Goal: Information Seeking & Learning: Learn about a topic

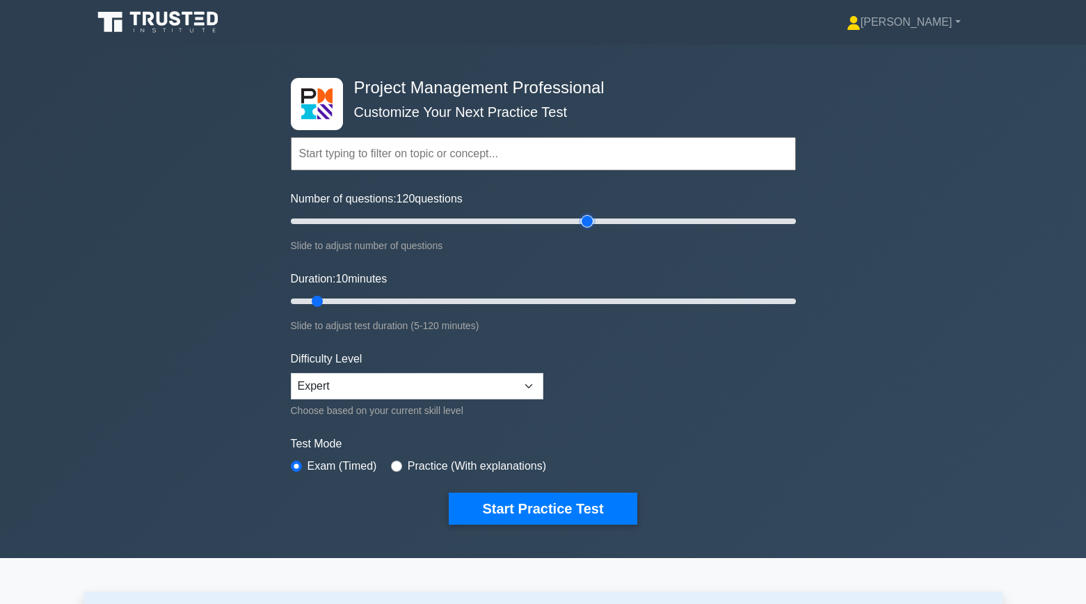
drag, startPoint x: 312, startPoint y: 224, endPoint x: 583, endPoint y: 222, distance: 271.2
type input "120"
click at [583, 222] on input "Number of questions: 120 questions" at bounding box center [543, 221] width 505 height 17
drag, startPoint x: 319, startPoint y: 300, endPoint x: 568, endPoint y: 312, distance: 249.9
type input "70"
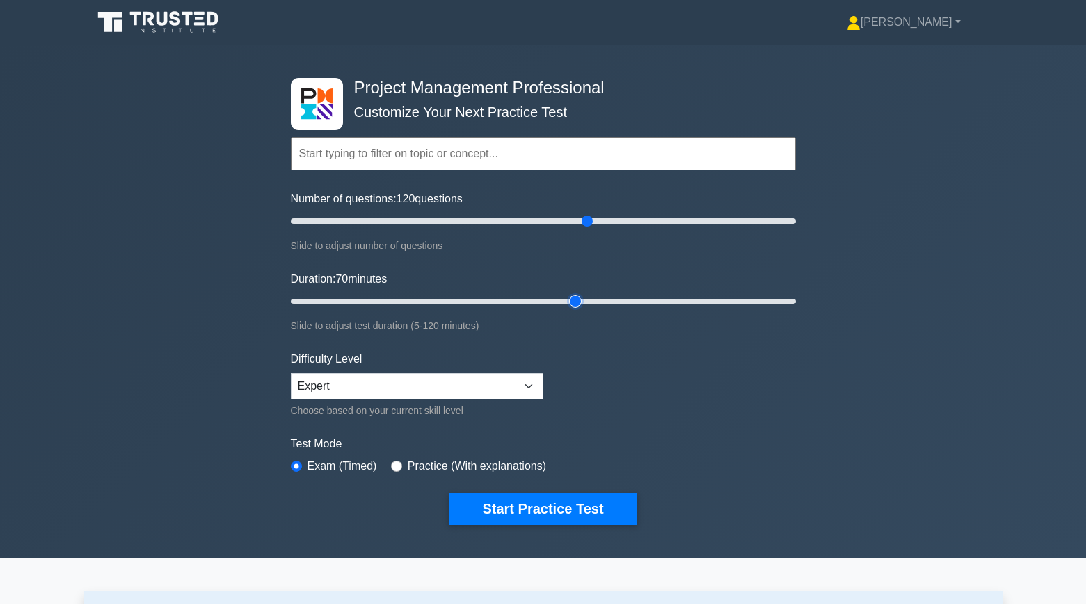
click at [568, 309] on input "Duration: 70 minutes" at bounding box center [543, 301] width 505 height 17
click at [509, 506] on button "Start Practice Test" at bounding box center [543, 508] width 188 height 32
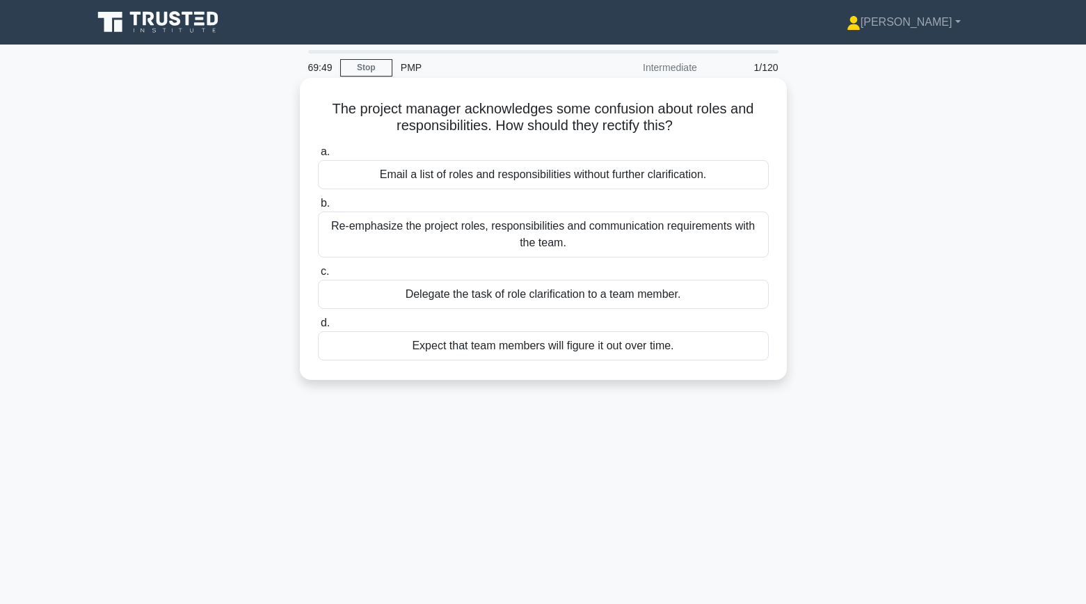
click at [683, 236] on div "Re-emphasize the project roles, responsibilities and communication requirements…" at bounding box center [543, 234] width 451 height 46
click at [318, 208] on input "b. Re-emphasize the project roles, responsibilities and communication requireme…" at bounding box center [318, 203] width 0 height 9
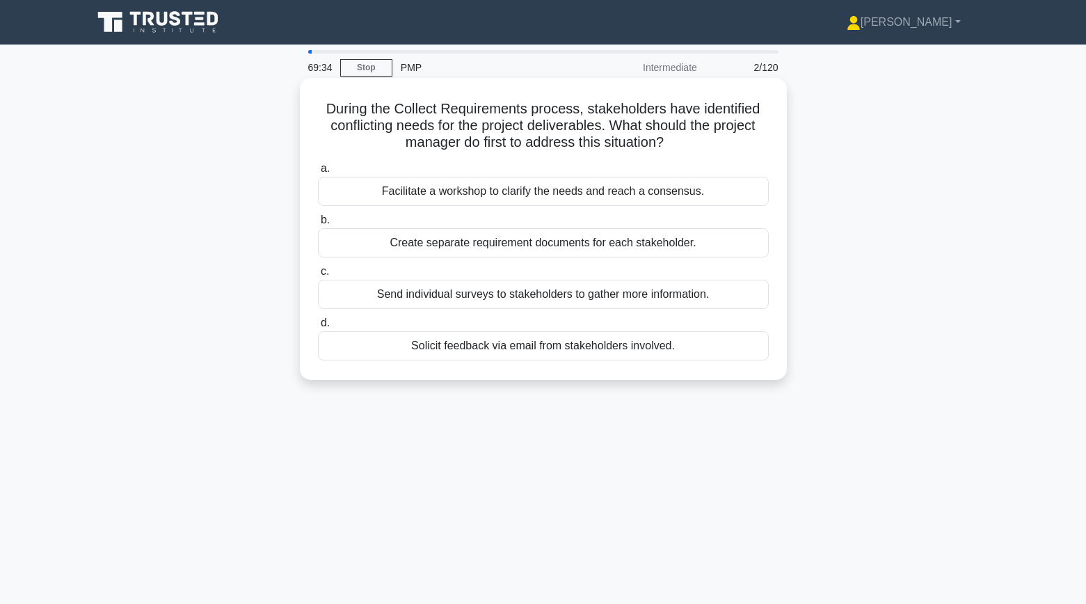
click at [617, 200] on div "Facilitate a workshop to clarify the needs and reach a consensus." at bounding box center [543, 191] width 451 height 29
click at [318, 173] on input "a. Facilitate a workshop to clarify the needs and reach a consensus." at bounding box center [318, 168] width 0 height 9
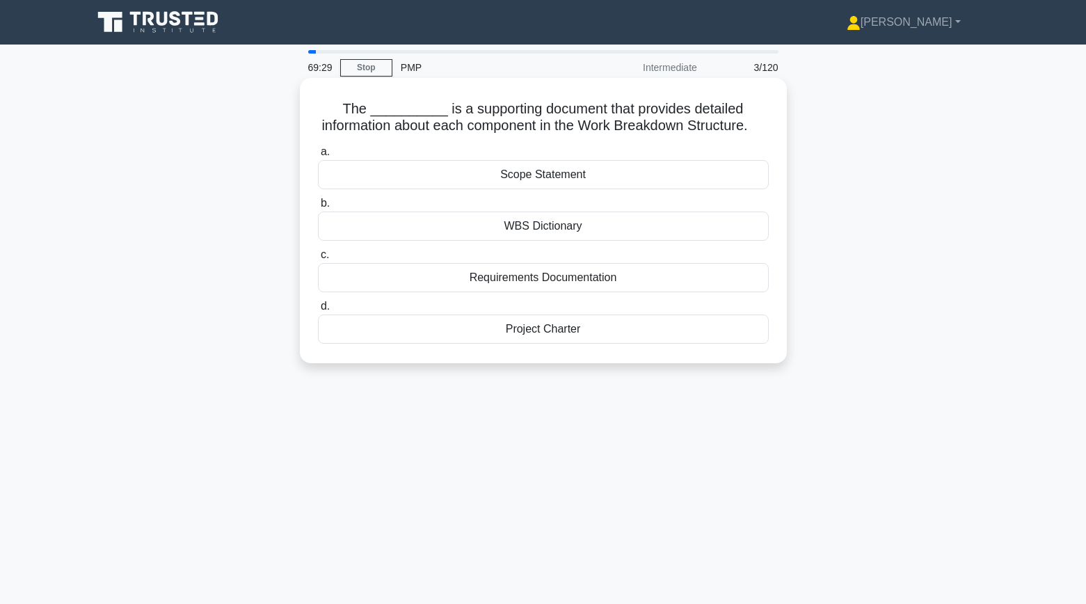
click at [638, 229] on div "WBS Dictionary" at bounding box center [543, 225] width 451 height 29
click at [318, 208] on input "b. WBS Dictionary" at bounding box center [318, 203] width 0 height 9
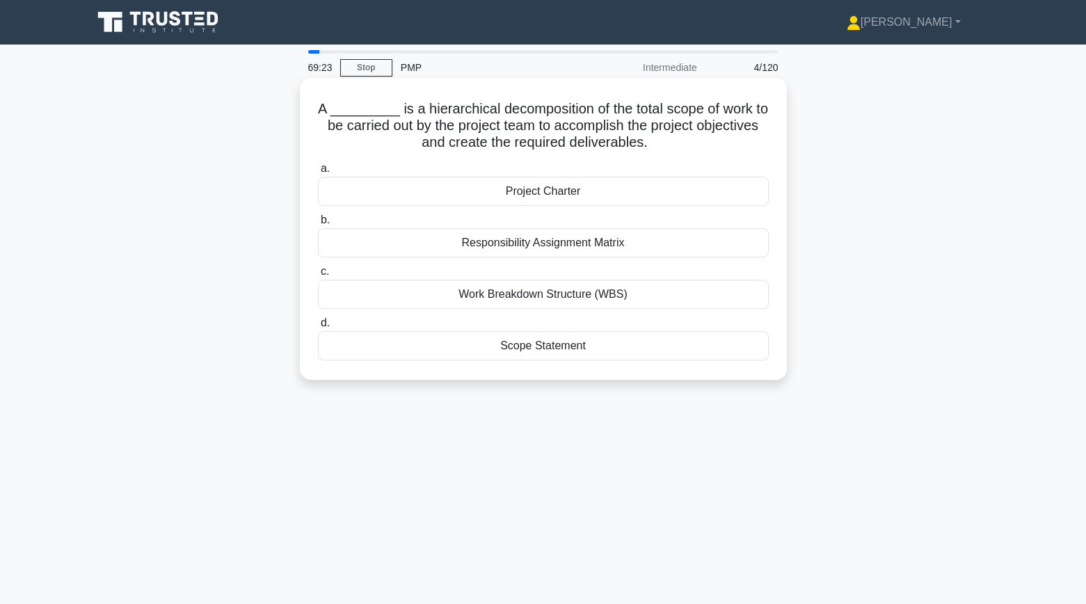
click at [678, 298] on div "Work Breakdown Structure (WBS)" at bounding box center [543, 294] width 451 height 29
click at [318, 276] on input "c. Work Breakdown Structure (WBS)" at bounding box center [318, 271] width 0 height 9
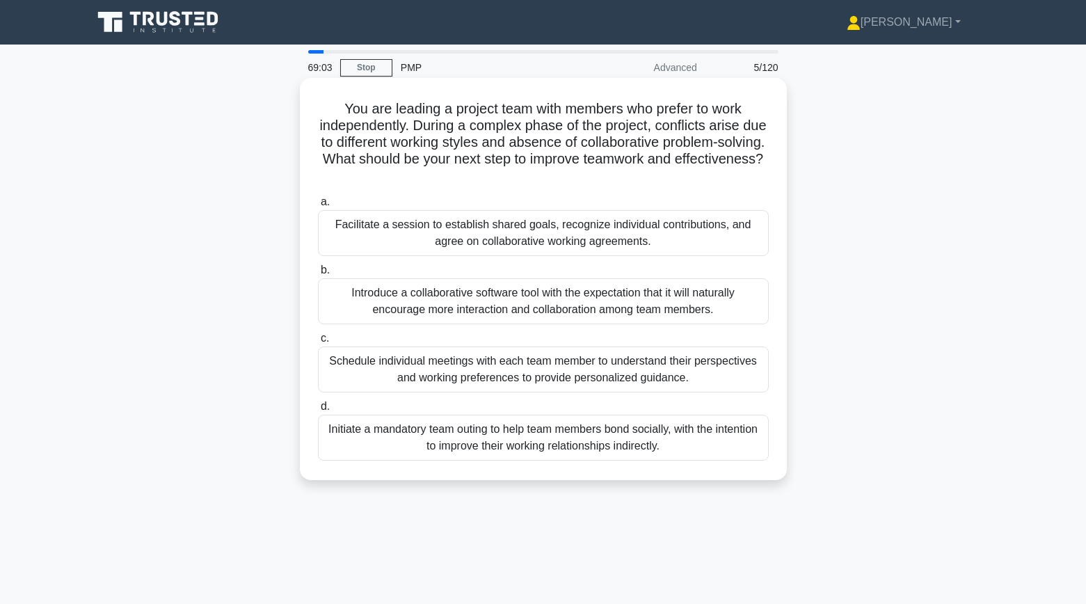
click at [703, 239] on div "Facilitate a session to establish shared goals, recognize individual contributi…" at bounding box center [543, 233] width 451 height 46
click at [318, 207] on input "a. Facilitate a session to establish shared goals, recognize individual contrib…" at bounding box center [318, 202] width 0 height 9
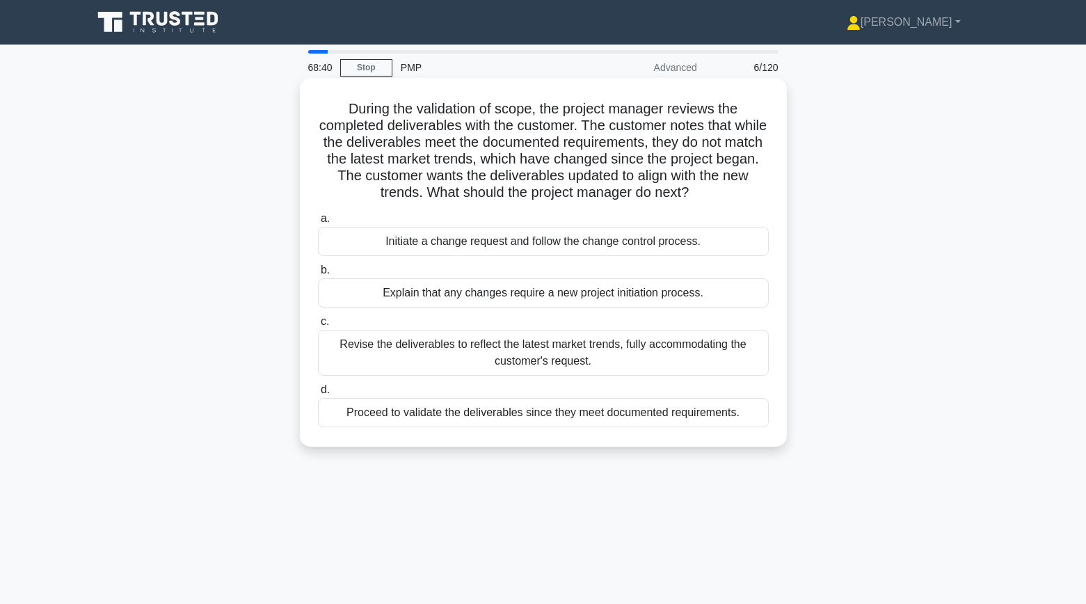
click at [688, 239] on div "Initiate a change request and follow the change control process." at bounding box center [543, 241] width 451 height 29
click at [318, 223] on input "a. Initiate a change request and follow the change control process." at bounding box center [318, 218] width 0 height 9
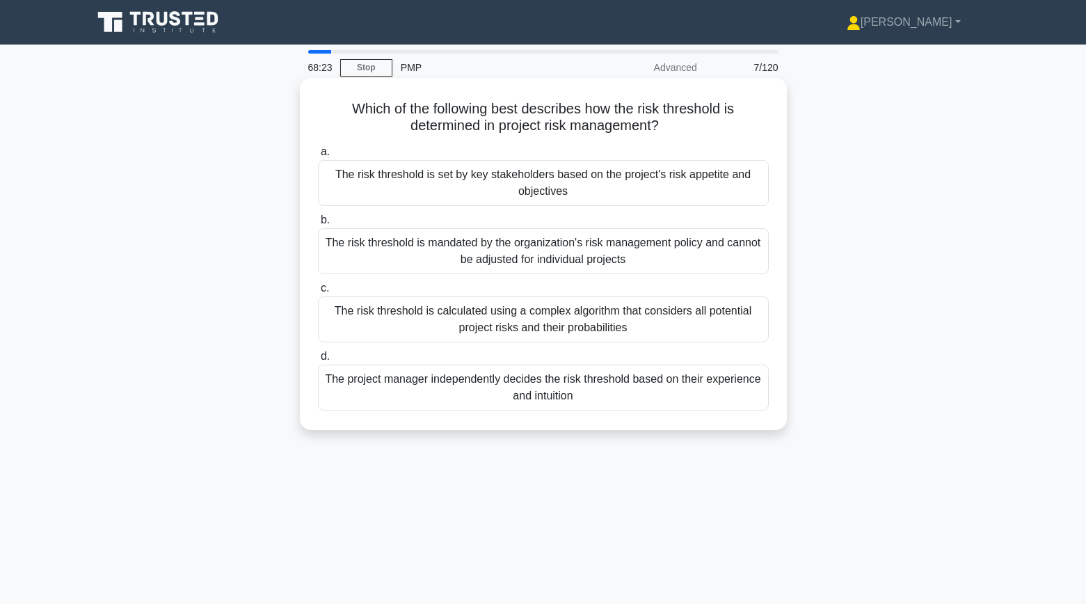
click at [666, 188] on div "The risk threshold is set by key stakeholders based on the project's risk appet…" at bounding box center [543, 183] width 451 height 46
click at [318, 156] on input "a. The risk threshold is set by key stakeholders based on the project's risk ap…" at bounding box center [318, 151] width 0 height 9
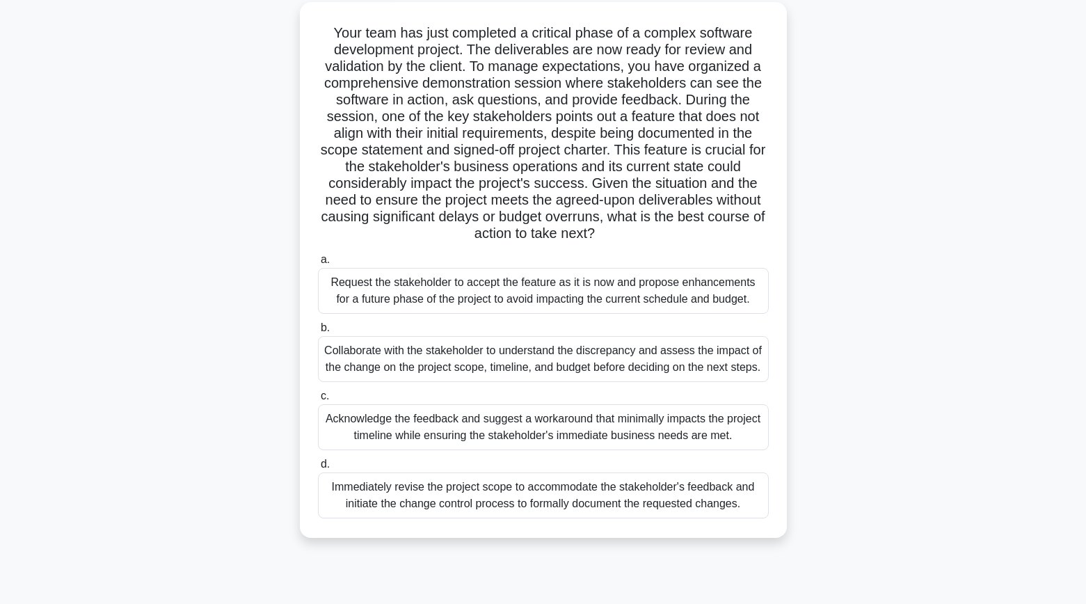
scroll to position [93, 0]
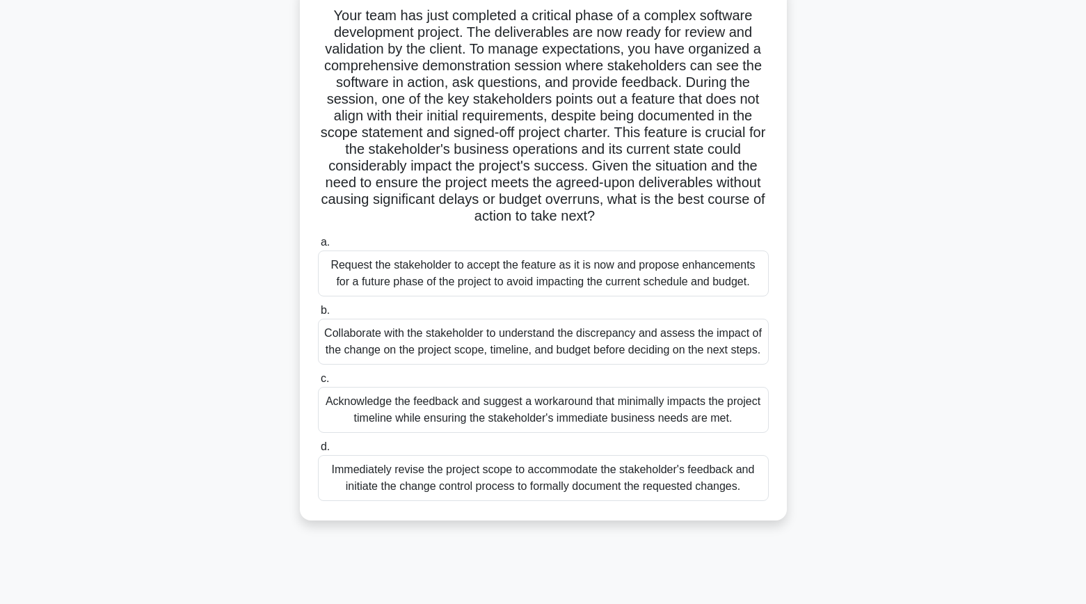
click at [697, 341] on div "Collaborate with the stakeholder to understand the discrepancy and assess the i…" at bounding box center [543, 342] width 451 height 46
click at [318, 315] on input "b. Collaborate with the stakeholder to understand the discrepancy and assess th…" at bounding box center [318, 310] width 0 height 9
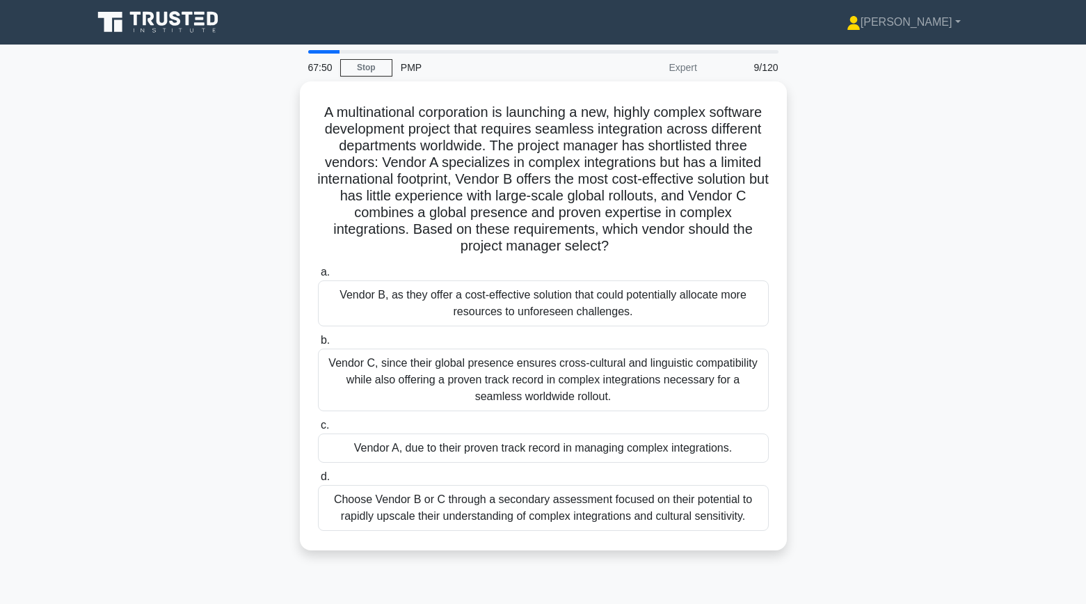
scroll to position [0, 0]
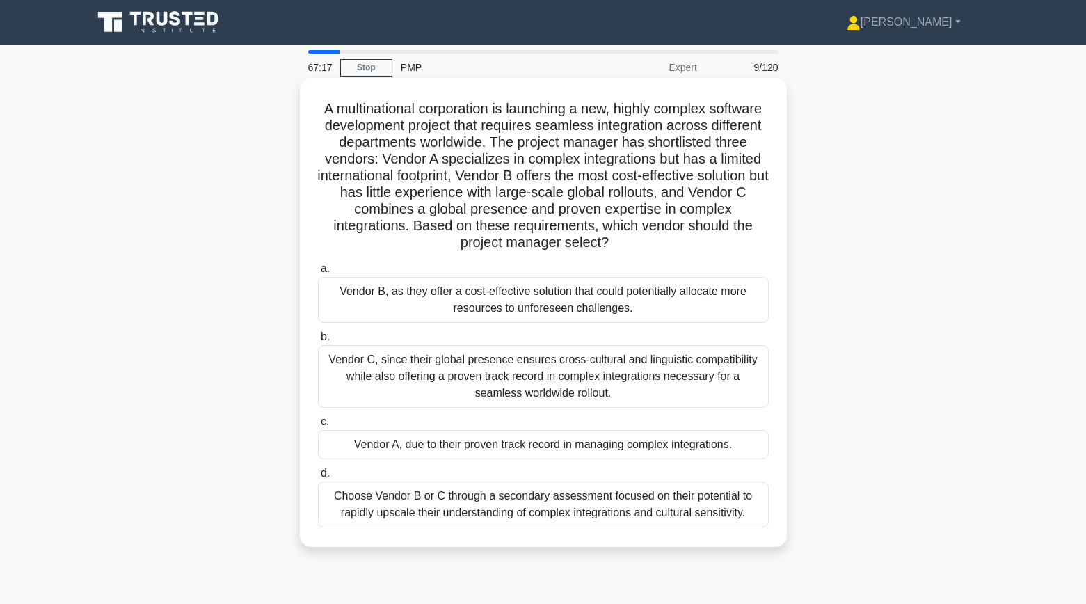
click at [556, 382] on div "Vendor C, since their global presence ensures cross-cultural and linguistic com…" at bounding box center [543, 376] width 451 height 63
click at [318, 341] on input "b. Vendor C, since their global presence ensures cross-cultural and linguistic …" at bounding box center [318, 336] width 0 height 9
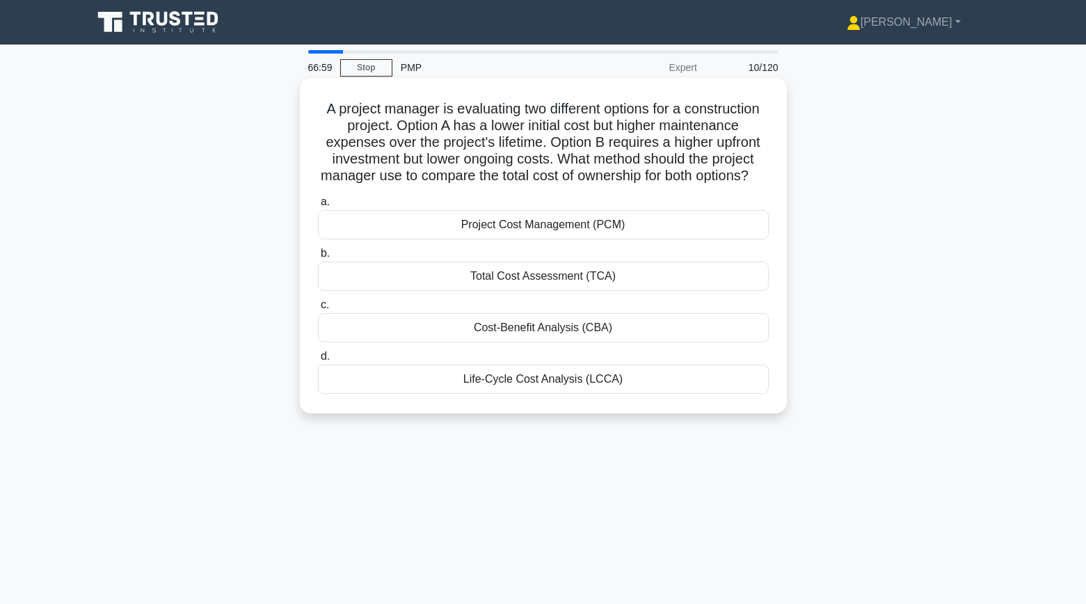
click at [472, 378] on div "Life-Cycle Cost Analysis (LCCA)" at bounding box center [543, 378] width 451 height 29
click at [318, 361] on input "d. Life-Cycle Cost Analysis (LCCA)" at bounding box center [318, 356] width 0 height 9
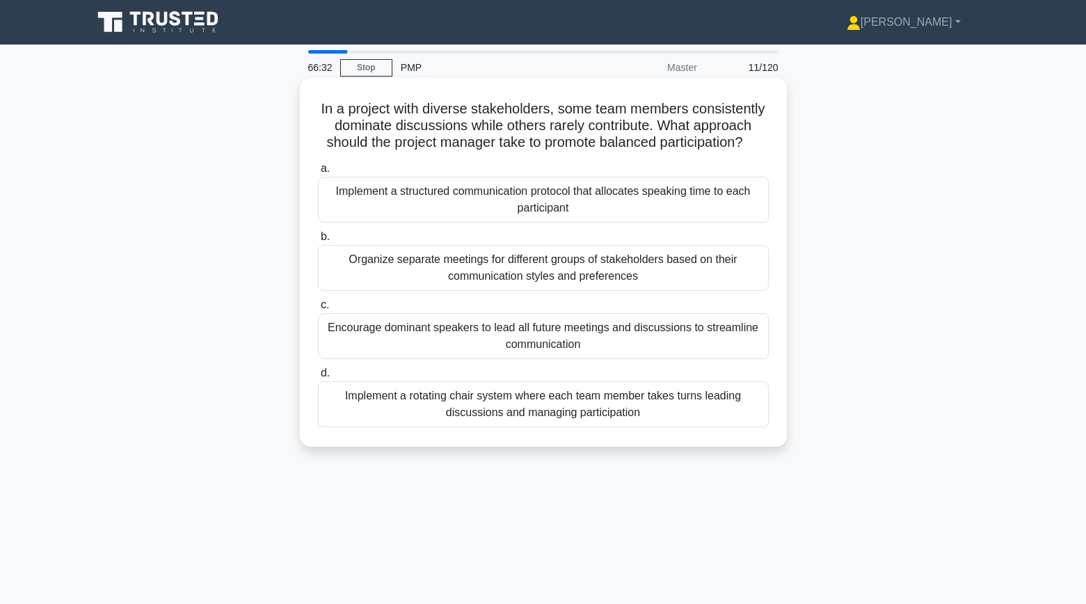
click at [403, 412] on div "Implement a rotating chair system where each team member takes turns leading di…" at bounding box center [543, 404] width 451 height 46
click at [318, 378] on input "d. Implement a rotating chair system where each team member takes turns leading…" at bounding box center [318, 373] width 0 height 9
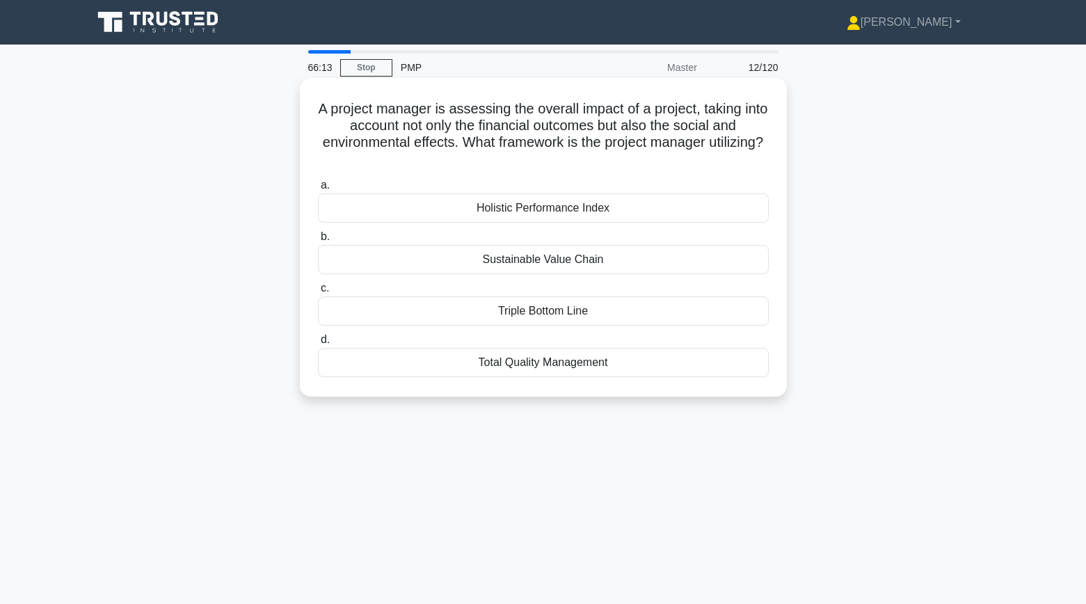
click at [437, 308] on div "Triple Bottom Line" at bounding box center [543, 310] width 451 height 29
click at [318, 293] on input "c. Triple Bottom Line" at bounding box center [318, 288] width 0 height 9
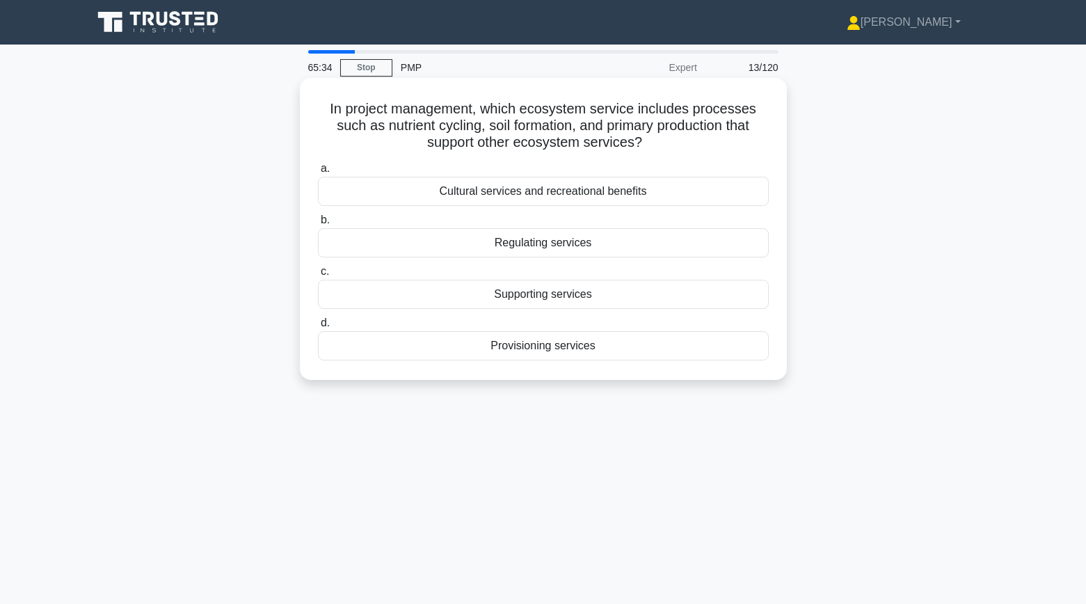
click at [396, 303] on div "Supporting services" at bounding box center [543, 294] width 451 height 29
click at [318, 276] on input "c. Supporting services" at bounding box center [318, 271] width 0 height 9
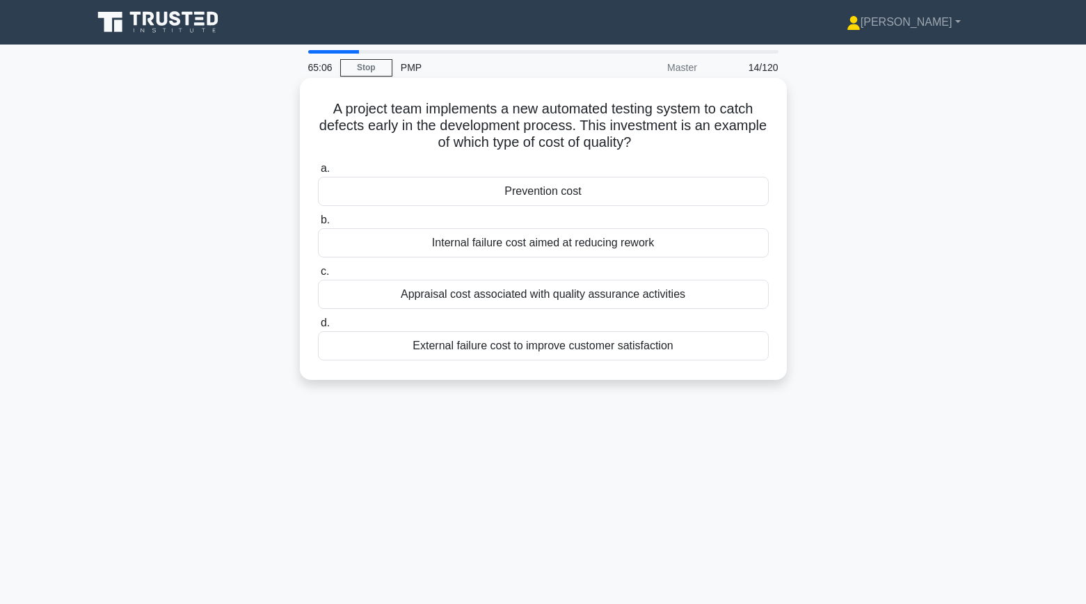
click at [526, 244] on div "Internal failure cost aimed at reducing rework" at bounding box center [543, 242] width 451 height 29
click at [318, 225] on input "b. Internal failure cost aimed at reducing rework" at bounding box center [318, 220] width 0 height 9
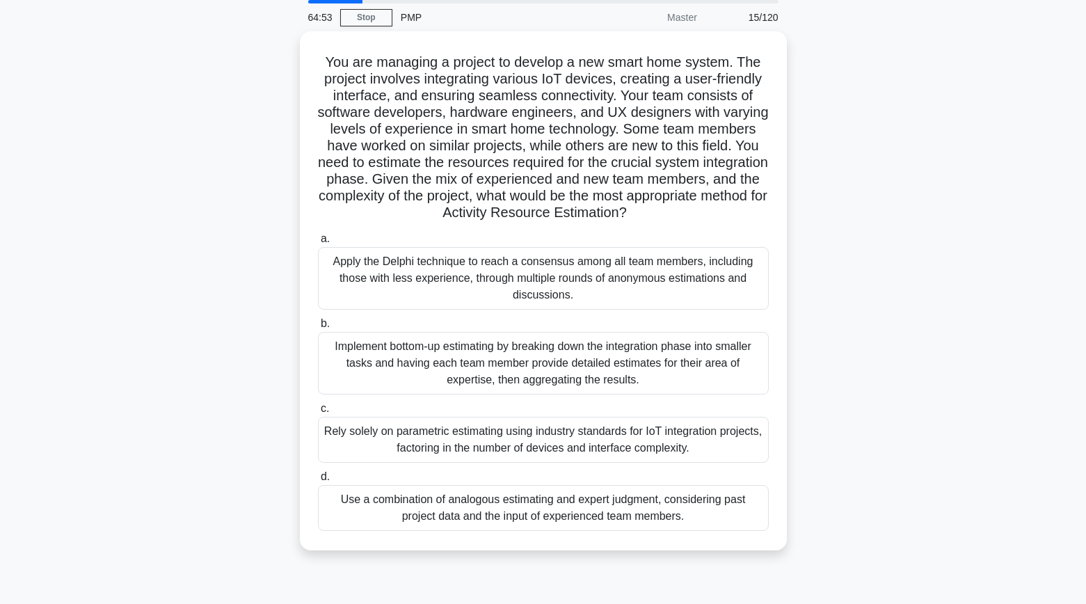
scroll to position [54, 0]
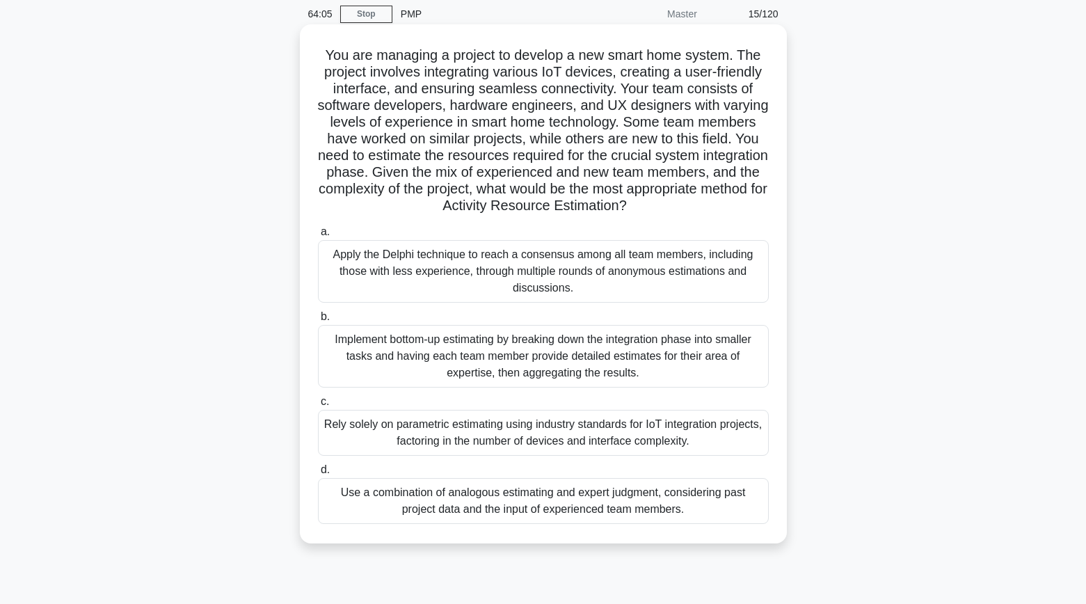
click at [414, 284] on div "Apply the Delphi technique to reach a consensus among all team members, includi…" at bounding box center [543, 271] width 451 height 63
click at [318, 236] on input "a. Apply the Delphi technique to reach a consensus among all team members, incl…" at bounding box center [318, 231] width 0 height 9
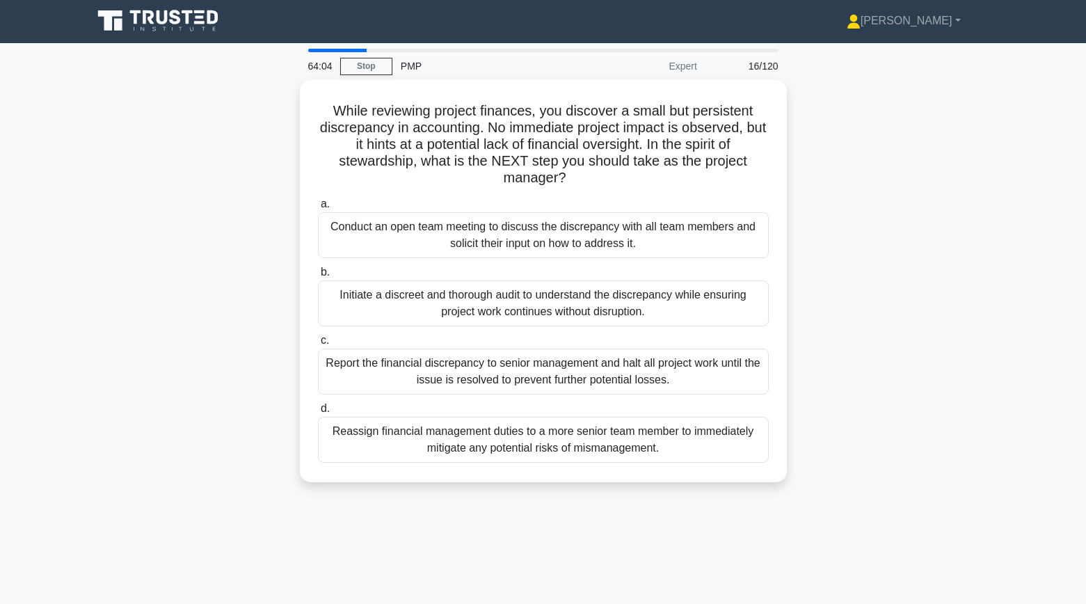
scroll to position [0, 0]
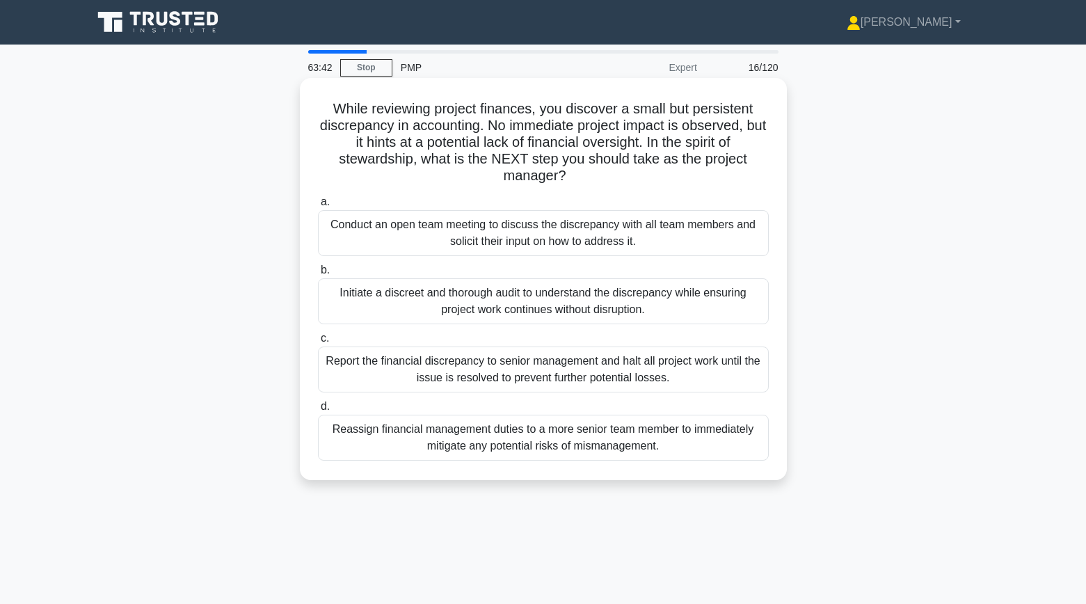
click at [405, 306] on div "Initiate a discreet and thorough audit to understand the discrepancy while ensu…" at bounding box center [543, 301] width 451 height 46
click at [318, 275] on input "b. Initiate a discreet and thorough audit to understand the discrepancy while e…" at bounding box center [318, 270] width 0 height 9
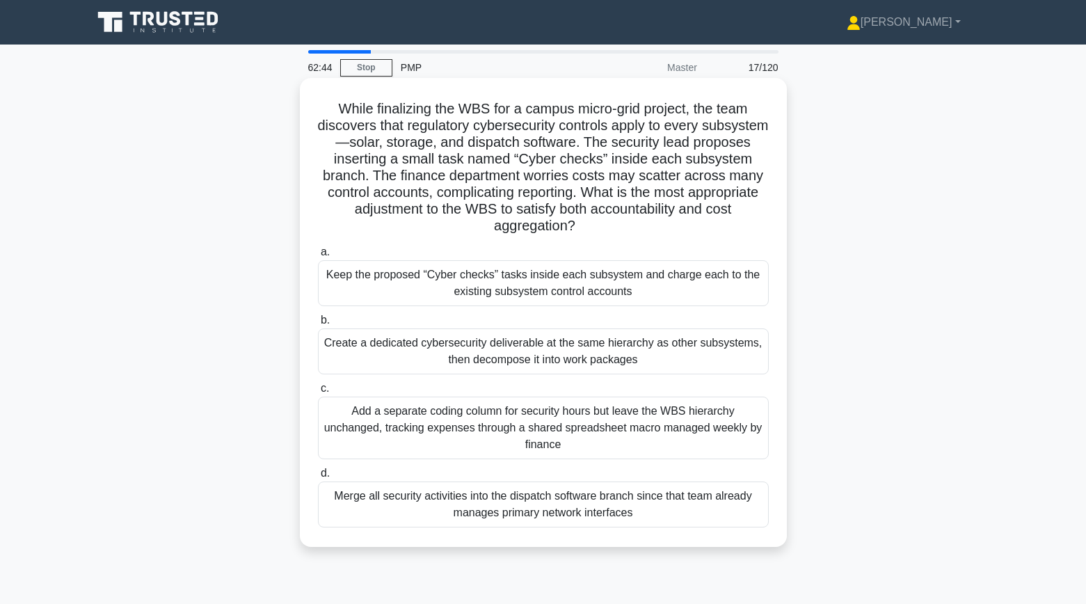
click at [582, 356] on div "Create a dedicated cybersecurity deliverable at the same hierarchy as other sub…" at bounding box center [543, 351] width 451 height 46
click at [318, 325] on input "b. Create a dedicated cybersecurity deliverable at the same hierarchy as other …" at bounding box center [318, 320] width 0 height 9
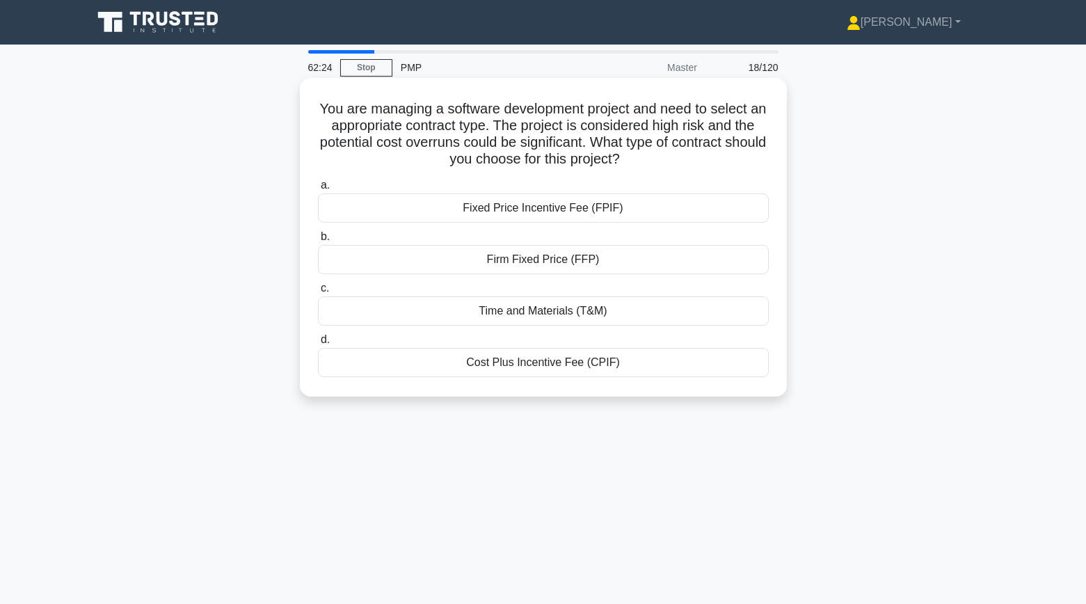
click at [524, 264] on div "Firm Fixed Price (FFP)" at bounding box center [543, 259] width 451 height 29
click at [318, 241] on input "b. Firm Fixed Price (FFP)" at bounding box center [318, 236] width 0 height 9
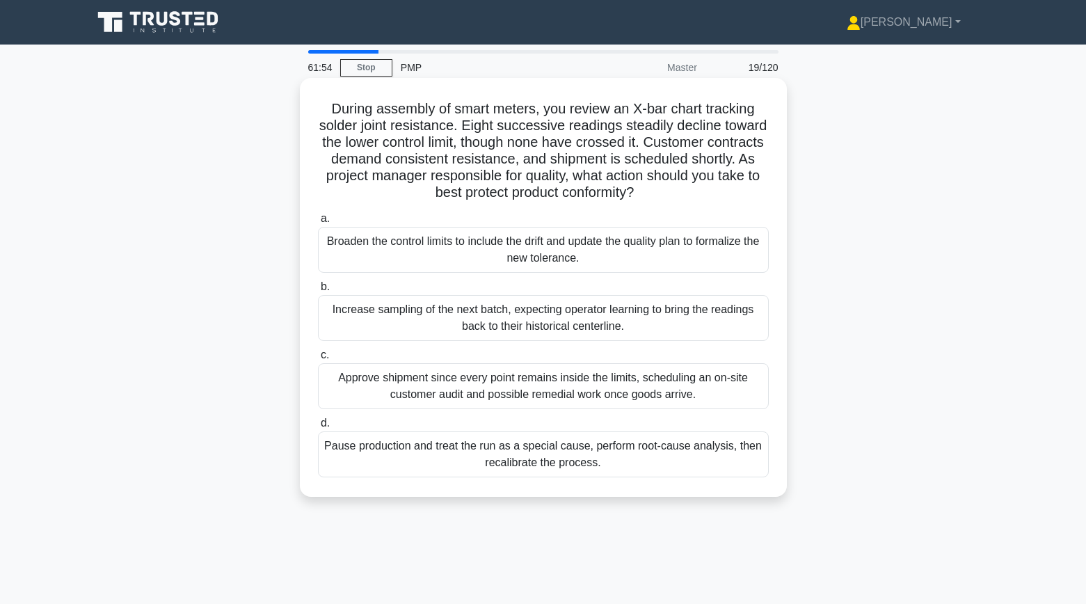
click at [344, 457] on div "Pause production and treat the run as a special cause, perform root-cause analy…" at bounding box center [543, 454] width 451 height 46
click at [318, 428] on input "d. Pause production and treat the run as a special cause, perform root-cause an…" at bounding box center [318, 423] width 0 height 9
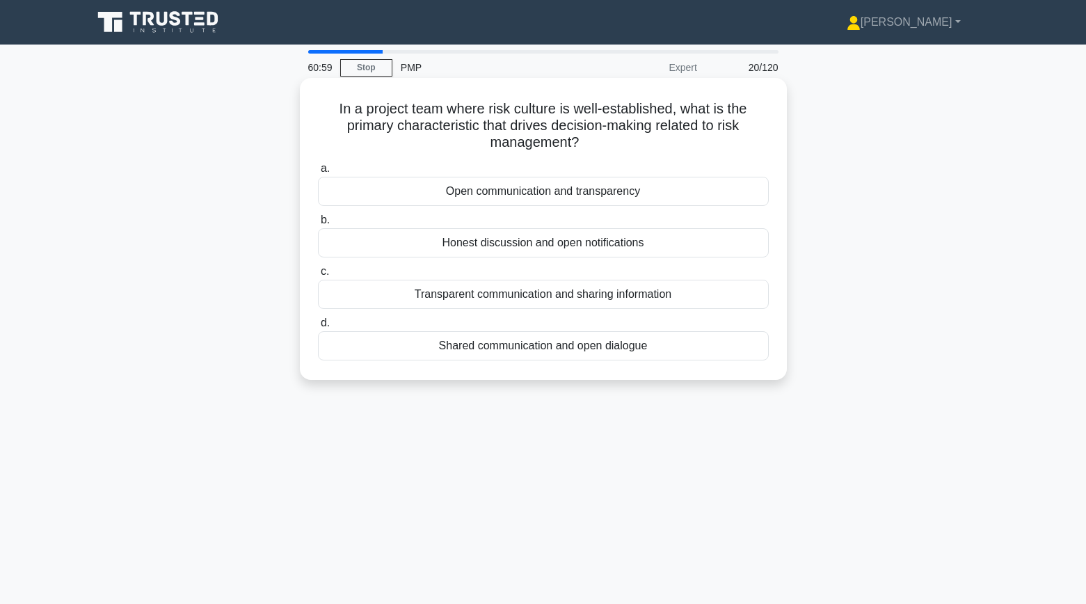
click at [707, 188] on div "Open communication and transparency" at bounding box center [543, 191] width 451 height 29
click at [318, 173] on input "a. Open communication and transparency" at bounding box center [318, 168] width 0 height 9
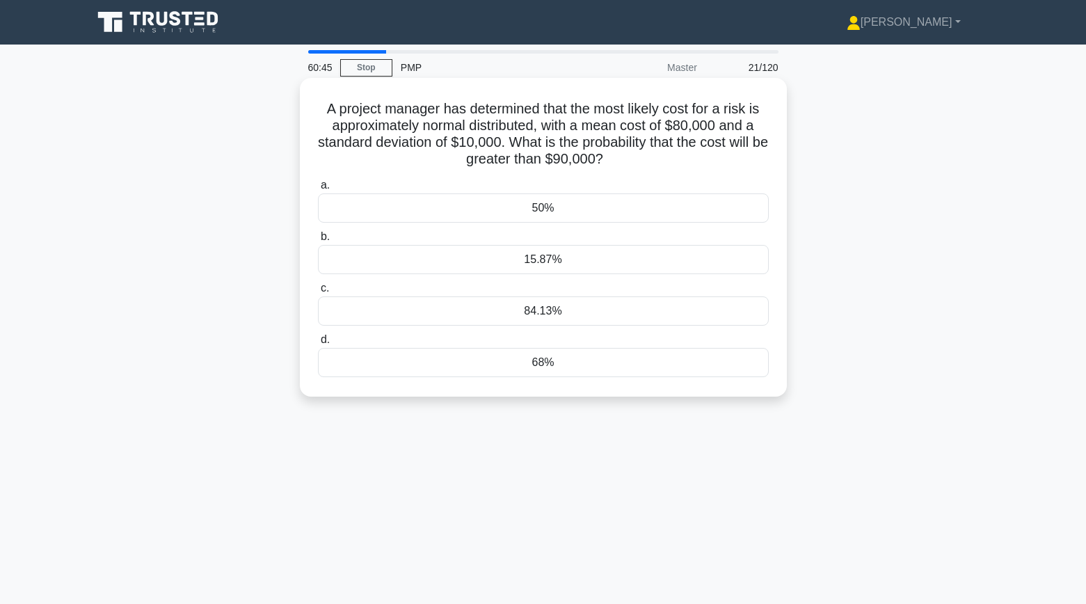
click at [402, 264] on div "15.87%" at bounding box center [543, 259] width 451 height 29
click at [318, 241] on input "b. 15.87%" at bounding box center [318, 236] width 0 height 9
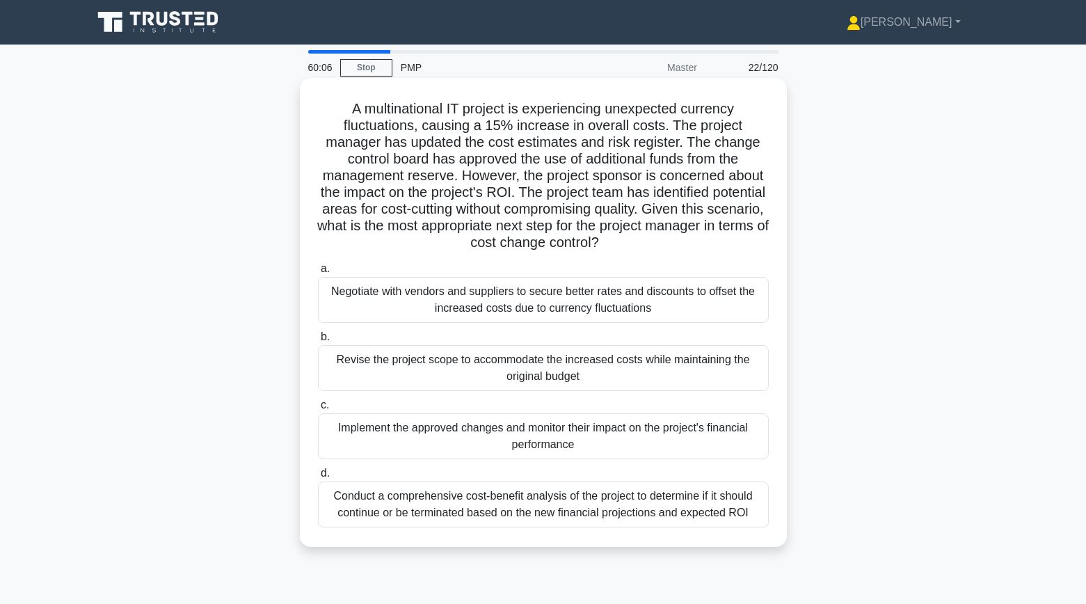
click at [443, 510] on div "Conduct a comprehensive cost-benefit analysis of the project to determine if it…" at bounding box center [543, 504] width 451 height 46
click at [318, 478] on input "d. Conduct a comprehensive cost-benefit analysis of the project to determine if…" at bounding box center [318, 473] width 0 height 9
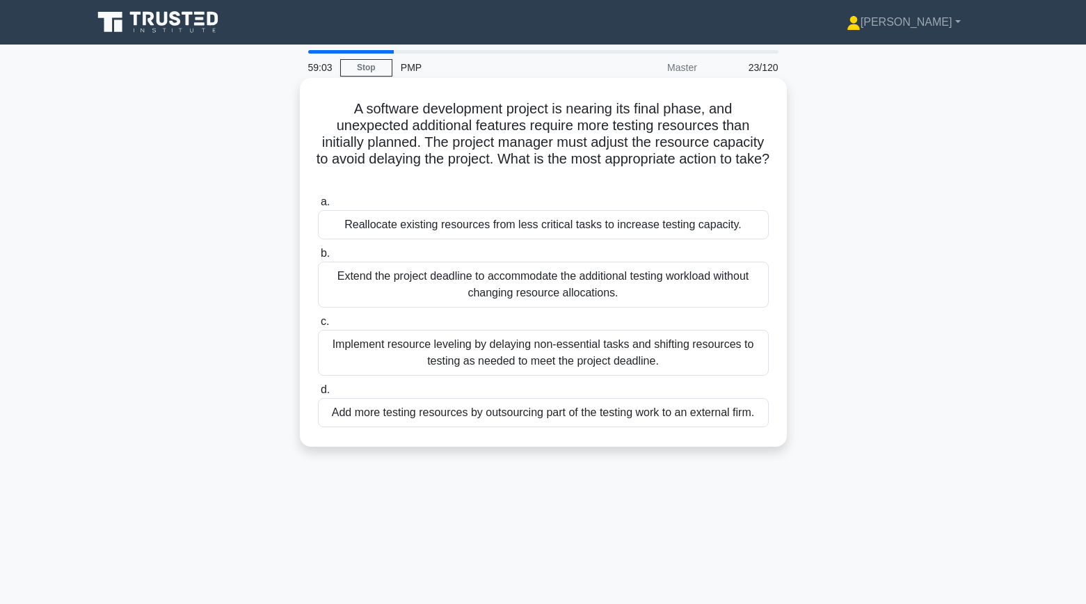
click at [521, 354] on div "Implement resource leveling by delaying non-essential tasks and shifting resour…" at bounding box center [543, 353] width 451 height 46
click at [318, 326] on input "c. Implement resource leveling by delaying non-essential tasks and shifting res…" at bounding box center [318, 321] width 0 height 9
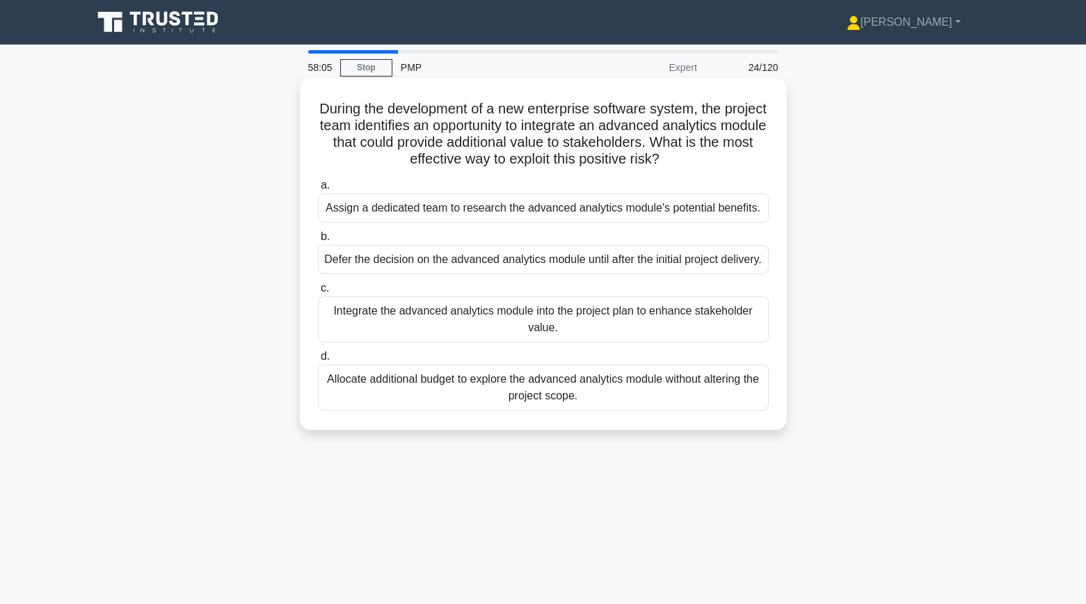
click at [595, 274] on div "Defer the decision on the advanced analytics module until after the initial pro…" at bounding box center [543, 259] width 451 height 29
click at [318, 241] on input "b. Defer the decision on the advanced analytics module until after the initial …" at bounding box center [318, 236] width 0 height 9
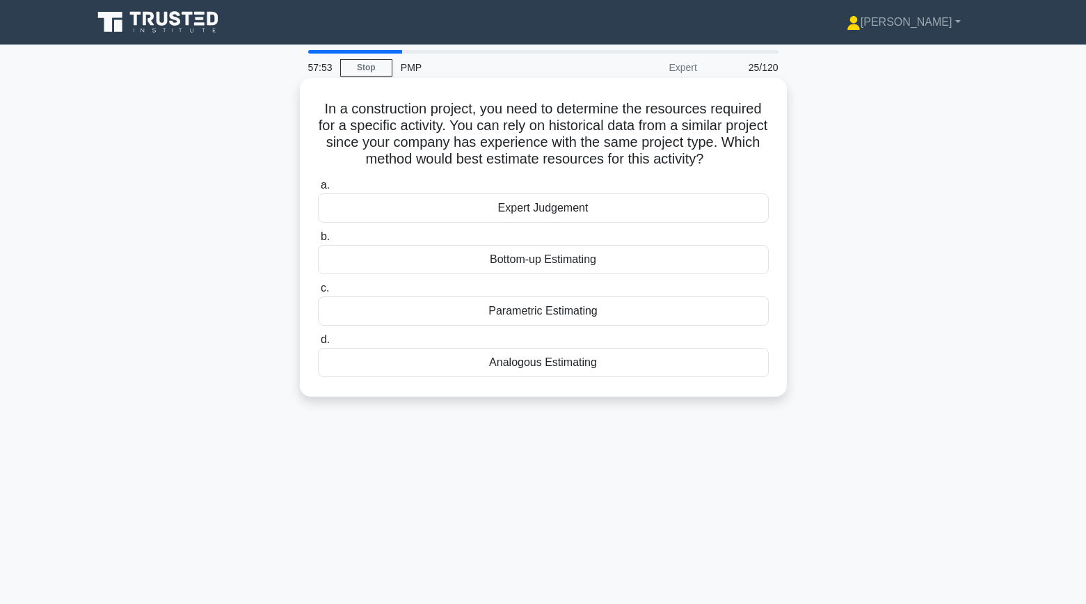
click at [470, 363] on div "Analogous Estimating" at bounding box center [543, 362] width 451 height 29
click at [318, 344] on input "d. Analogous Estimating" at bounding box center [318, 339] width 0 height 9
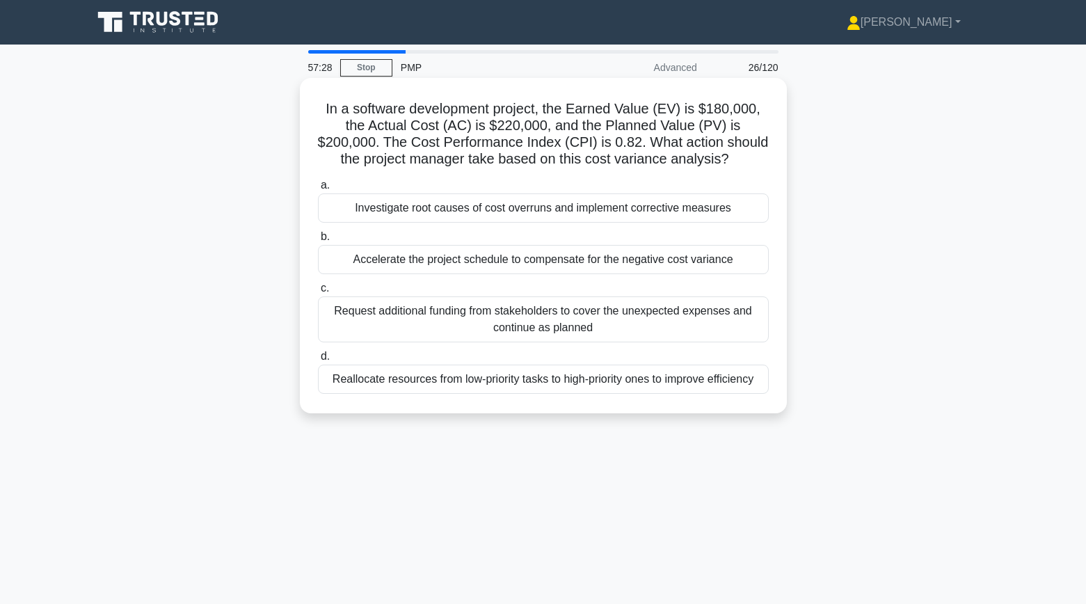
click at [539, 210] on div "Investigate root causes of cost overruns and implement corrective measures" at bounding box center [543, 207] width 451 height 29
click at [318, 190] on input "a. Investigate root causes of cost overruns and implement corrective measures" at bounding box center [318, 185] width 0 height 9
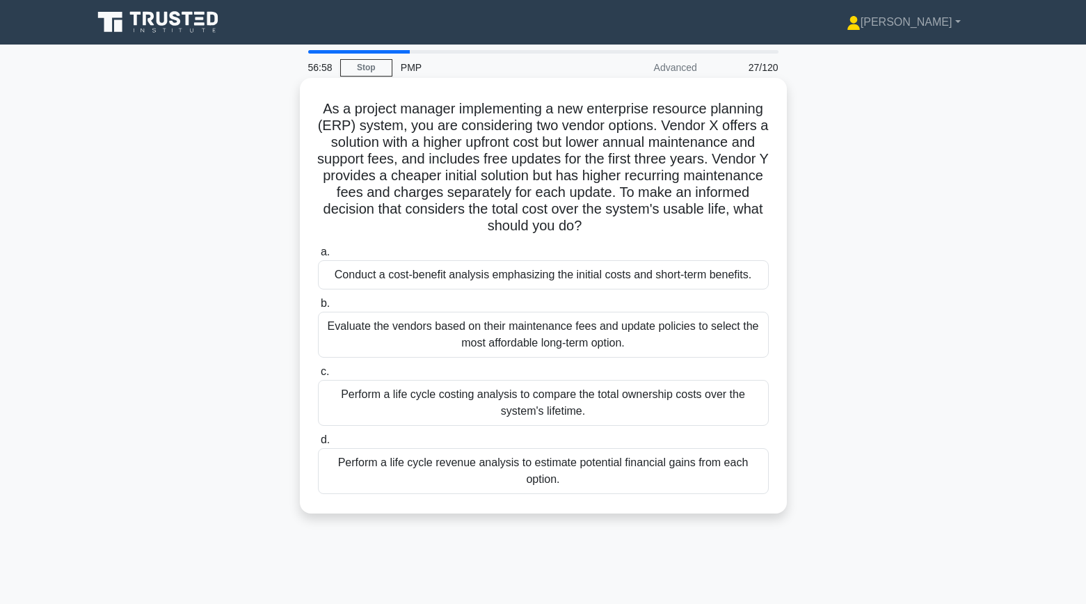
click at [456, 403] on div "Perform a life cycle costing analysis to compare the total ownership costs over…" at bounding box center [543, 403] width 451 height 46
click at [318, 376] on input "c. Perform a life cycle costing analysis to compare the total ownership costs o…" at bounding box center [318, 371] width 0 height 9
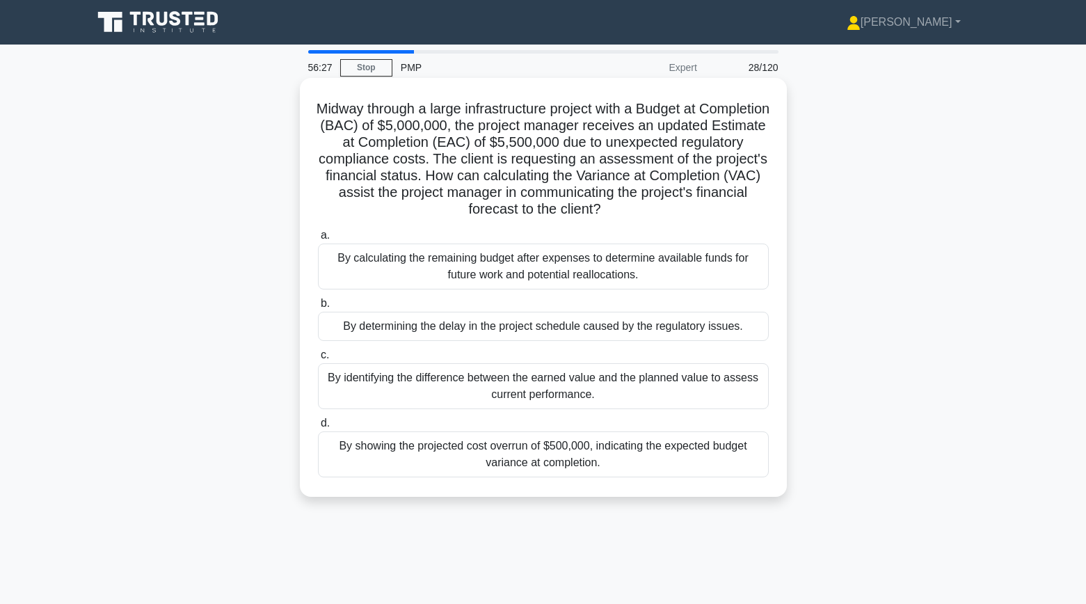
click at [425, 458] on div "By showing the projected cost overrun of $500,000, indicating the expected budg…" at bounding box center [543, 454] width 451 height 46
click at [318, 428] on input "d. By showing the projected cost overrun of $500,000, indicating the expected b…" at bounding box center [318, 423] width 0 height 9
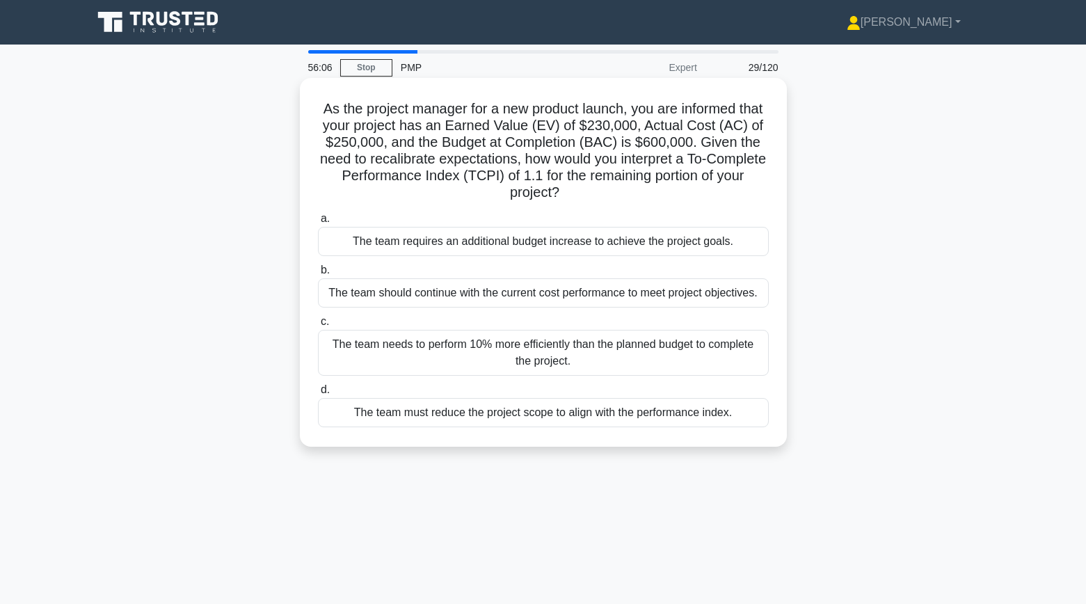
click at [393, 353] on div "The team needs to perform 10% more efficiently than the planned budget to compl…" at bounding box center [543, 353] width 451 height 46
click at [318, 326] on input "c. The team needs to perform 10% more efficiently than the planned budget to co…" at bounding box center [318, 321] width 0 height 9
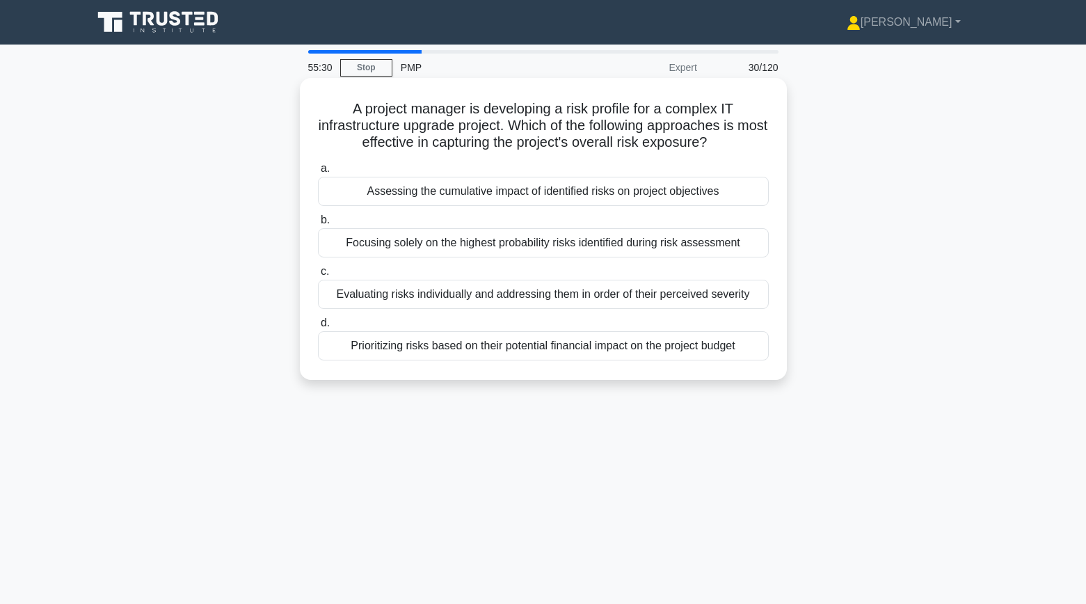
click at [471, 196] on div "Assessing the cumulative impact of identified risks on project objectives" at bounding box center [543, 191] width 451 height 29
click at [318, 173] on input "a. Assessing the cumulative impact of identified risks on project objectives" at bounding box center [318, 168] width 0 height 9
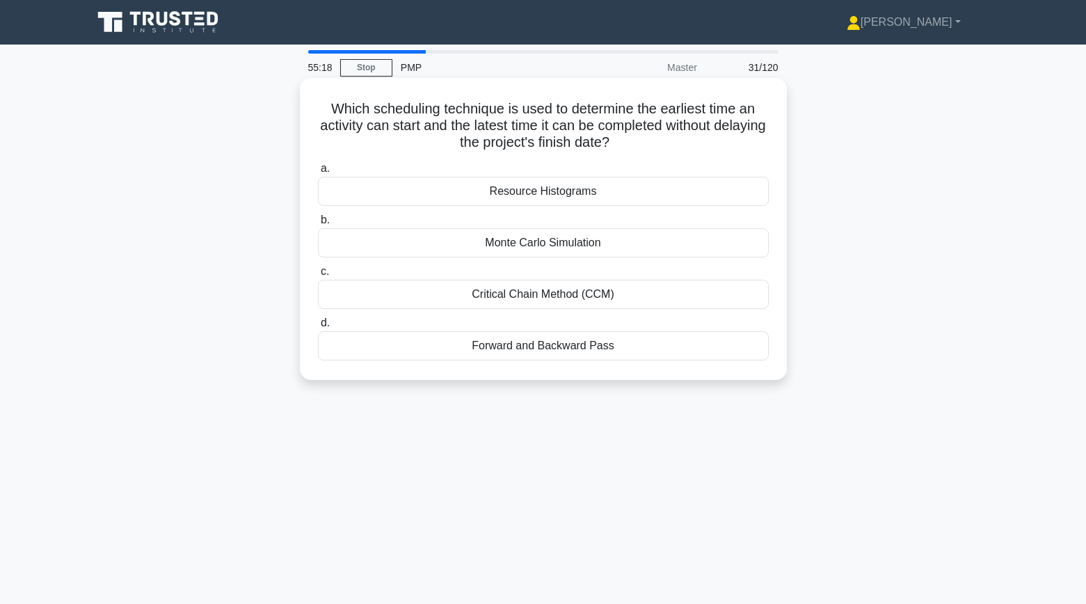
click at [466, 351] on div "Forward and Backward Pass" at bounding box center [543, 345] width 451 height 29
click at [318, 328] on input "d. Forward and Backward Pass" at bounding box center [318, 323] width 0 height 9
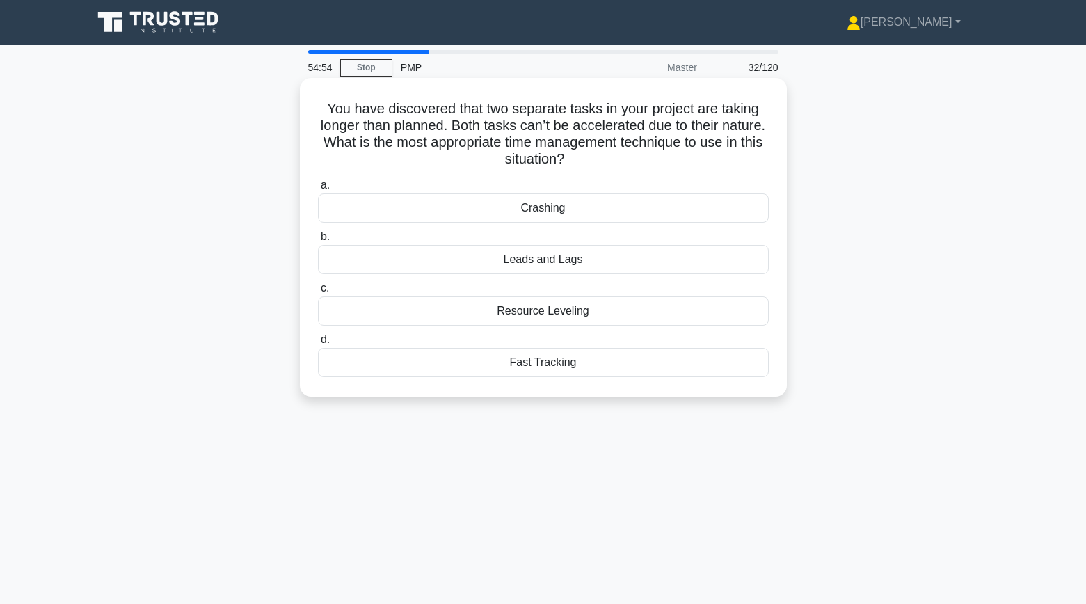
click at [385, 369] on div "Fast Tracking" at bounding box center [543, 362] width 451 height 29
click at [318, 344] on input "d. Fast Tracking" at bounding box center [318, 339] width 0 height 9
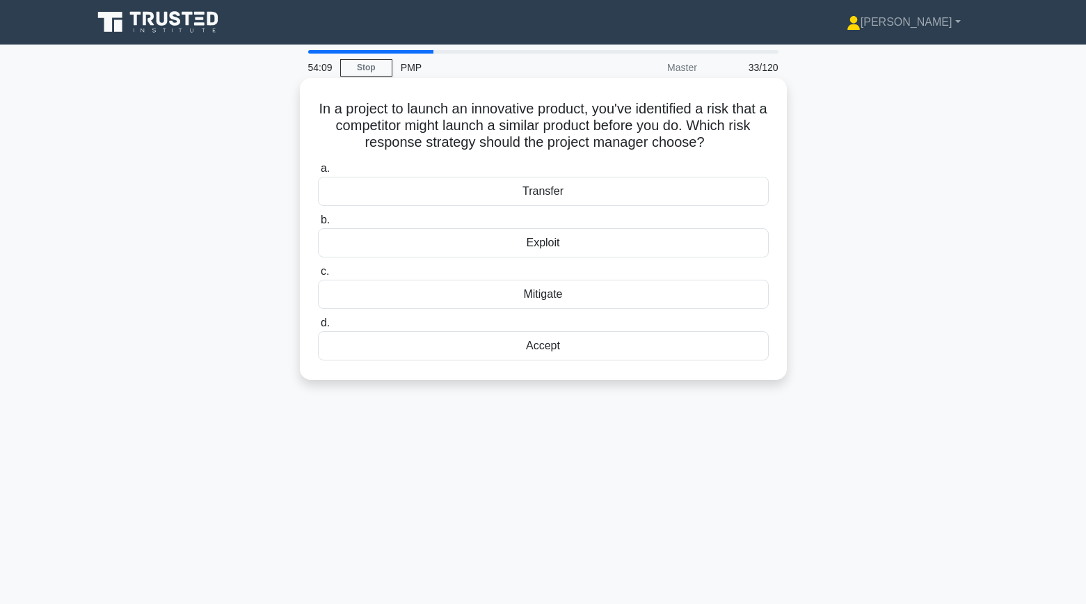
click at [577, 353] on div "Accept" at bounding box center [543, 345] width 451 height 29
click at [318, 328] on input "d. Accept" at bounding box center [318, 323] width 0 height 9
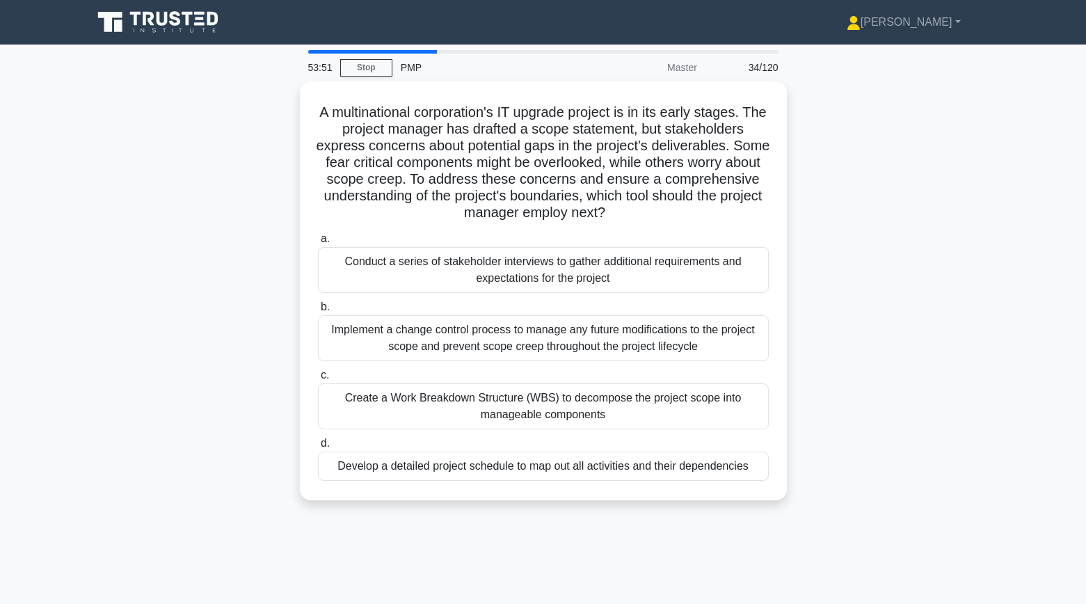
click at [253, 305] on div "A multinational corporation's IT upgrade project is in its early stages. The pr…" at bounding box center [543, 298] width 918 height 435
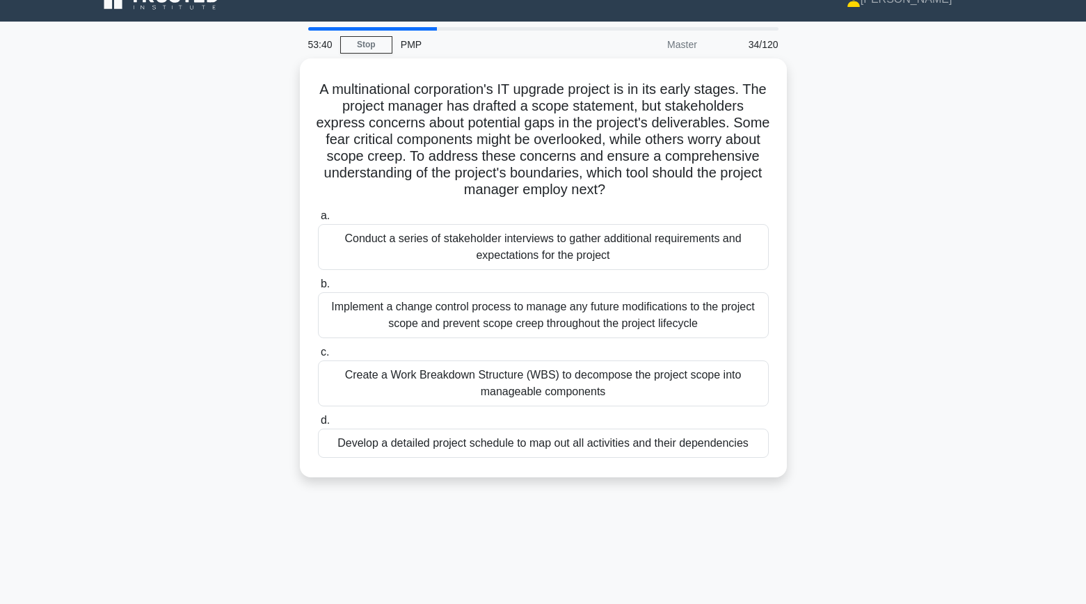
scroll to position [31, 0]
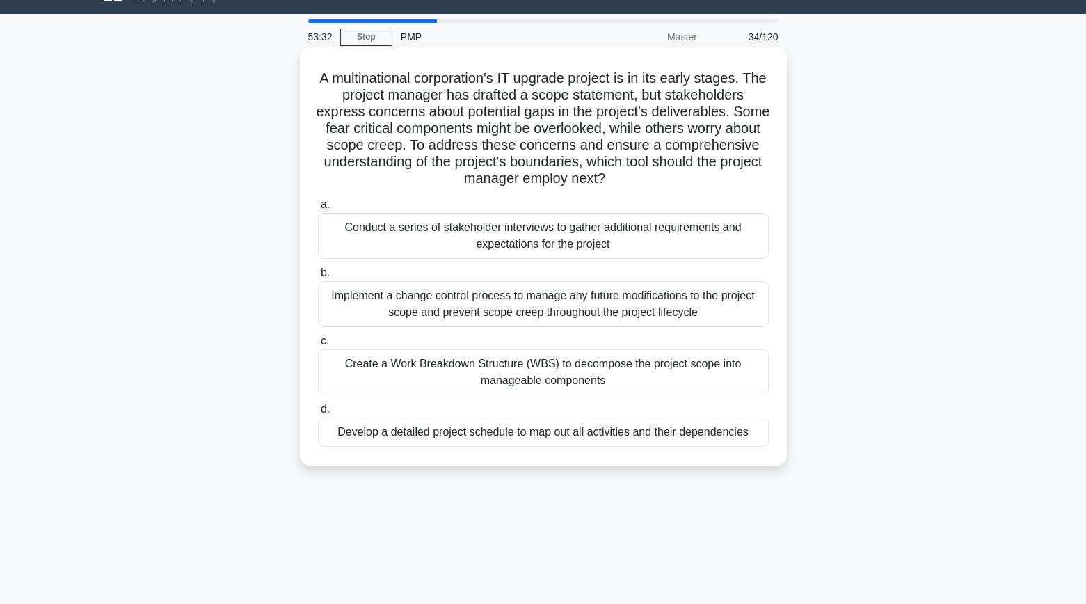
click at [413, 312] on div "Implement a change control process to manage any future modifications to the pr…" at bounding box center [543, 304] width 451 height 46
click at [318, 277] on input "b. Implement a change control process to manage any future modifications to the…" at bounding box center [318, 272] width 0 height 9
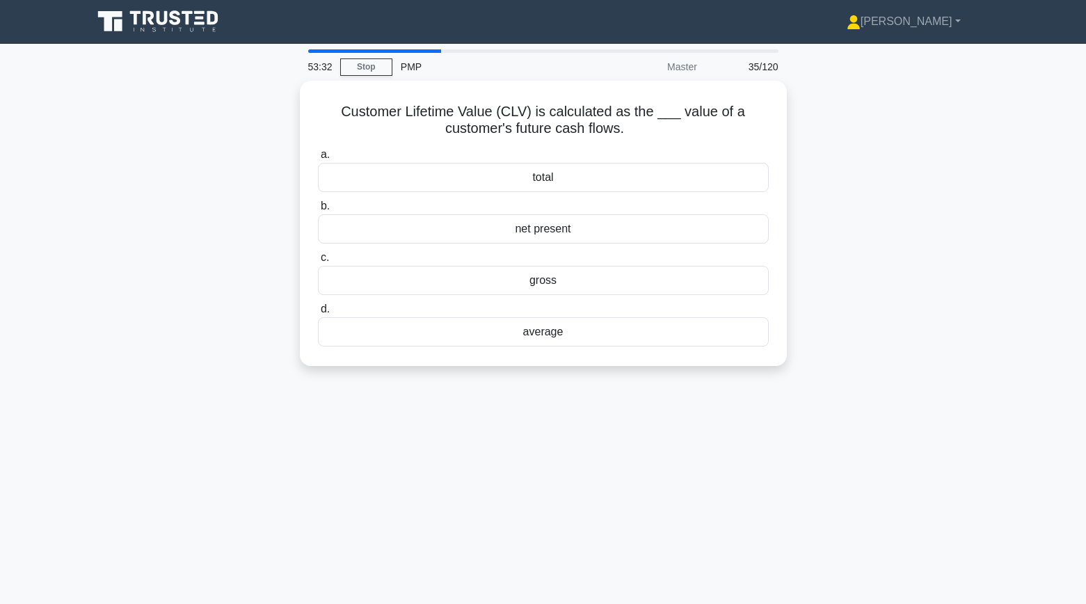
scroll to position [0, 0]
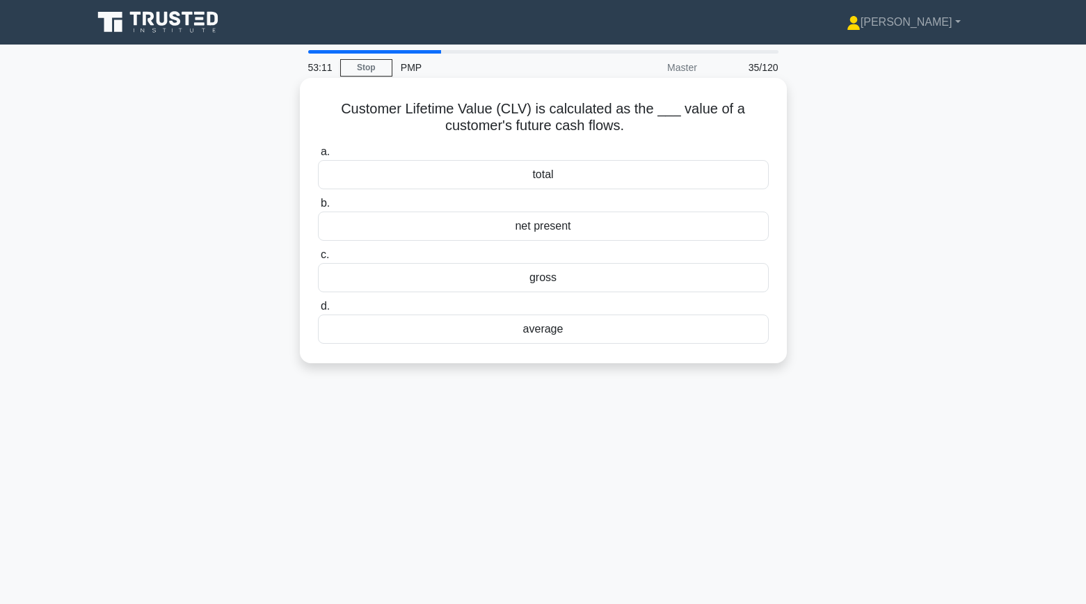
click at [549, 283] on div "gross" at bounding box center [543, 277] width 451 height 29
click at [318, 259] on input "c. gross" at bounding box center [318, 254] width 0 height 9
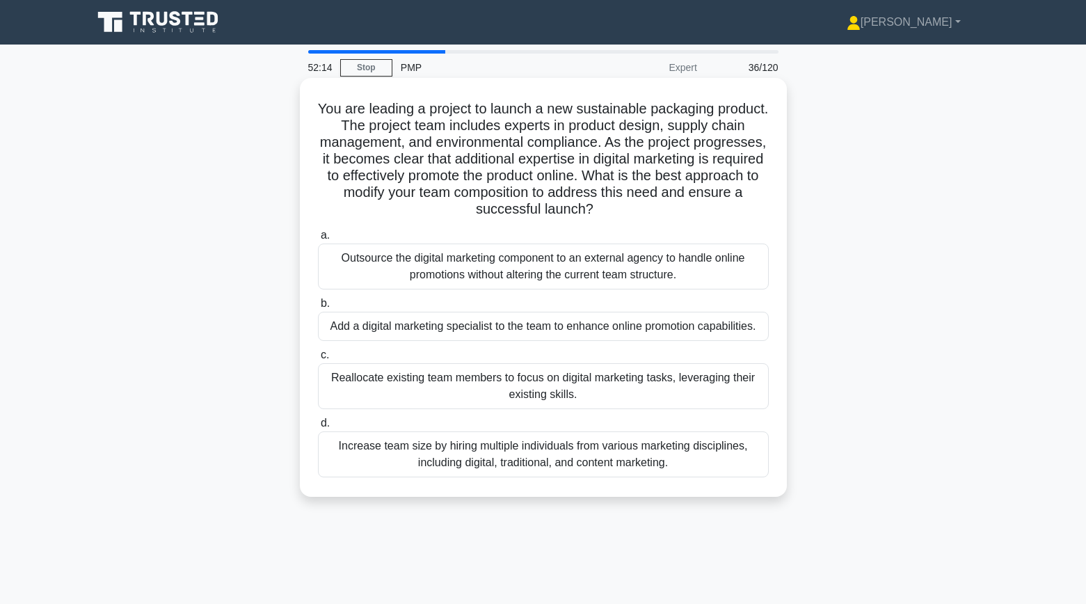
click at [531, 325] on div "Add a digital marketing specialist to the team to enhance online promotion capa…" at bounding box center [543, 326] width 451 height 29
click at [318, 308] on input "b. Add a digital marketing specialist to the team to enhance online promotion c…" at bounding box center [318, 303] width 0 height 9
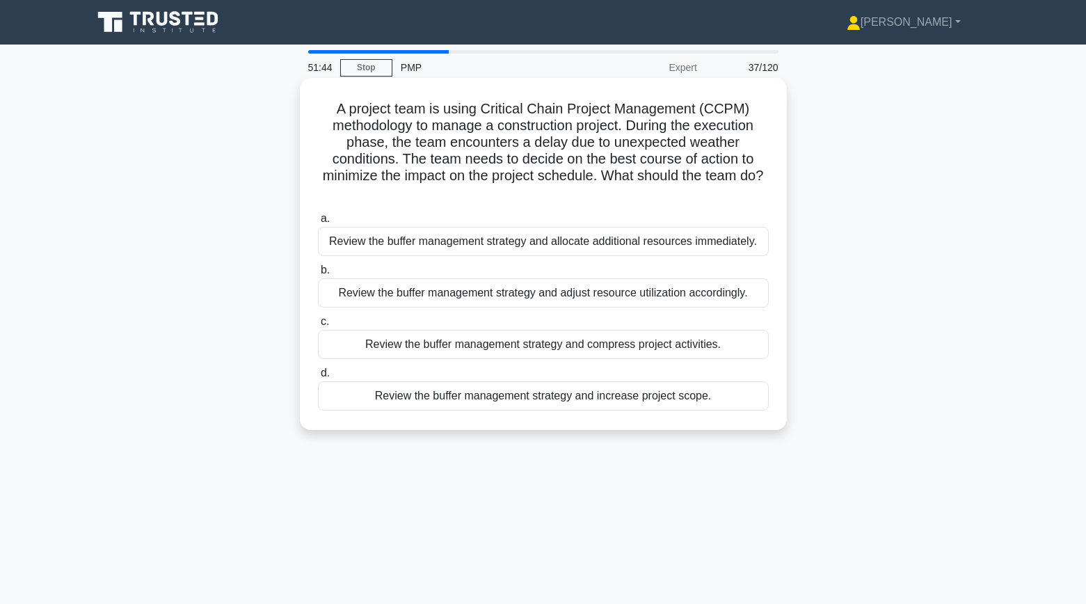
click at [525, 346] on div "Review the buffer management strategy and compress project activities." at bounding box center [543, 344] width 451 height 29
click at [318, 326] on input "c. Review the buffer management strategy and compress project activities." at bounding box center [318, 321] width 0 height 9
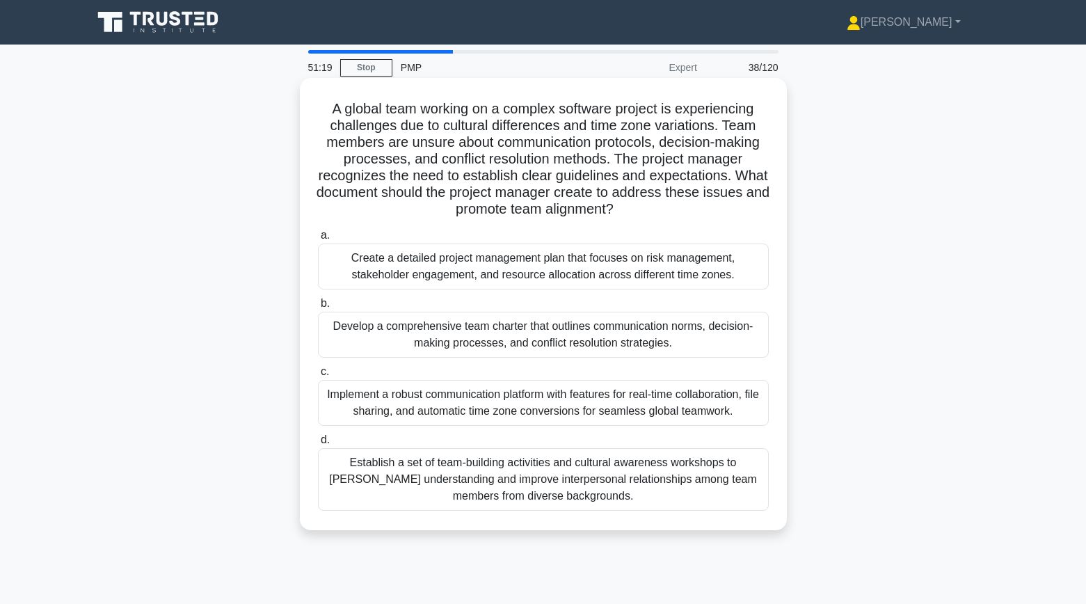
click at [524, 339] on div "Develop a comprehensive team charter that outlines communication norms, decisio…" at bounding box center [543, 335] width 451 height 46
click at [318, 308] on input "b. Develop a comprehensive team charter that outlines communication norms, deci…" at bounding box center [318, 303] width 0 height 9
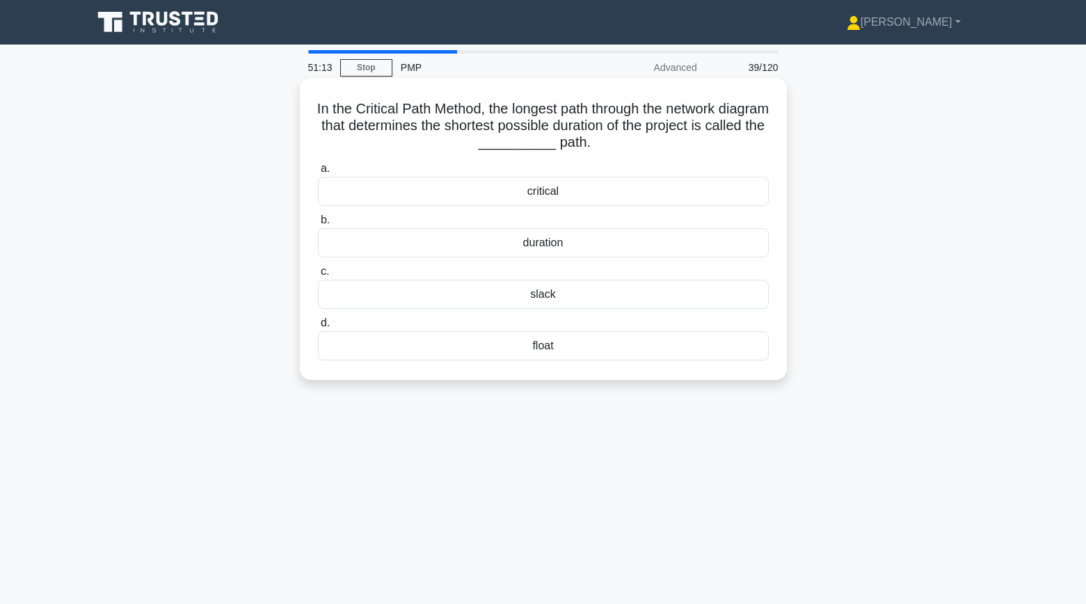
click at [686, 193] on div "critical" at bounding box center [543, 191] width 451 height 29
click at [318, 173] on input "a. critical" at bounding box center [318, 168] width 0 height 9
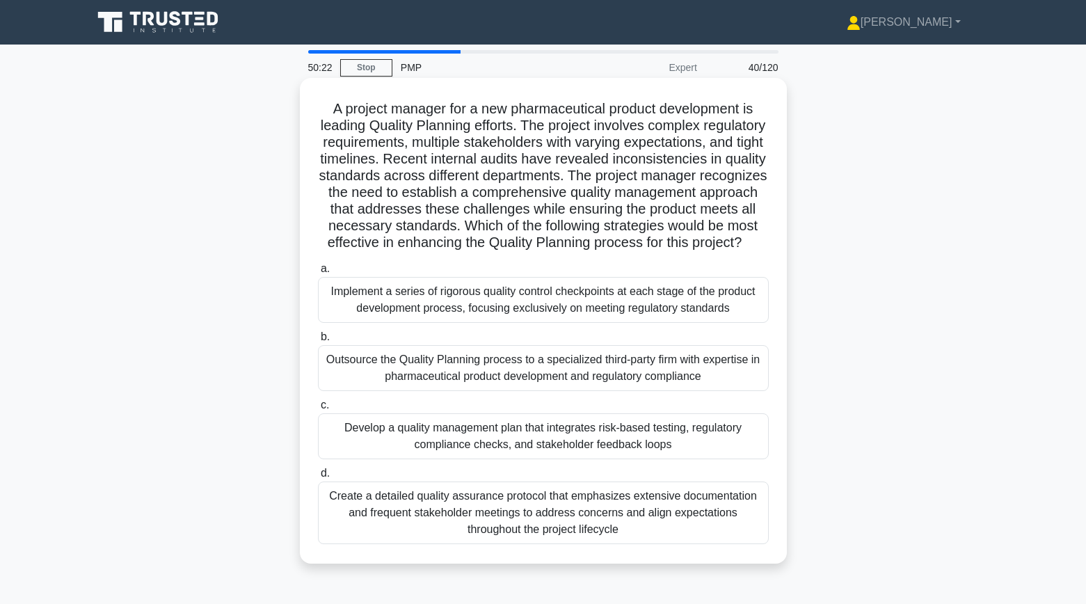
click at [593, 444] on div "Develop a quality management plan that integrates risk-based testing, regulator…" at bounding box center [543, 436] width 451 height 46
click at [318, 410] on input "c. Develop a quality management plan that integrates risk-based testing, regula…" at bounding box center [318, 405] width 0 height 9
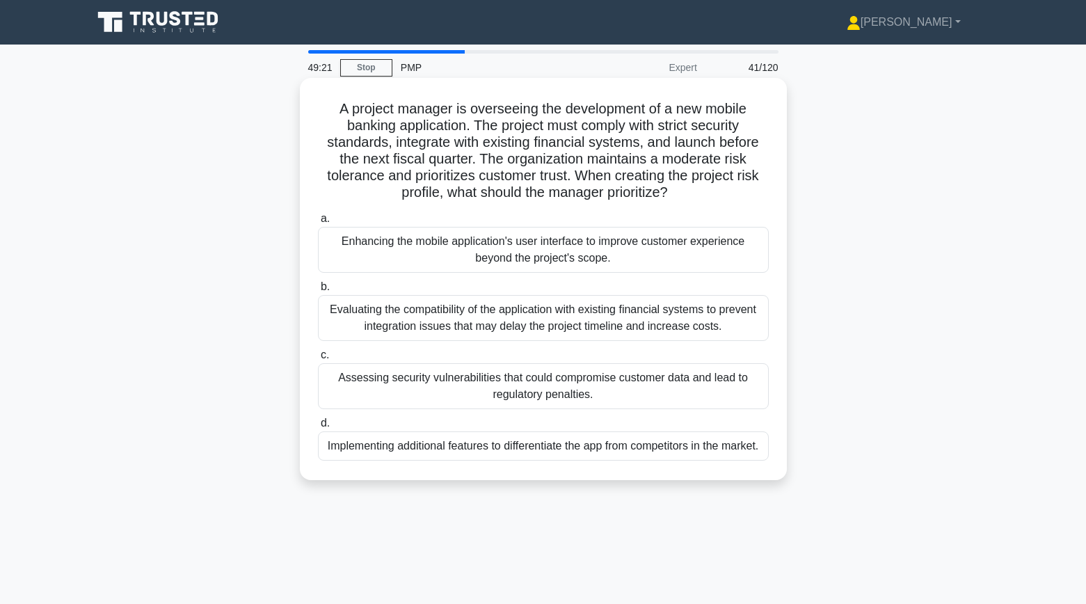
click at [621, 396] on div "Assessing security vulnerabilities that could compromise customer data and lead…" at bounding box center [543, 386] width 451 height 46
click at [318, 360] on input "c. Assessing security vulnerabilities that could compromise customer data and l…" at bounding box center [318, 354] width 0 height 9
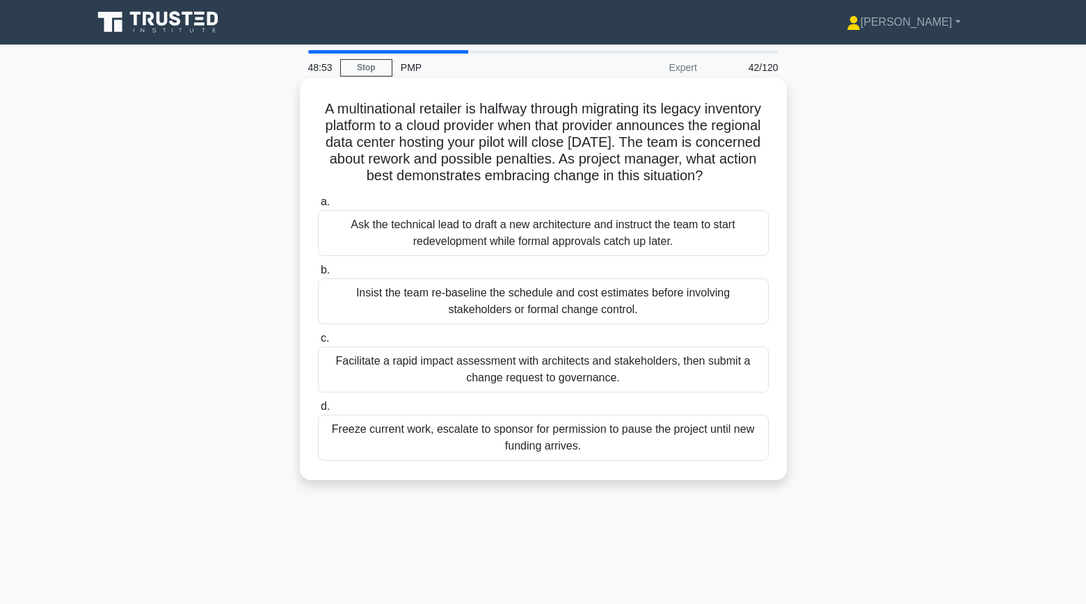
click at [394, 364] on div "Facilitate a rapid impact assessment with architects and stakeholders, then sub…" at bounding box center [543, 369] width 451 height 46
click at [318, 343] on input "c. Facilitate a rapid impact assessment with architects and stakeholders, then …" at bounding box center [318, 338] width 0 height 9
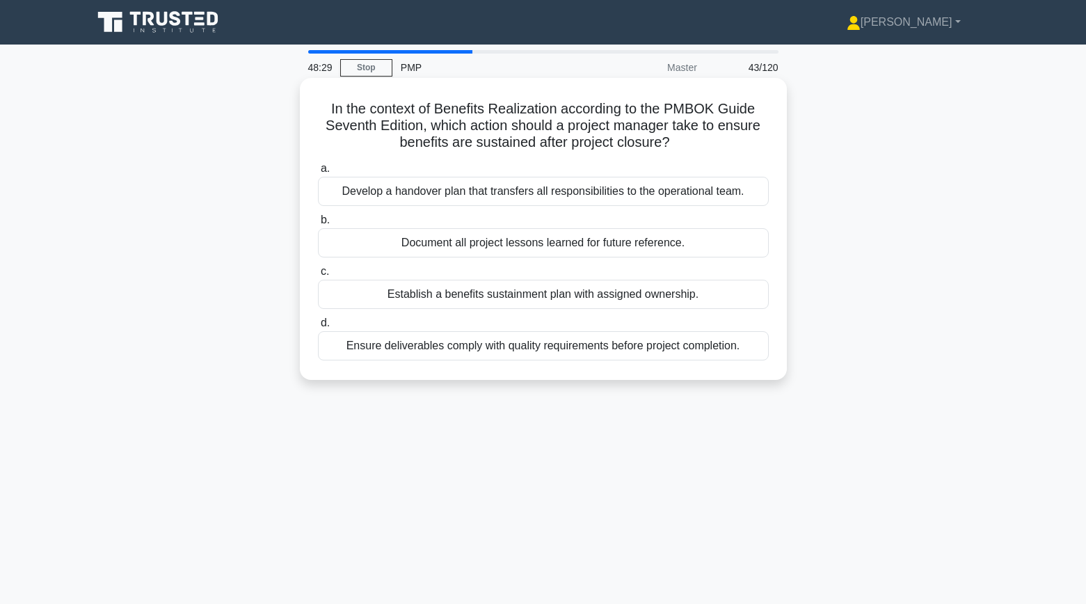
click at [456, 296] on div "Establish a benefits sustainment plan with assigned ownership." at bounding box center [543, 294] width 451 height 29
click at [318, 276] on input "c. Establish a benefits sustainment plan with assigned ownership." at bounding box center [318, 271] width 0 height 9
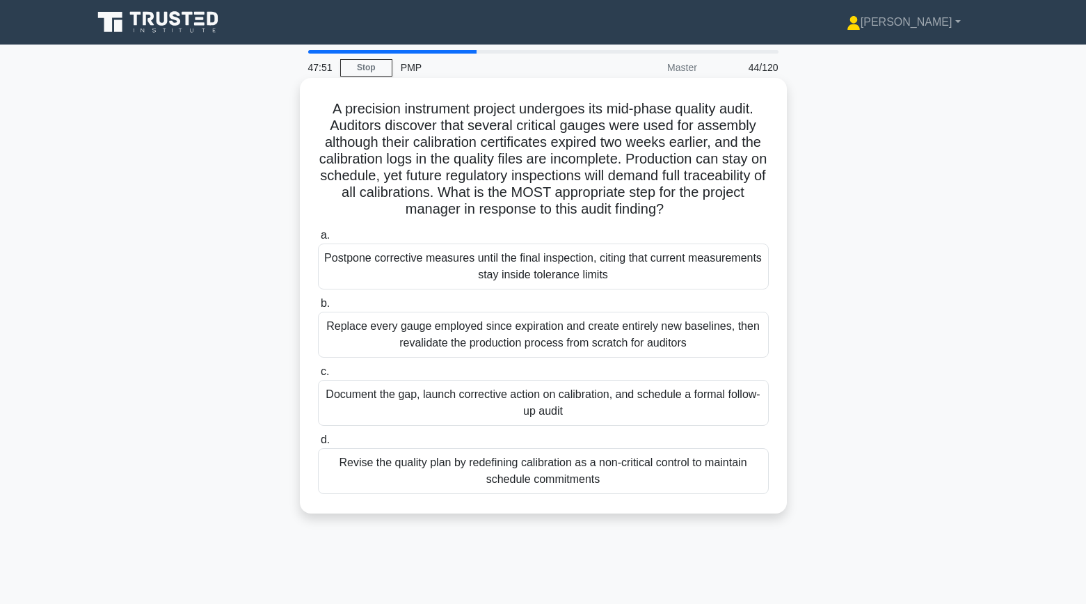
click at [447, 410] on div "Document the gap, launch corrective action on calibration, and schedule a forma…" at bounding box center [543, 403] width 451 height 46
click at [318, 376] on input "c. Document the gap, launch corrective action on calibration, and schedule a fo…" at bounding box center [318, 371] width 0 height 9
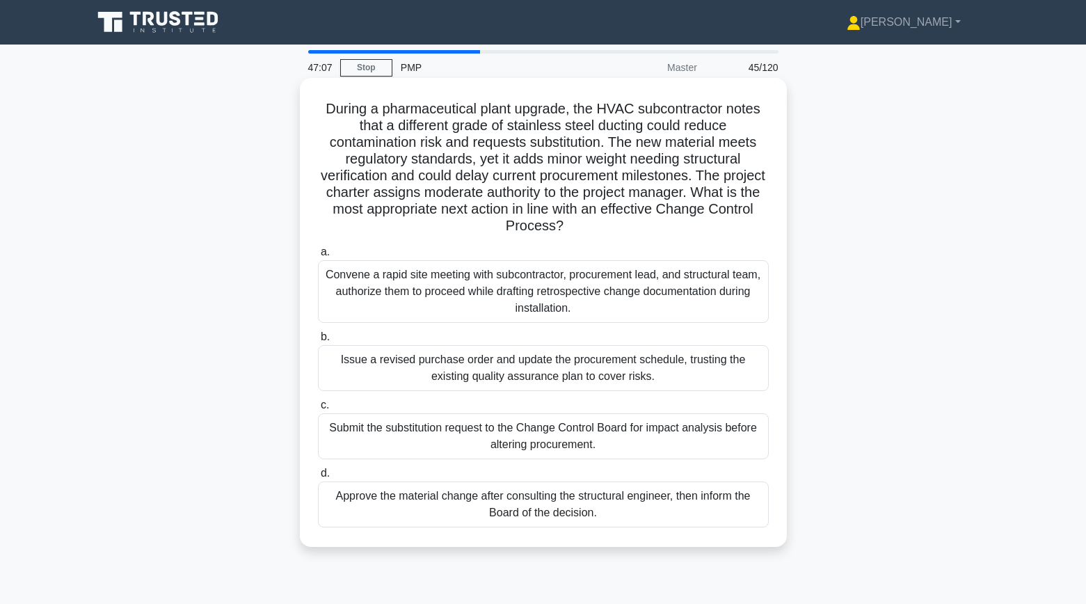
click at [414, 305] on div "Convene a rapid site meeting with subcontractor, procurement lead, and structur…" at bounding box center [543, 291] width 451 height 63
click at [318, 257] on input "a. Convene a rapid site meeting with subcontractor, procurement lead, and struc…" at bounding box center [318, 252] width 0 height 9
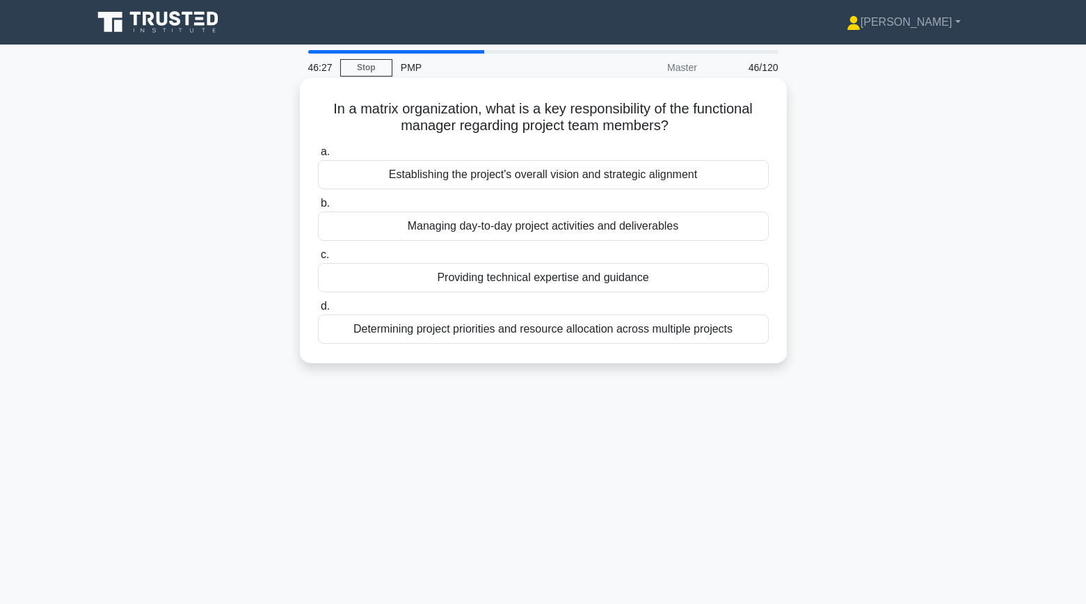
click at [597, 236] on div "Managing day-to-day project activities and deliverables" at bounding box center [543, 225] width 451 height 29
click at [318, 208] on input "b. Managing day-to-day project activities and deliverables" at bounding box center [318, 203] width 0 height 9
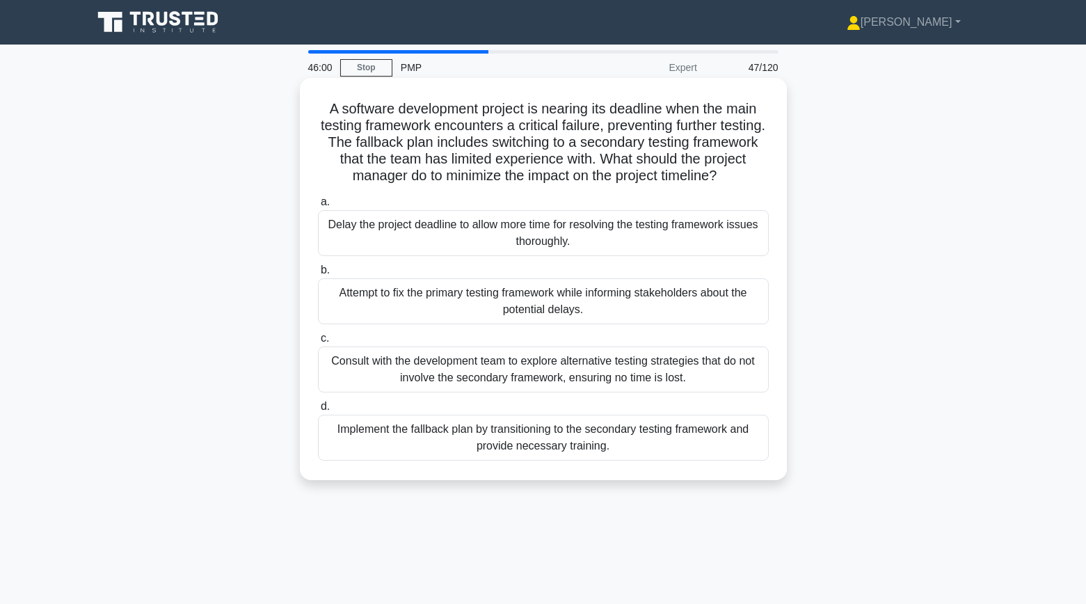
click at [578, 451] on div "Implement the fallback plan by transitioning to the secondary testing framework…" at bounding box center [543, 437] width 451 height 46
click at [318, 411] on input "d. Implement the fallback plan by transitioning to the secondary testing framew…" at bounding box center [318, 406] width 0 height 9
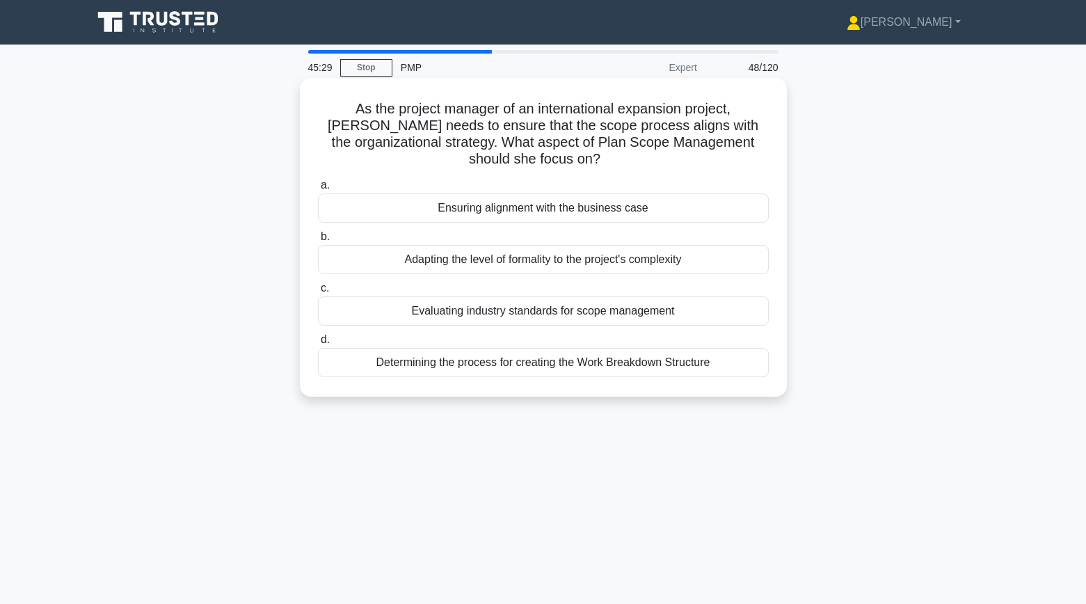
click at [543, 207] on div "Ensuring alignment with the business case" at bounding box center [543, 207] width 451 height 29
click at [318, 190] on input "a. Ensuring alignment with the business case" at bounding box center [318, 185] width 0 height 9
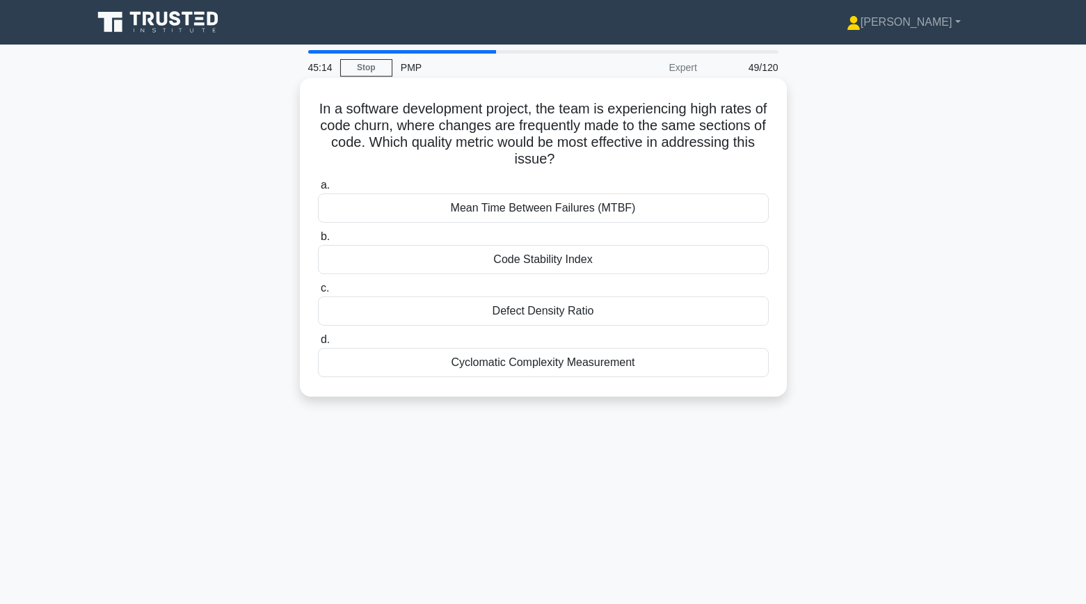
click at [406, 258] on div "Code Stability Index" at bounding box center [543, 259] width 451 height 29
click at [318, 241] on input "b. Code Stability Index" at bounding box center [318, 236] width 0 height 9
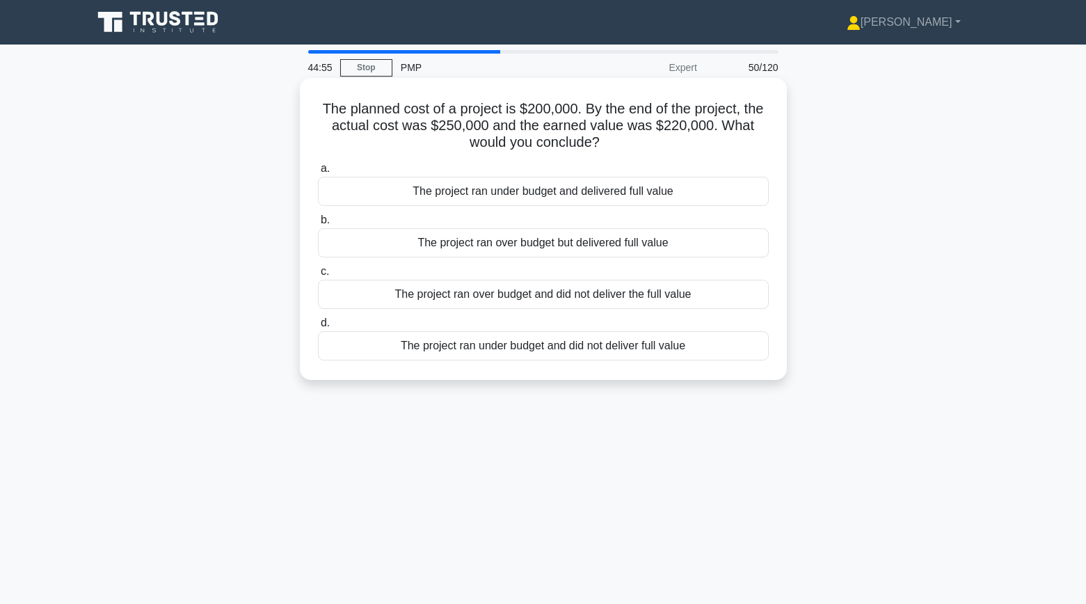
click at [474, 243] on div "The project ran over budget but delivered full value" at bounding box center [543, 242] width 451 height 29
click at [318, 225] on input "b. The project ran over budget but delivered full value" at bounding box center [318, 220] width 0 height 9
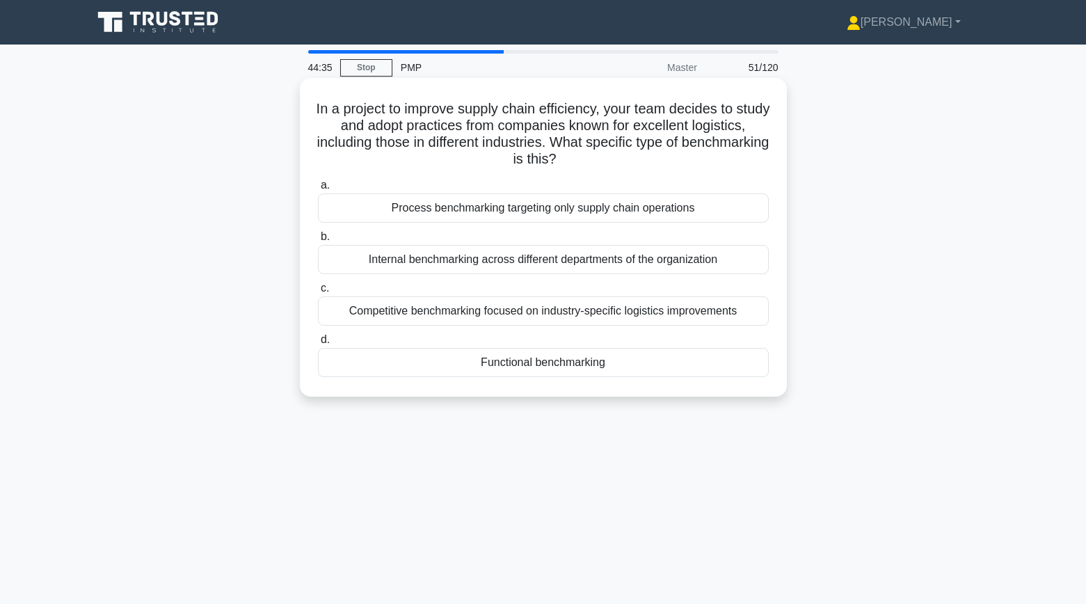
click at [542, 366] on div "Functional benchmarking" at bounding box center [543, 362] width 451 height 29
click at [318, 344] on input "d. Functional benchmarking" at bounding box center [318, 339] width 0 height 9
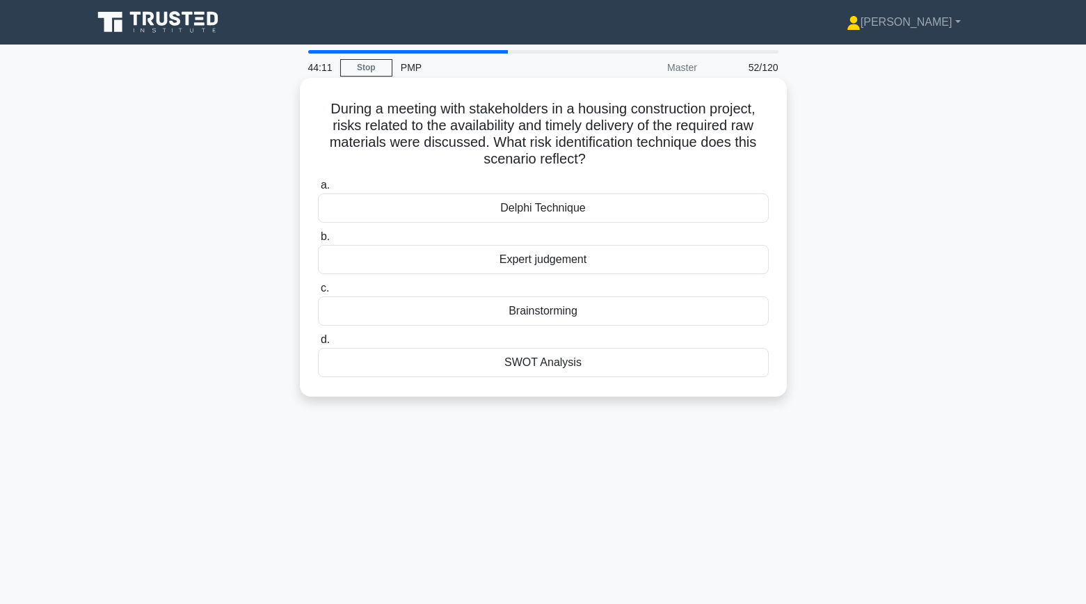
click at [629, 314] on div "Brainstorming" at bounding box center [543, 310] width 451 height 29
click at [318, 293] on input "c. Brainstorming" at bounding box center [318, 288] width 0 height 9
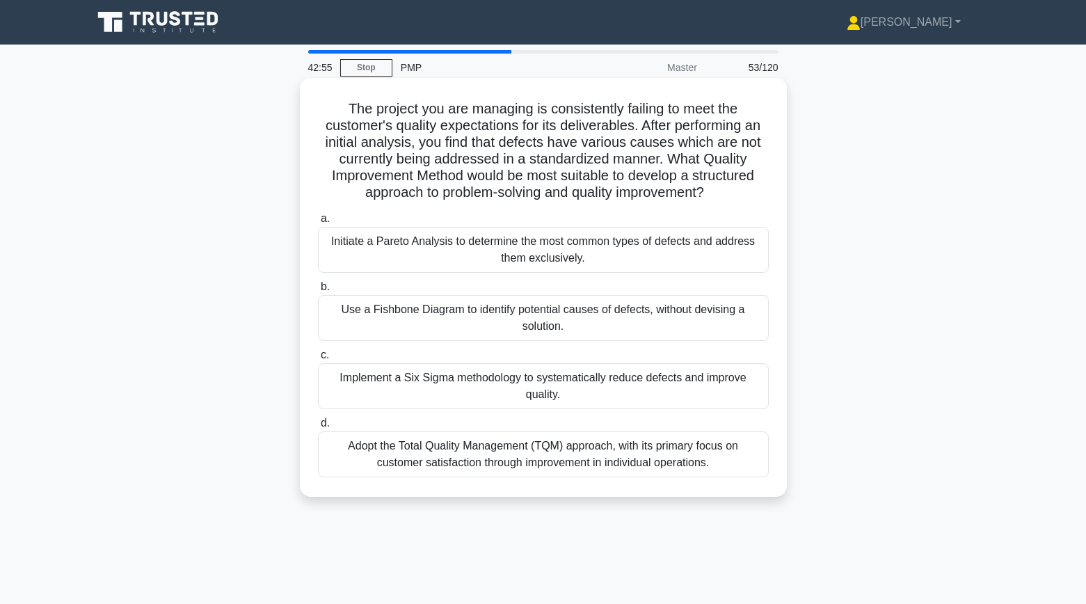
click at [406, 459] on div "Adopt the Total Quality Management (TQM) approach, with its primary focus on cu…" at bounding box center [543, 454] width 451 height 46
click at [318, 428] on input "d. Adopt the Total Quality Management (TQM) approach, with its primary focus on…" at bounding box center [318, 423] width 0 height 9
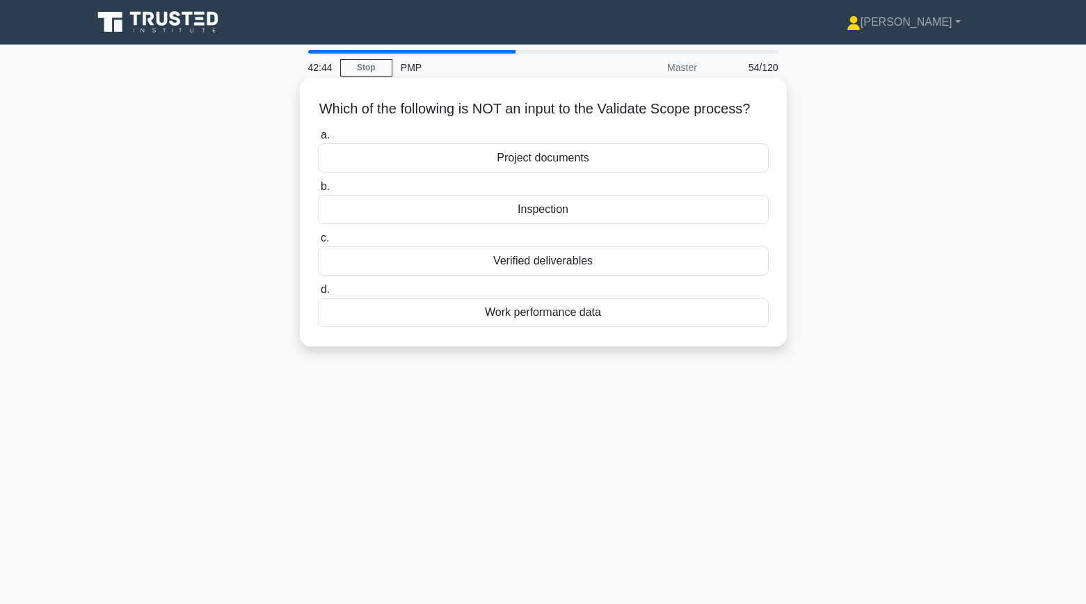
click at [431, 263] on div "Verified deliverables" at bounding box center [543, 260] width 451 height 29
click at [318, 243] on input "c. Verified deliverables" at bounding box center [318, 238] width 0 height 9
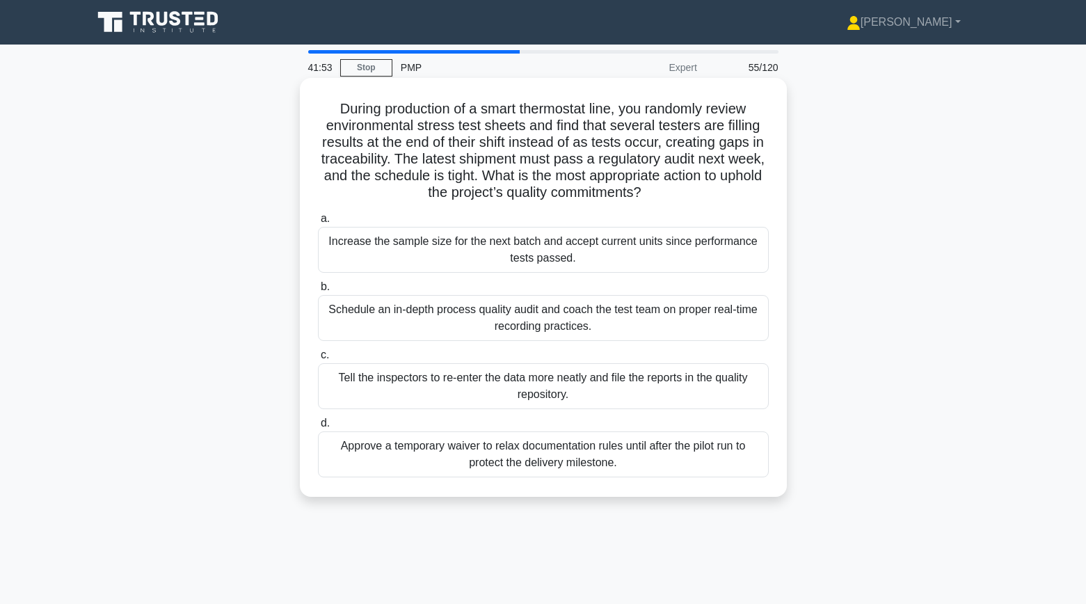
click at [467, 244] on div "Increase the sample size for the next batch and accept current units since perf…" at bounding box center [543, 250] width 451 height 46
click at [318, 223] on input "a. Increase the sample size for the next batch and accept current units since p…" at bounding box center [318, 218] width 0 height 9
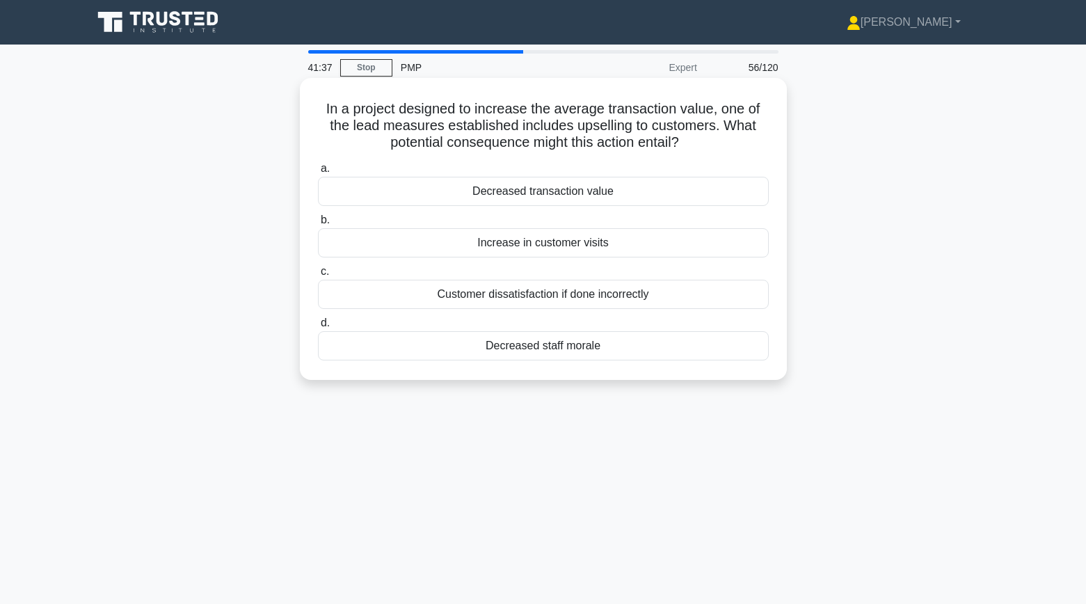
click at [540, 297] on div "Customer dissatisfaction if done incorrectly" at bounding box center [543, 294] width 451 height 29
click at [318, 276] on input "c. Customer dissatisfaction if done incorrectly" at bounding box center [318, 271] width 0 height 9
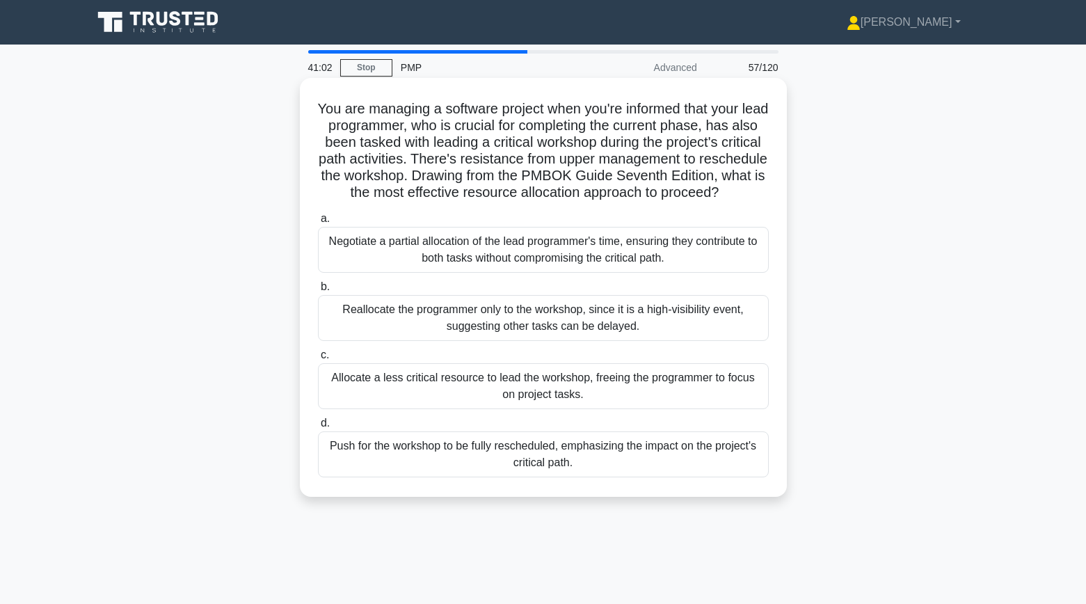
click at [421, 273] on div "Negotiate a partial allocation of the lead programmer's time, ensuring they con…" at bounding box center [543, 250] width 451 height 46
click at [318, 223] on input "a. Negotiate a partial allocation of the lead programmer's time, ensuring they …" at bounding box center [318, 218] width 0 height 9
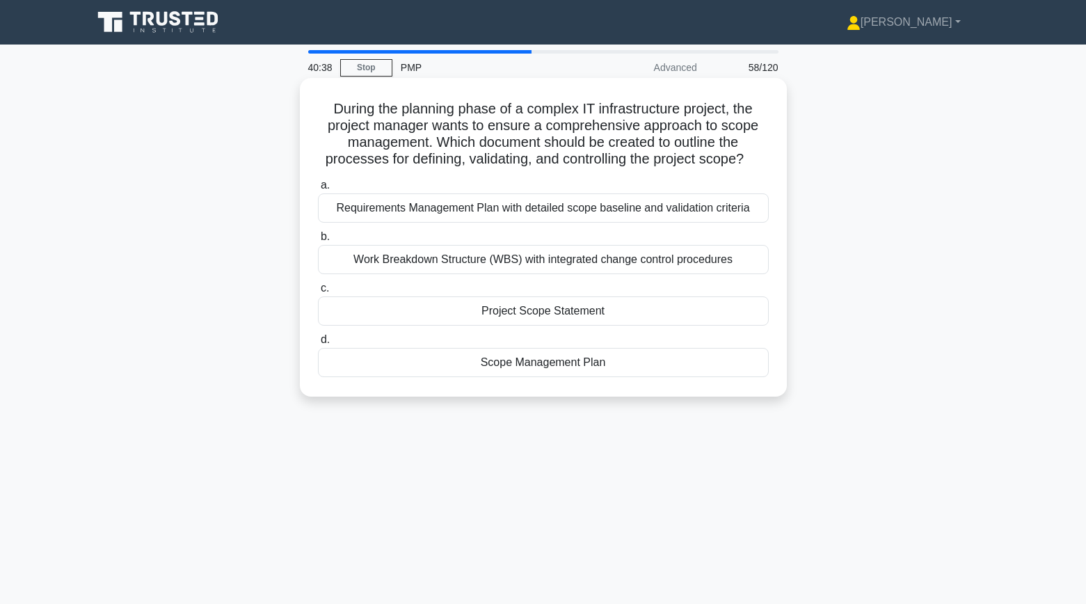
click at [524, 362] on div "Scope Management Plan" at bounding box center [543, 362] width 451 height 29
click at [318, 344] on input "d. Scope Management Plan" at bounding box center [318, 339] width 0 height 9
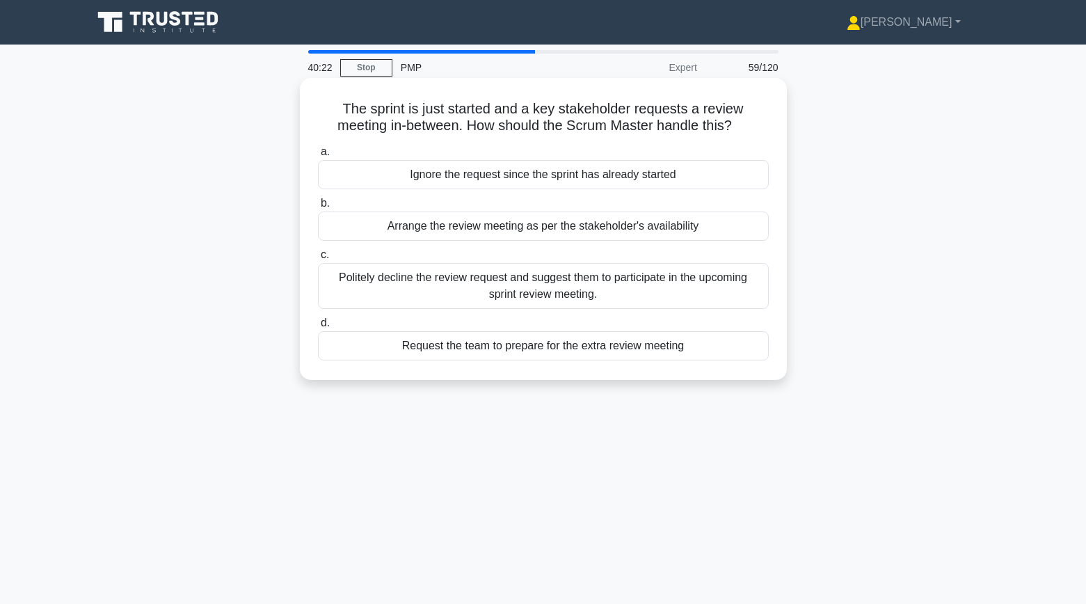
click at [516, 289] on div "Politely decline the review request and suggest them to participate in the upco…" at bounding box center [543, 286] width 451 height 46
click at [318, 259] on input "c. Politely decline the review request and suggest them to participate in the u…" at bounding box center [318, 254] width 0 height 9
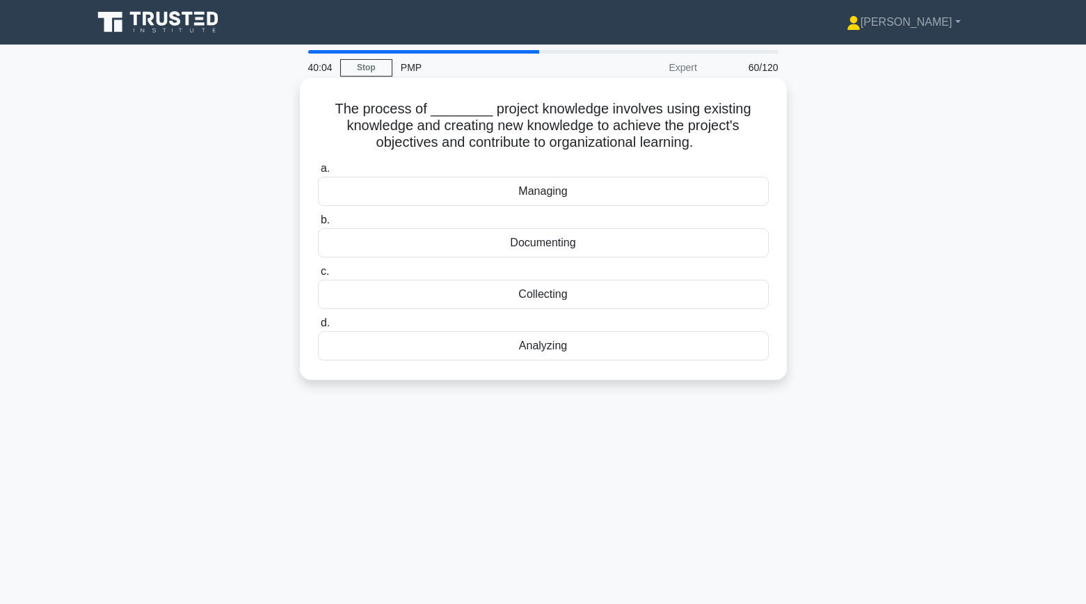
click at [513, 247] on div "Documenting" at bounding box center [543, 242] width 451 height 29
click at [318, 225] on input "b. Documenting" at bounding box center [318, 220] width 0 height 9
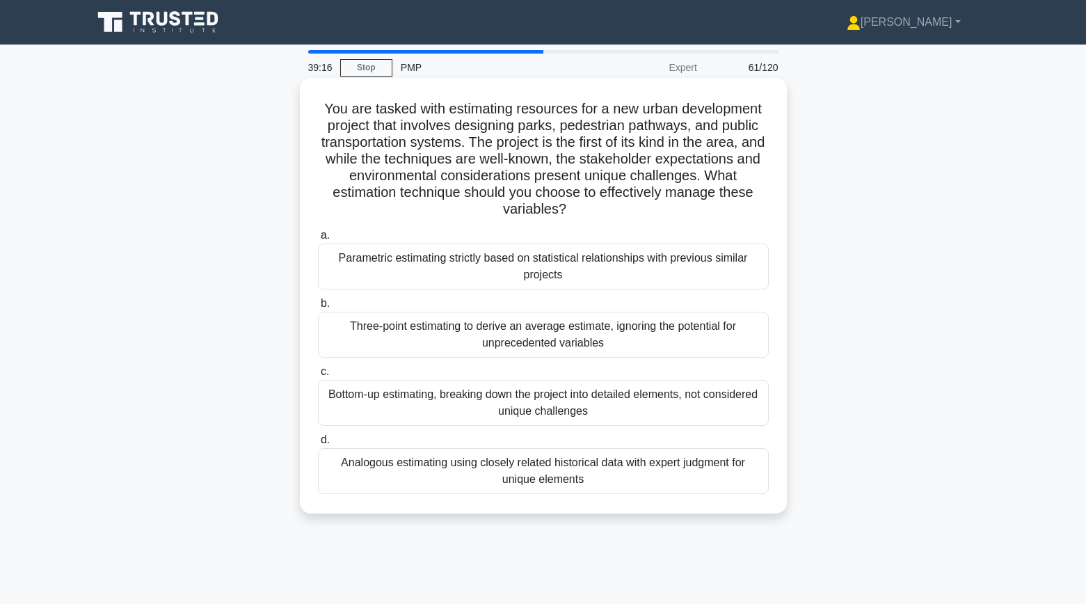
click at [404, 455] on div "Analogous estimating using closely related historical data with expert judgment…" at bounding box center [543, 471] width 451 height 46
click at [318, 444] on input "d. Analogous estimating using closely related historical data with expert judgm…" at bounding box center [318, 439] width 0 height 9
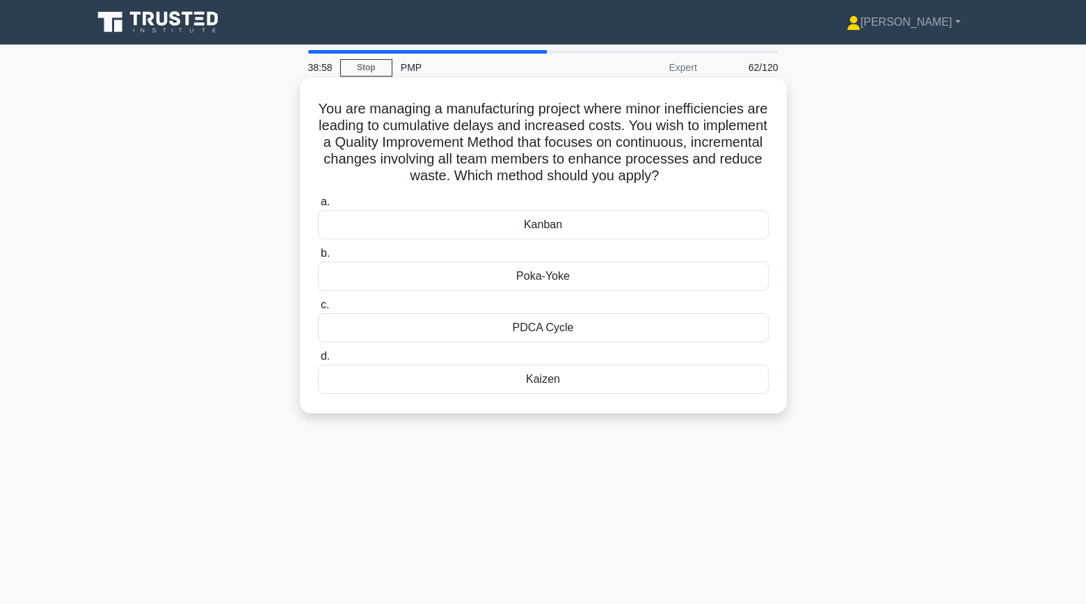
click at [494, 335] on div "PDCA Cycle" at bounding box center [543, 327] width 451 height 29
click at [318, 309] on input "c. PDCA Cycle" at bounding box center [318, 304] width 0 height 9
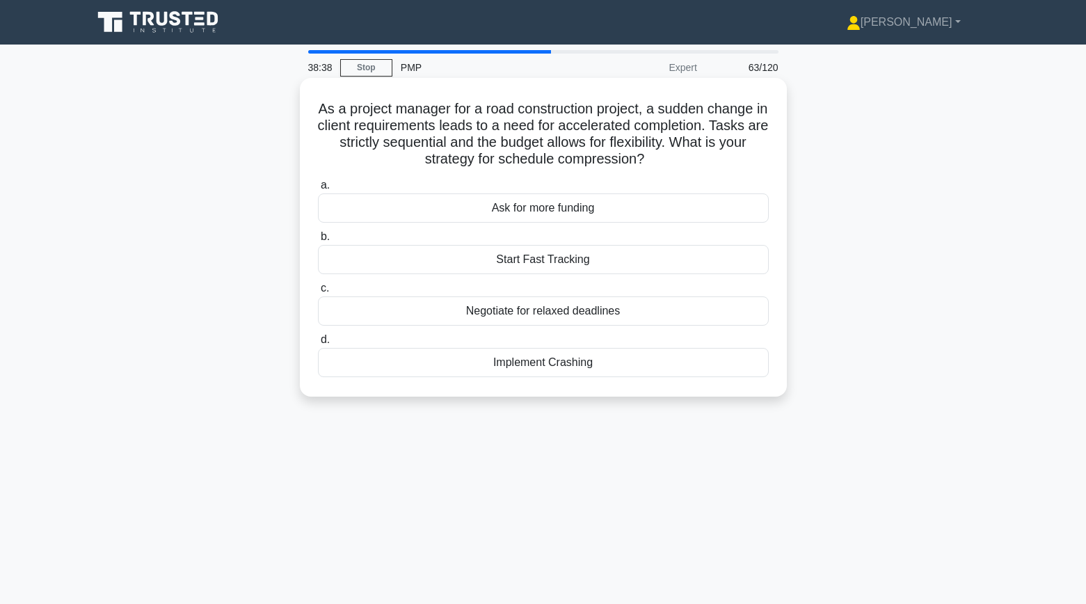
click at [522, 365] on div "Implement Crashing" at bounding box center [543, 362] width 451 height 29
click at [318, 344] on input "d. Implement Crashing" at bounding box center [318, 339] width 0 height 9
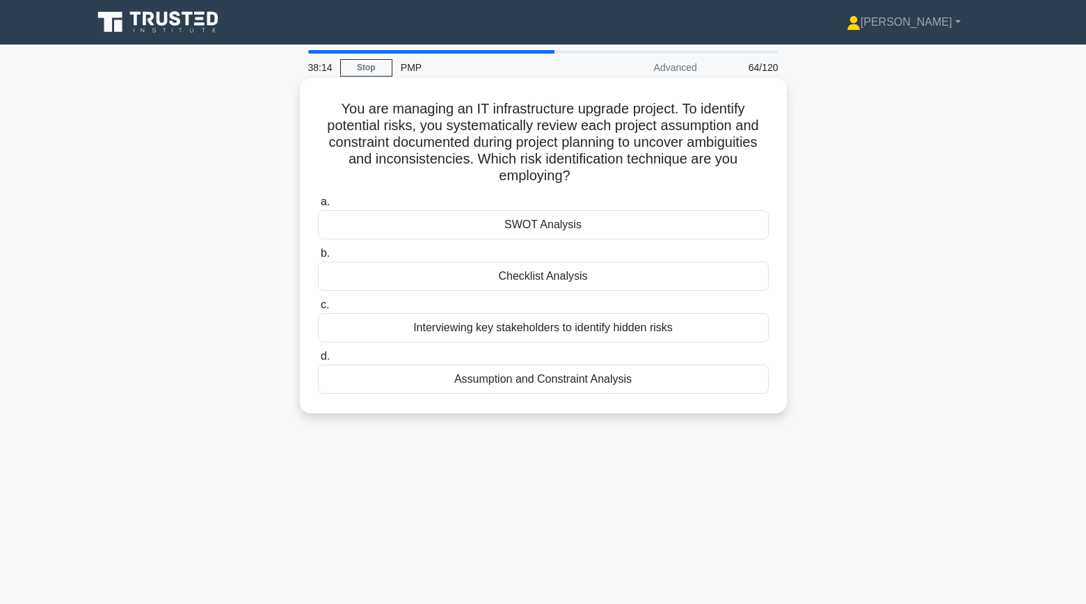
click at [516, 380] on div "Assumption and Constraint Analysis" at bounding box center [543, 378] width 451 height 29
click at [318, 361] on input "d. Assumption and Constraint Analysis" at bounding box center [318, 356] width 0 height 9
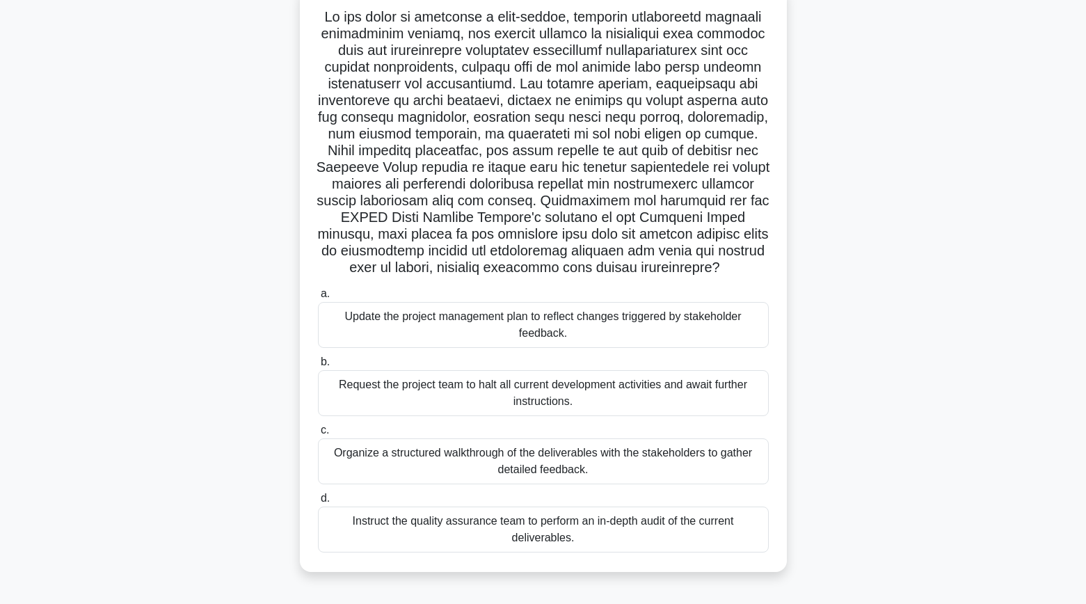
scroll to position [97, 0]
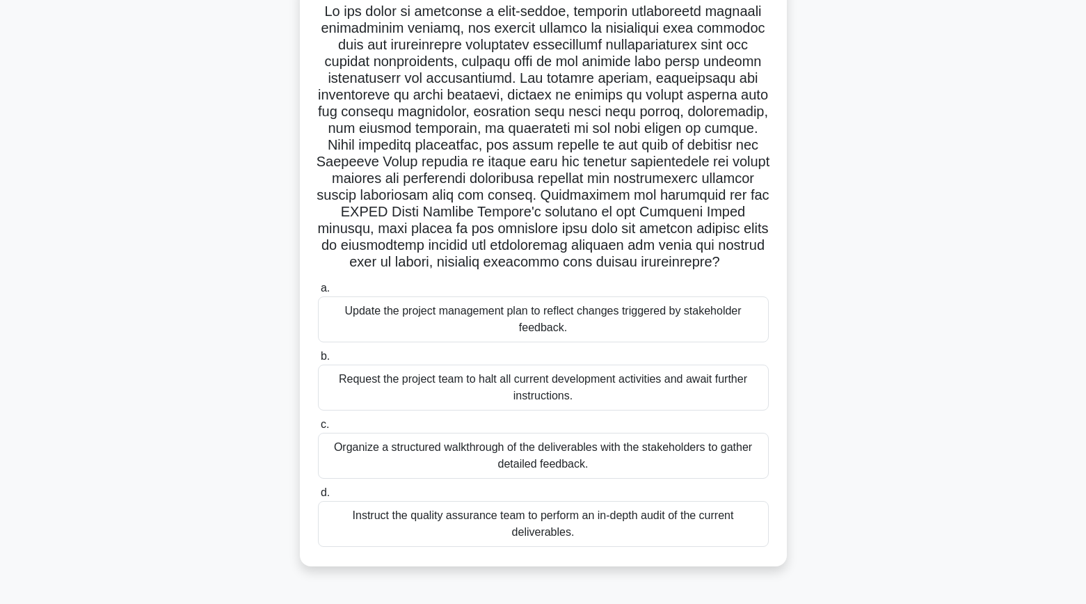
click at [533, 465] on div "Organize a structured walkthrough of the deliverables with the stakeholders to …" at bounding box center [543, 456] width 451 height 46
click at [318, 429] on input "c. Organize a structured walkthrough of the deliverables with the stakeholders …" at bounding box center [318, 424] width 0 height 9
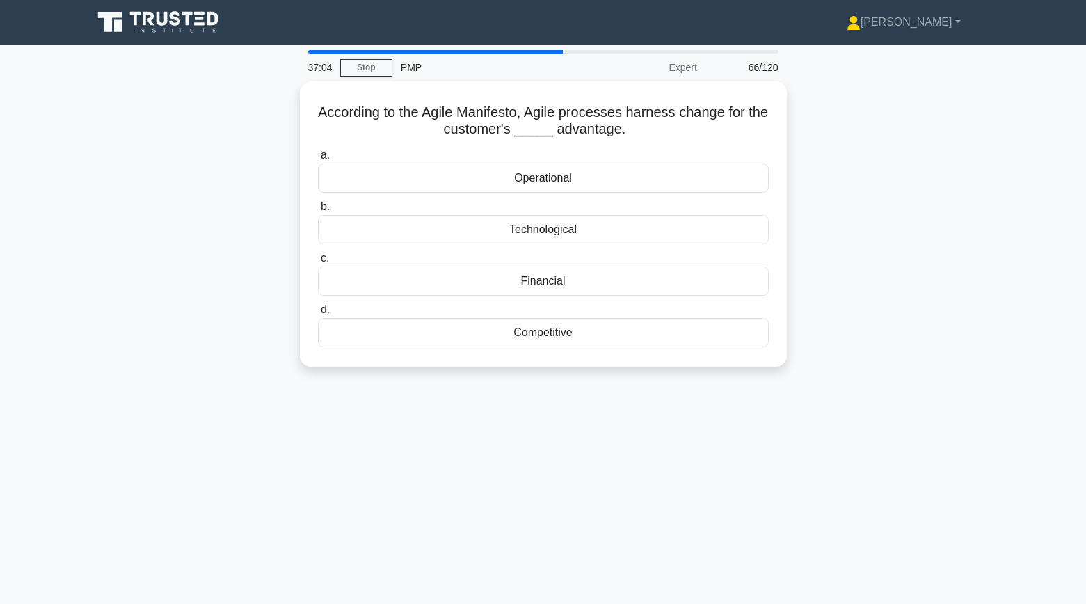
scroll to position [0, 0]
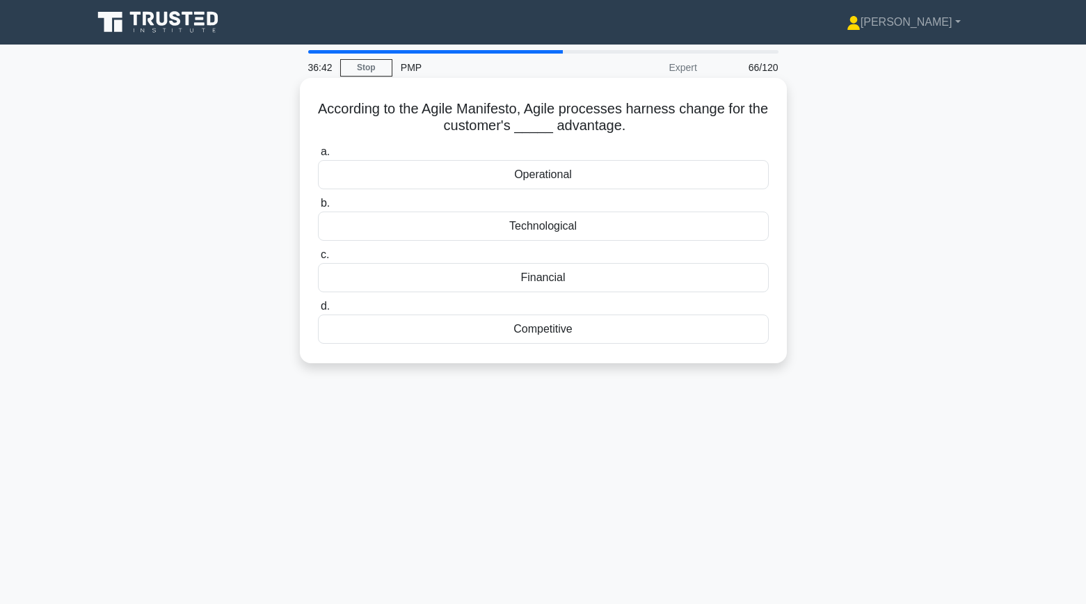
click at [493, 335] on div "Competitive" at bounding box center [543, 328] width 451 height 29
click at [318, 311] on input "d. Competitive" at bounding box center [318, 306] width 0 height 9
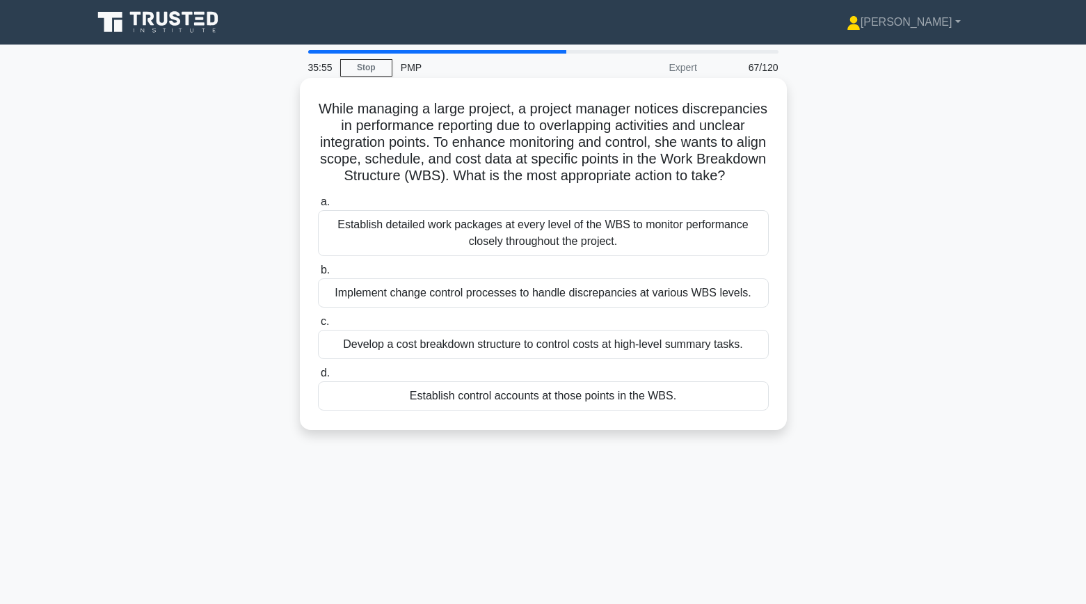
click at [546, 400] on div "Establish control accounts at those points in the WBS." at bounding box center [543, 395] width 451 height 29
click at [318, 378] on input "d. Establish control accounts at those points in the WBS." at bounding box center [318, 373] width 0 height 9
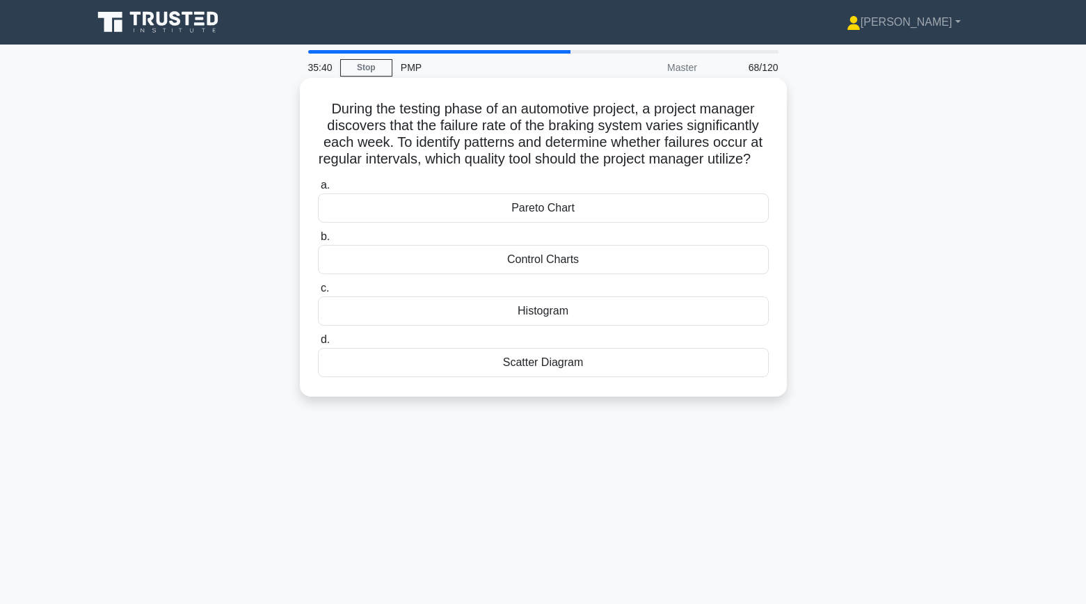
click at [654, 274] on div "Control Charts" at bounding box center [543, 259] width 451 height 29
click at [318, 241] on input "b. Control Charts" at bounding box center [318, 236] width 0 height 9
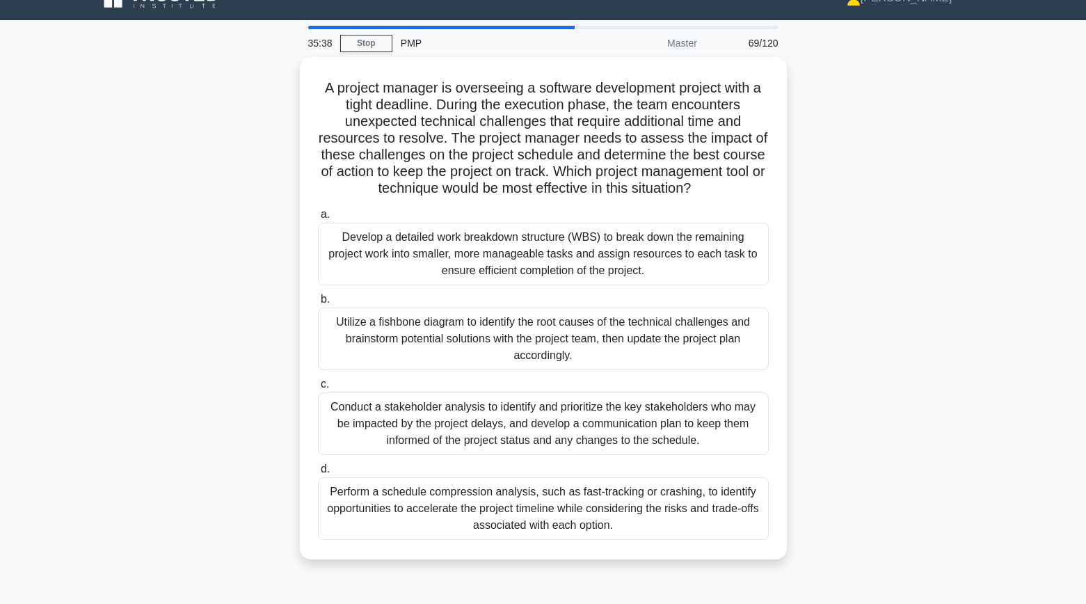
scroll to position [29, 0]
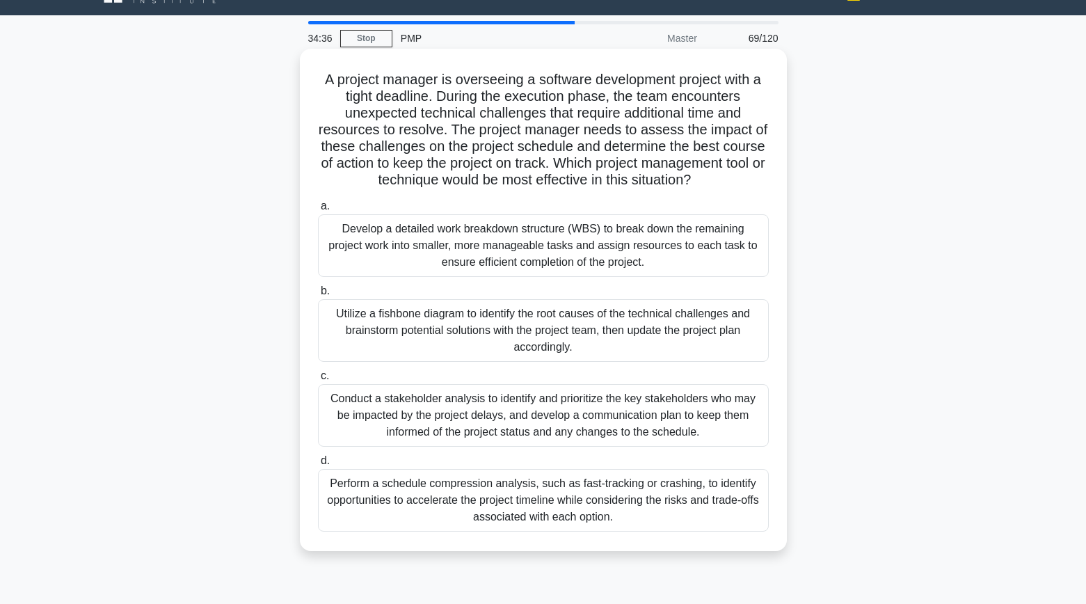
click at [638, 487] on div "Perform a schedule compression analysis, such as fast-tracking or crashing, to …" at bounding box center [543, 500] width 451 height 63
click at [318, 465] on input "d. Perform a schedule compression analysis, such as fast-tracking or crashing, …" at bounding box center [318, 460] width 0 height 9
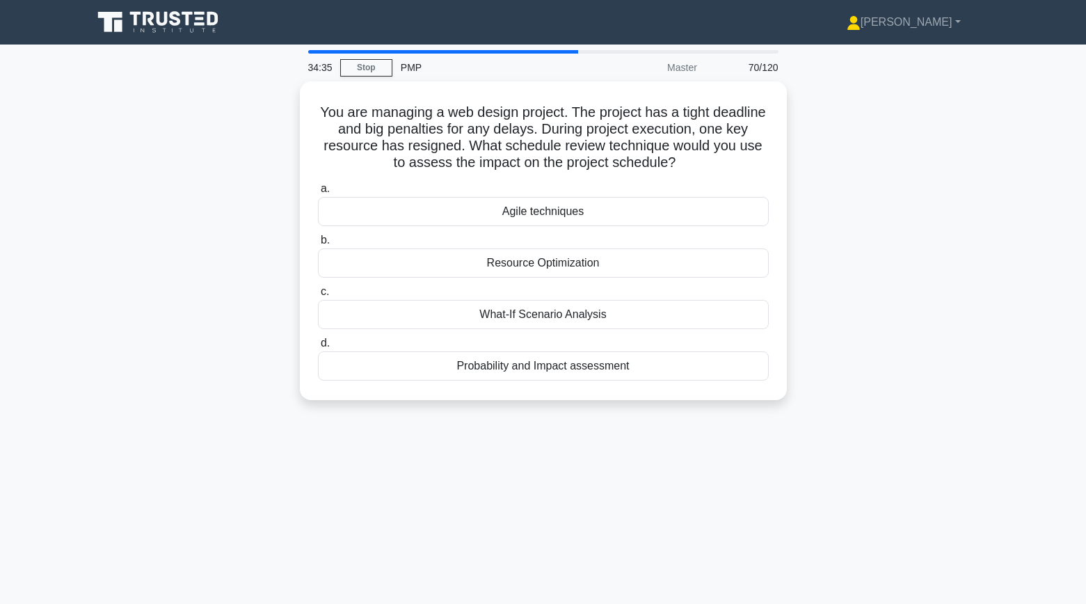
scroll to position [0, 0]
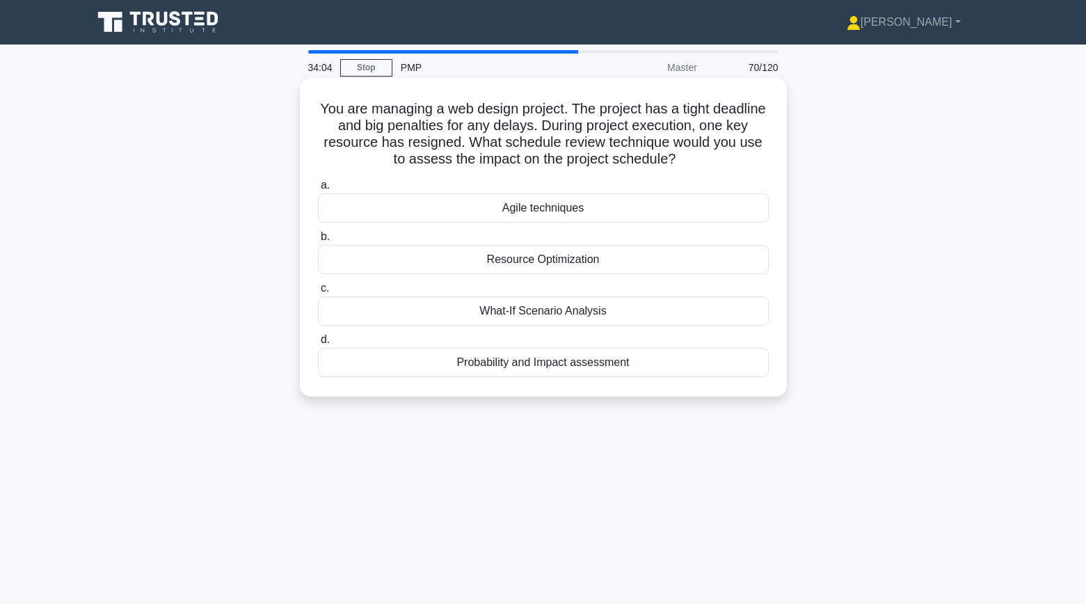
click at [647, 262] on div "Resource Optimization" at bounding box center [543, 259] width 451 height 29
click at [318, 241] on input "b. Resource Optimization" at bounding box center [318, 236] width 0 height 9
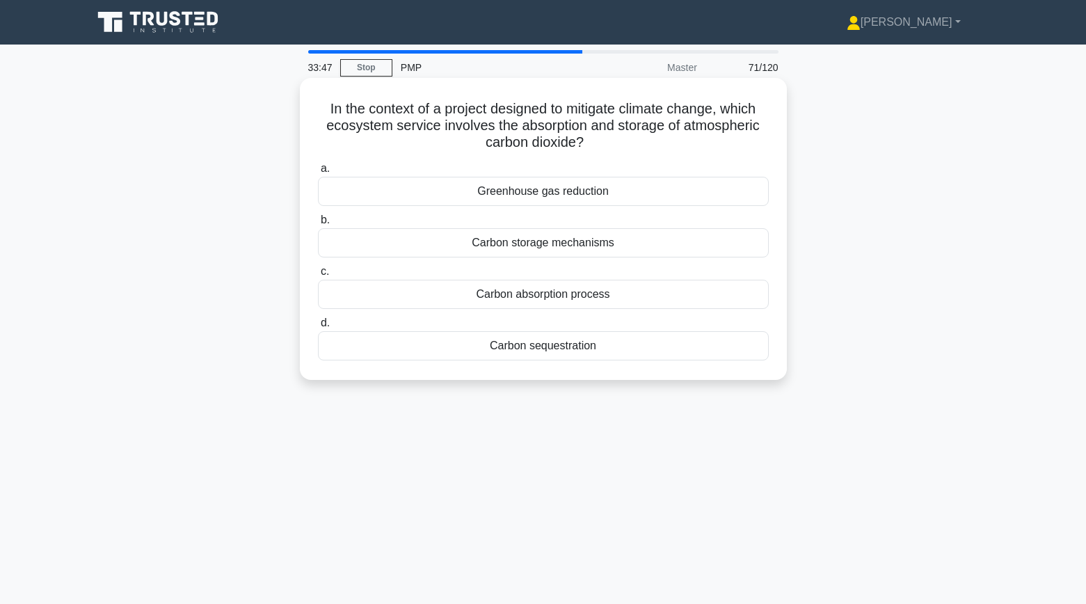
click at [634, 353] on div "Carbon sequestration" at bounding box center [543, 345] width 451 height 29
click at [318, 328] on input "d. Carbon sequestration" at bounding box center [318, 323] width 0 height 9
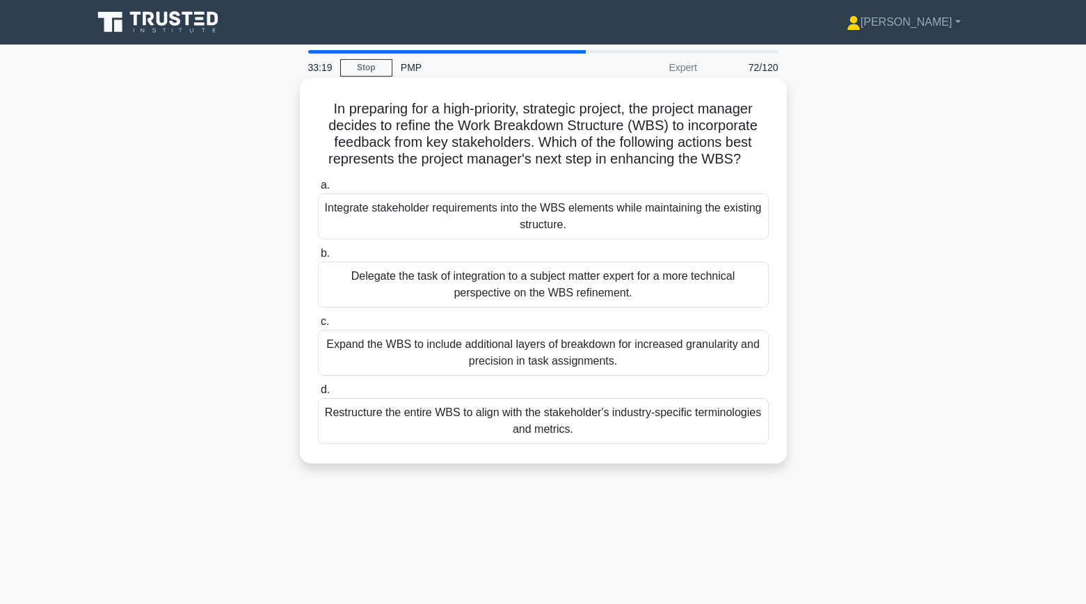
click at [612, 220] on div "Integrate stakeholder requirements into the WBS elements while maintaining the …" at bounding box center [543, 216] width 451 height 46
click at [318, 190] on input "a. Integrate stakeholder requirements into the WBS elements while maintaining t…" at bounding box center [318, 185] width 0 height 9
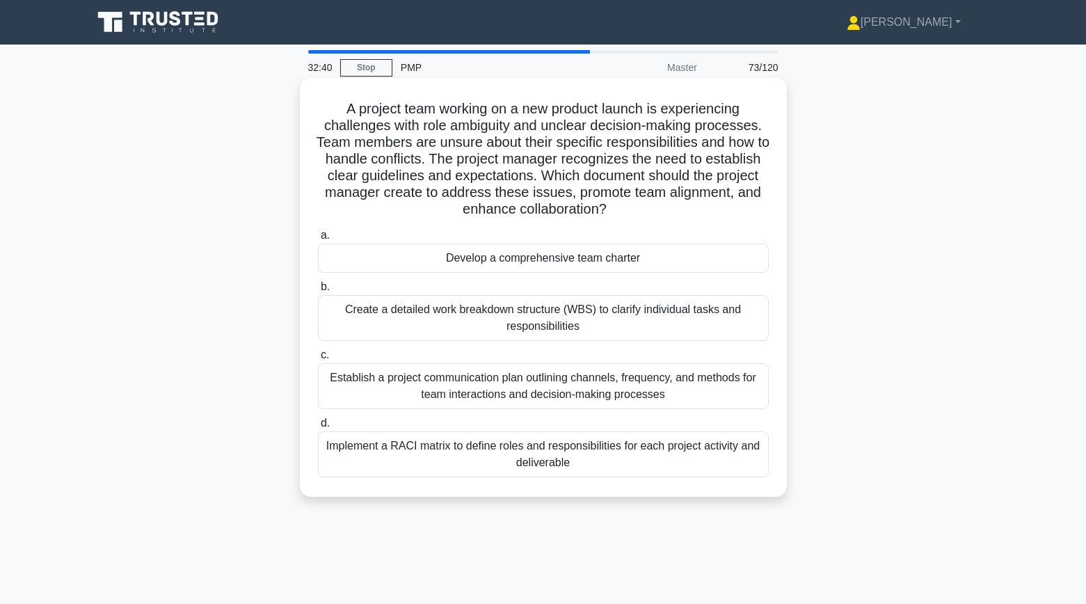
click at [684, 390] on div "Establish a project communication plan outlining channels, frequency, and metho…" at bounding box center [543, 386] width 451 height 46
click at [318, 360] on input "c. Establish a project communication plan outlining channels, frequency, and me…" at bounding box center [318, 354] width 0 height 9
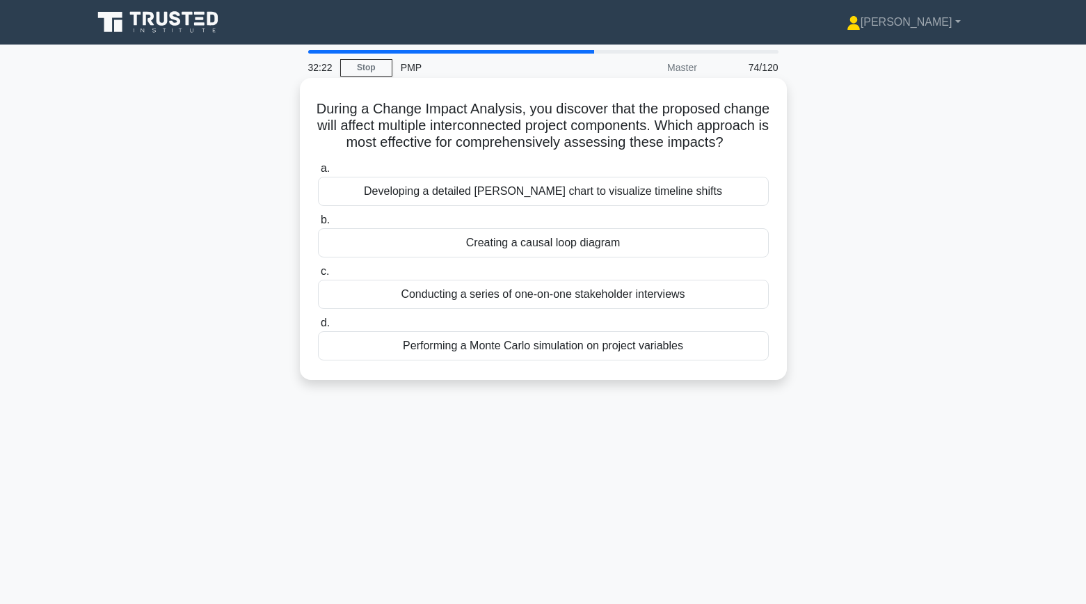
click at [693, 247] on div "Creating a causal loop diagram" at bounding box center [543, 242] width 451 height 29
click at [318, 225] on input "b. Creating a causal loop diagram" at bounding box center [318, 220] width 0 height 9
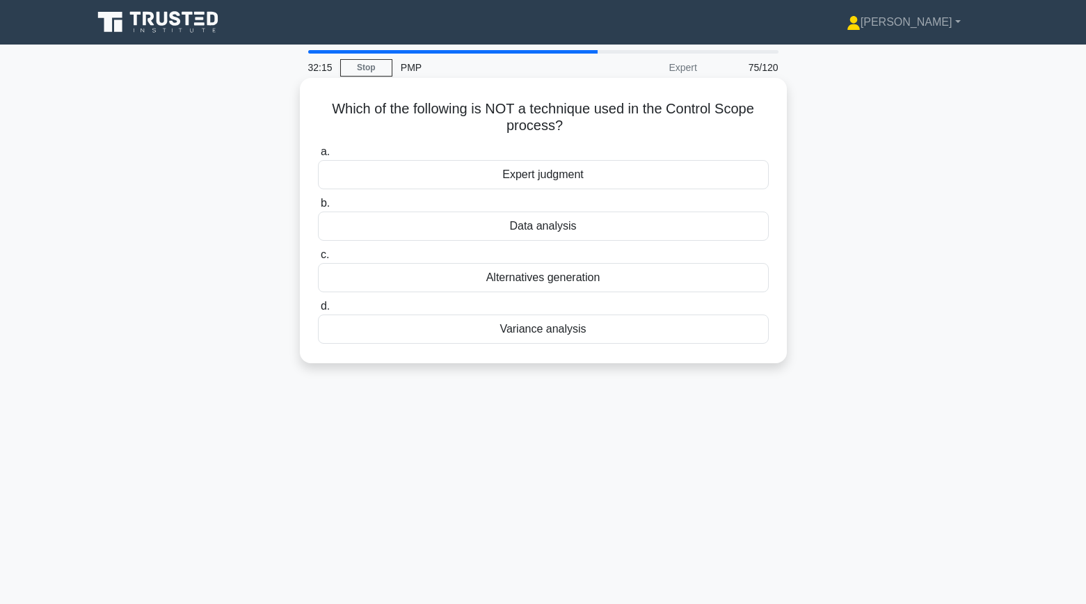
click at [753, 277] on div "Alternatives generation" at bounding box center [543, 277] width 451 height 29
click at [318, 259] on input "c. Alternatives generation" at bounding box center [318, 254] width 0 height 9
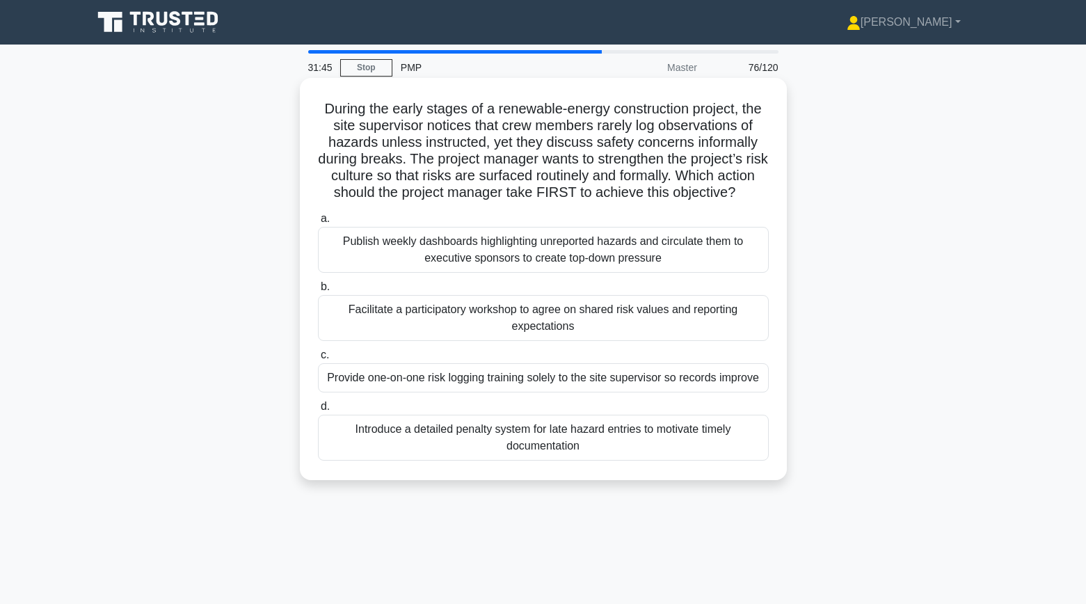
click at [700, 314] on div "Facilitate a participatory workshop to agree on shared risk values and reportin…" at bounding box center [543, 318] width 451 height 46
click at [318, 291] on input "b. Facilitate a participatory workshop to agree on shared risk values and repor…" at bounding box center [318, 286] width 0 height 9
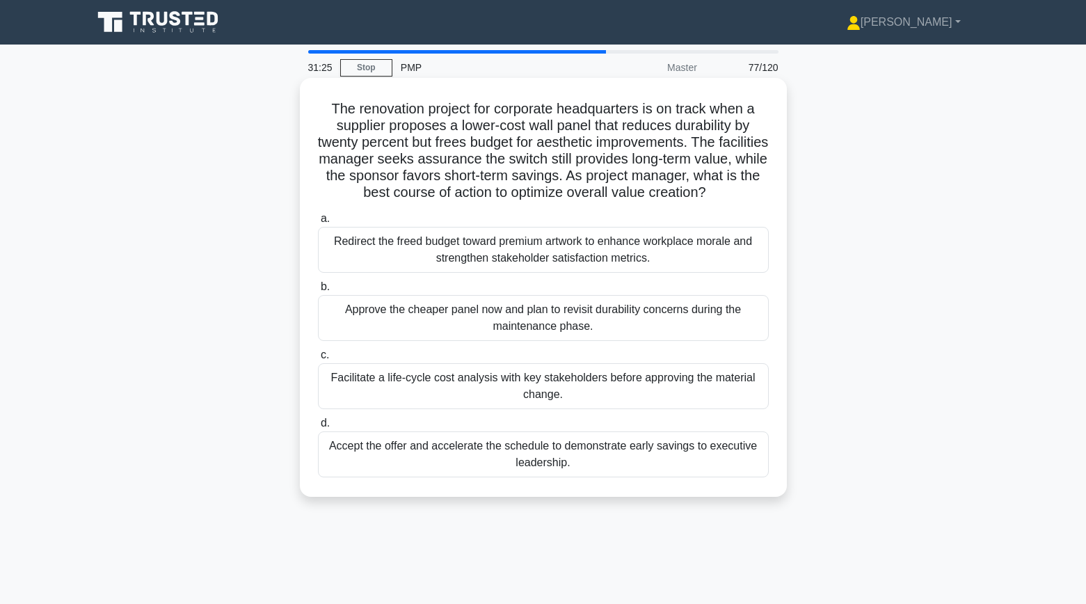
click at [718, 381] on div "Facilitate a life-cycle cost analysis with key stakeholders before approving th…" at bounding box center [543, 386] width 451 height 46
click at [318, 360] on input "c. Facilitate a life-cycle cost analysis with key stakeholders before approving…" at bounding box center [318, 354] width 0 height 9
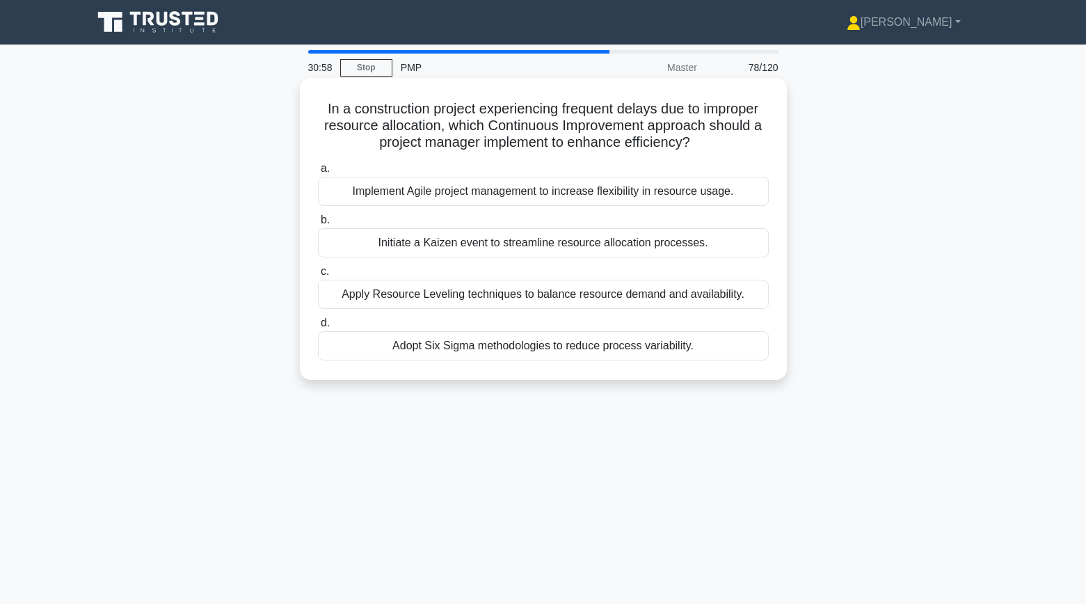
click at [629, 248] on div "Initiate a Kaizen event to streamline resource allocation processes." at bounding box center [543, 242] width 451 height 29
click at [318, 225] on input "b. Initiate a Kaizen event to streamline resource allocation processes." at bounding box center [318, 220] width 0 height 9
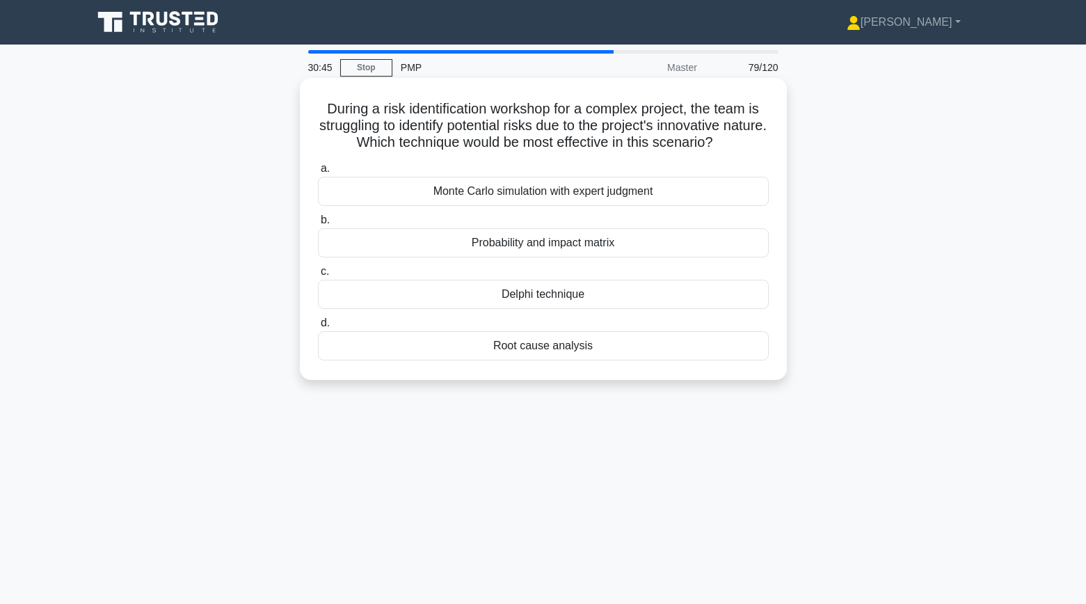
click at [691, 189] on div "Monte Carlo simulation with expert judgment" at bounding box center [543, 191] width 451 height 29
click at [318, 173] on input "a. Monte Carlo simulation with expert judgment" at bounding box center [318, 168] width 0 height 9
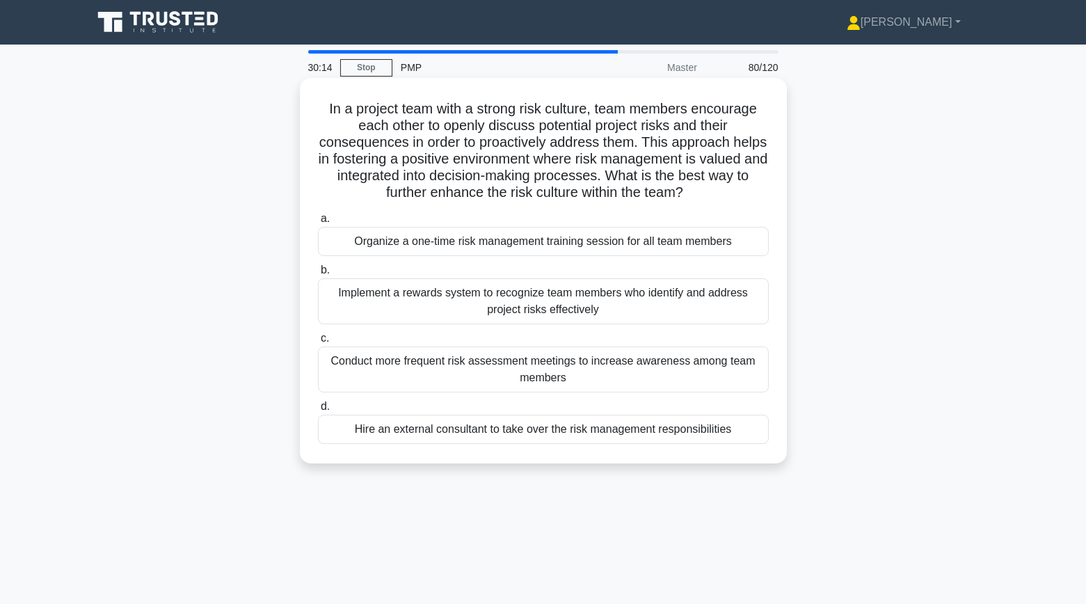
click at [678, 321] on div "Implement a rewards system to recognize team members who identify and address p…" at bounding box center [543, 301] width 451 height 46
click at [318, 275] on input "b. Implement a rewards system to recognize team members who identify and addres…" at bounding box center [318, 270] width 0 height 9
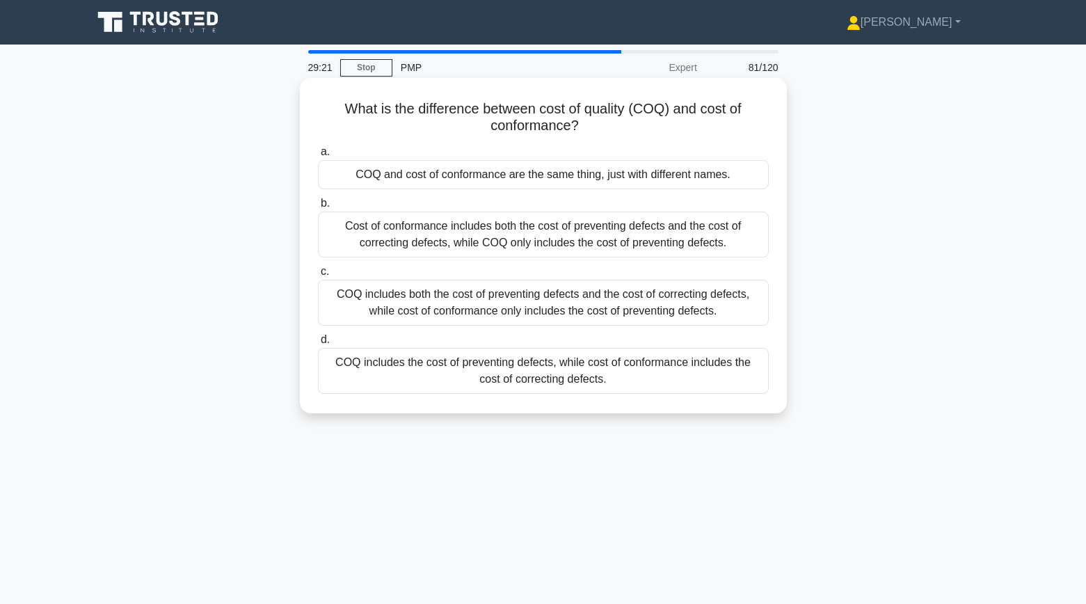
click at [549, 300] on div "COQ includes both the cost of preventing defects and the cost of correcting def…" at bounding box center [543, 303] width 451 height 46
click at [318, 276] on input "c. COQ includes both the cost of preventing defects and the cost of correcting …" at bounding box center [318, 271] width 0 height 9
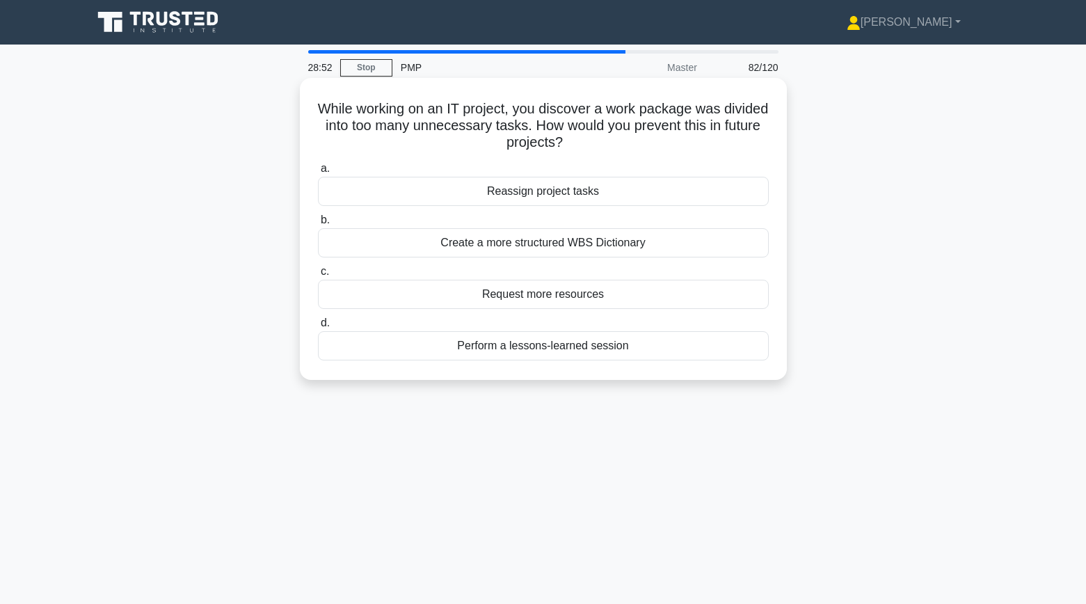
click at [577, 243] on div "Create a more structured WBS Dictionary" at bounding box center [543, 242] width 451 height 29
click at [318, 225] on input "b. Create a more structured WBS Dictionary" at bounding box center [318, 220] width 0 height 9
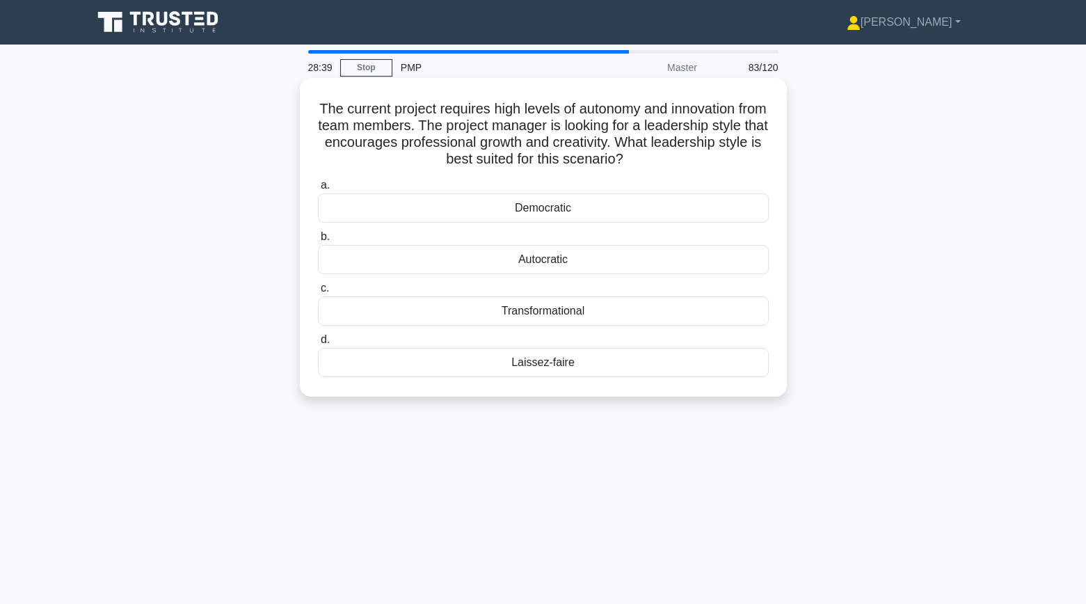
click at [400, 312] on div "Transformational" at bounding box center [543, 310] width 451 height 29
click at [318, 293] on input "c. Transformational" at bounding box center [318, 288] width 0 height 9
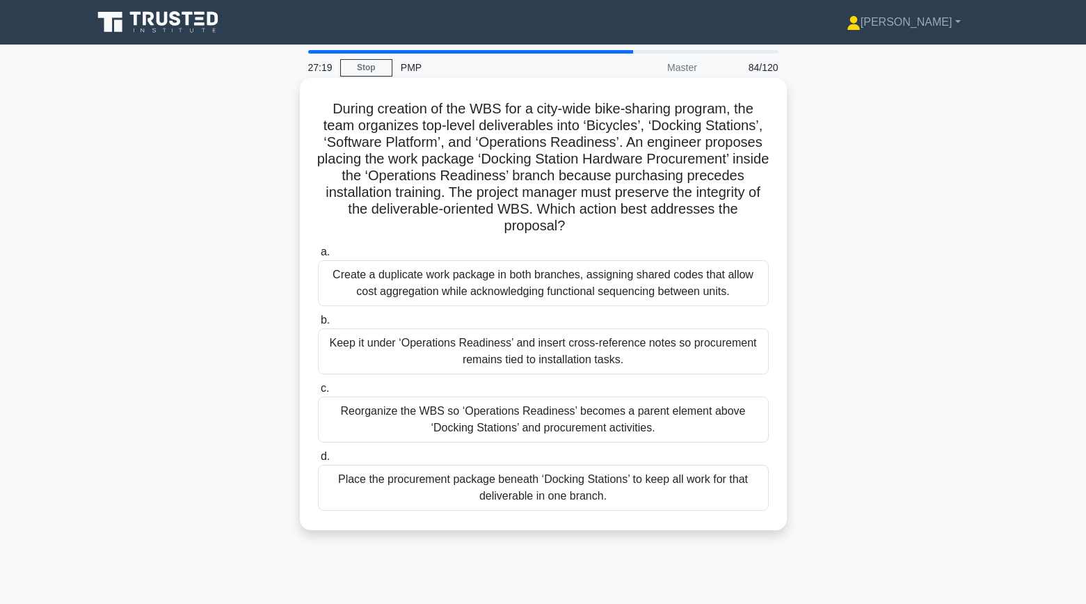
click at [479, 356] on div "Keep it under ‘Operations Readiness’ and insert cross-reference notes so procur…" at bounding box center [543, 351] width 451 height 46
click at [318, 325] on input "b. Keep it under ‘Operations Readiness’ and insert cross-reference notes so pro…" at bounding box center [318, 320] width 0 height 9
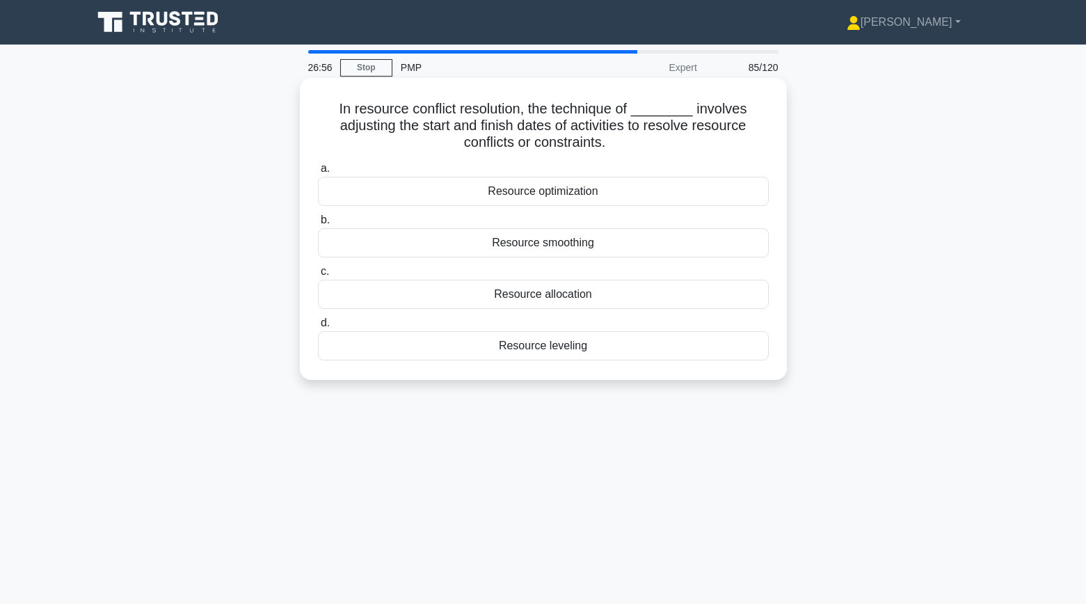
click at [556, 243] on div "Resource smoothing" at bounding box center [543, 242] width 451 height 29
click at [318, 225] on input "b. Resource smoothing" at bounding box center [318, 220] width 0 height 9
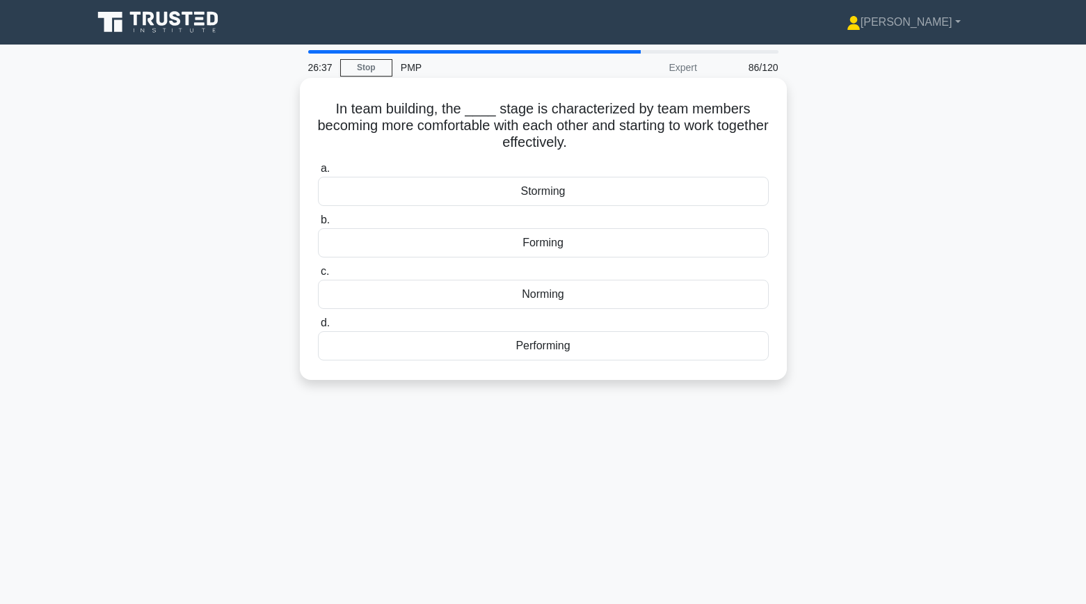
click at [556, 298] on div "Norming" at bounding box center [543, 294] width 451 height 29
click at [318, 276] on input "c. Norming" at bounding box center [318, 271] width 0 height 9
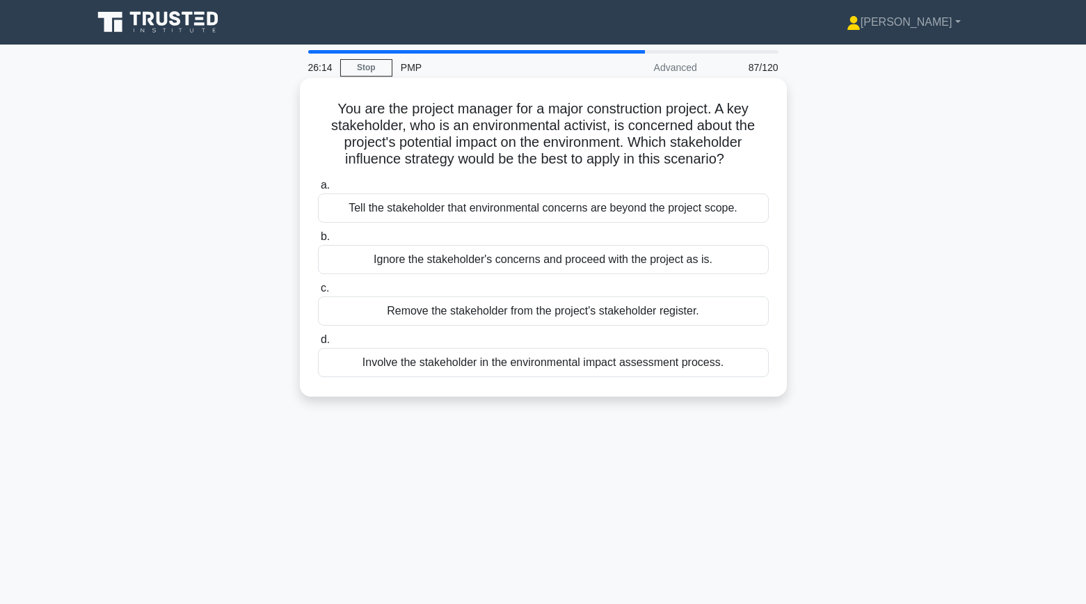
click at [478, 360] on div "Involve the stakeholder in the environmental impact assessment process." at bounding box center [543, 362] width 451 height 29
click at [318, 344] on input "d. Involve the stakeholder in the environmental impact assessment process." at bounding box center [318, 339] width 0 height 9
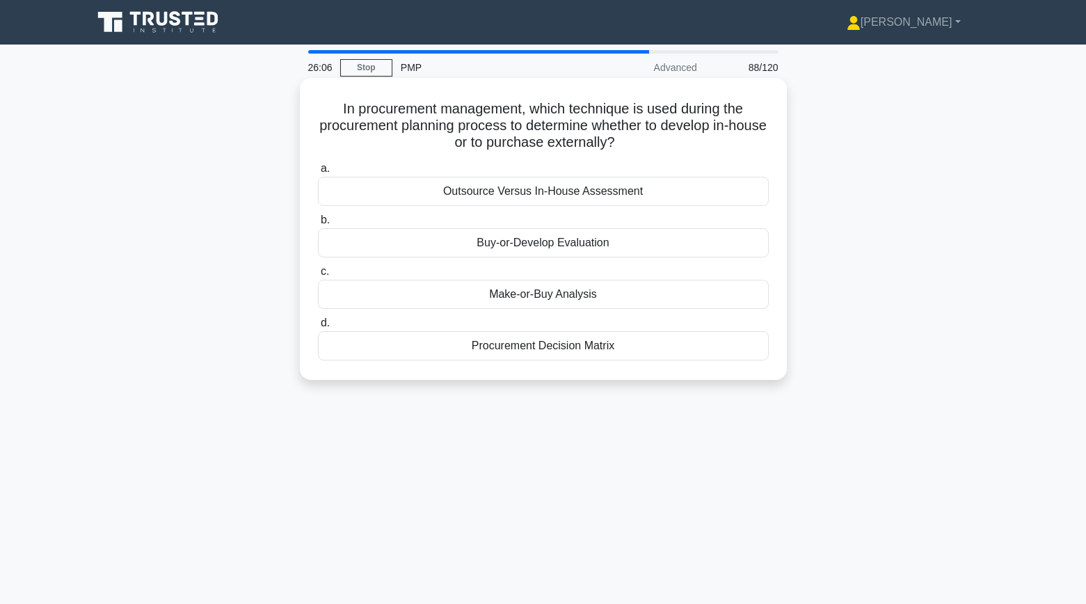
click at [524, 290] on div "Make-or-Buy Analysis" at bounding box center [543, 294] width 451 height 29
click at [318, 276] on input "c. Make-or-Buy Analysis" at bounding box center [318, 271] width 0 height 9
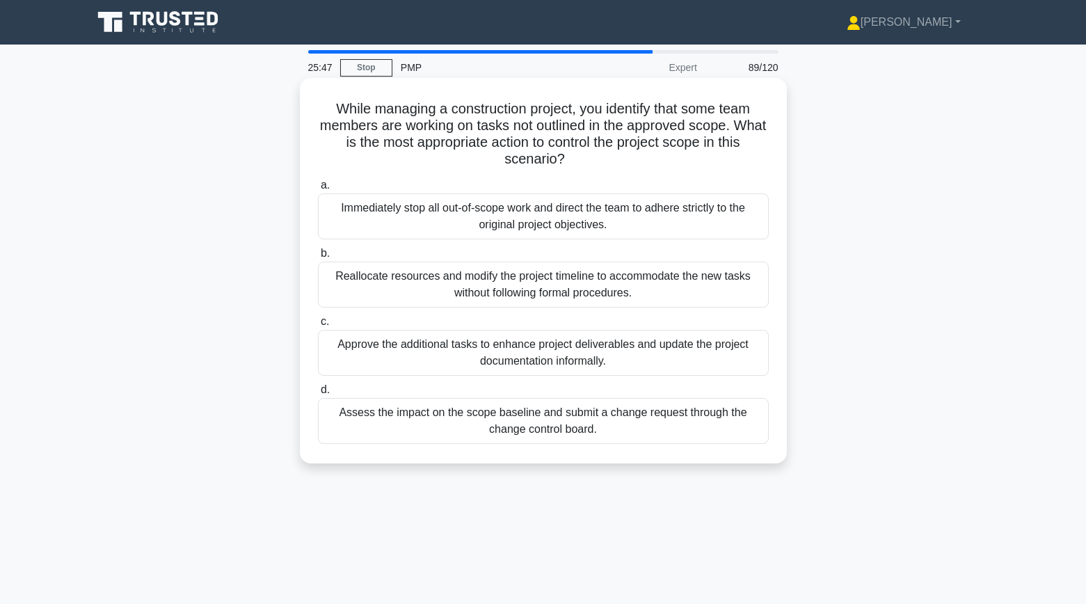
click at [483, 419] on div "Assess the impact on the scope baseline and submit a change request through the…" at bounding box center [543, 421] width 451 height 46
click at [318, 394] on input "d. Assess the impact on the scope baseline and submit a change request through …" at bounding box center [318, 389] width 0 height 9
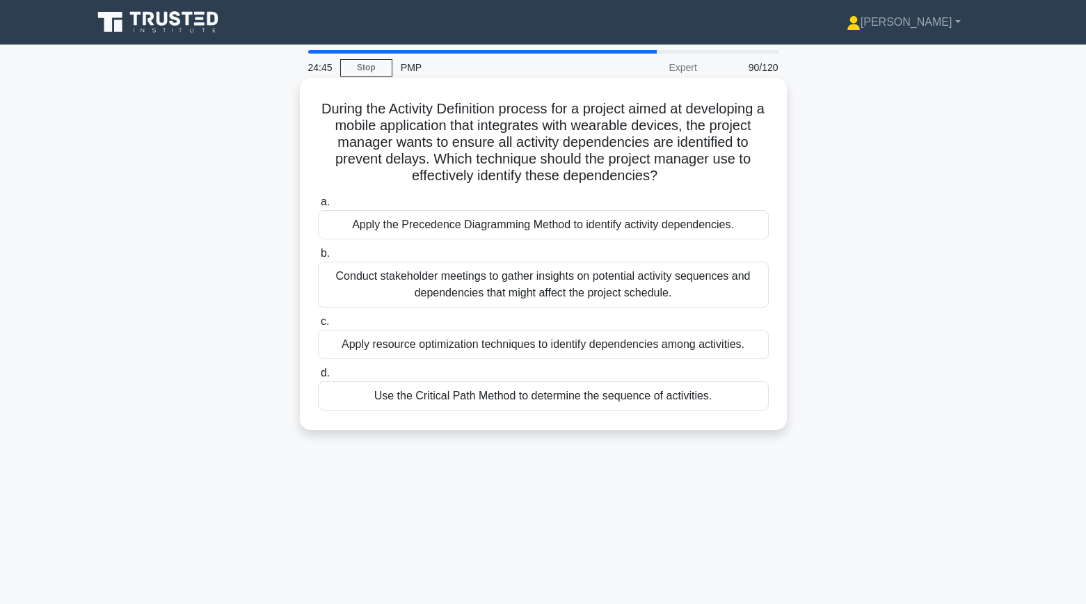
click at [565, 289] on div "Conduct stakeholder meetings to gather insights on potential activity sequences…" at bounding box center [543, 284] width 451 height 46
click at [318, 258] on input "b. Conduct stakeholder meetings to gather insights on potential activity sequen…" at bounding box center [318, 253] width 0 height 9
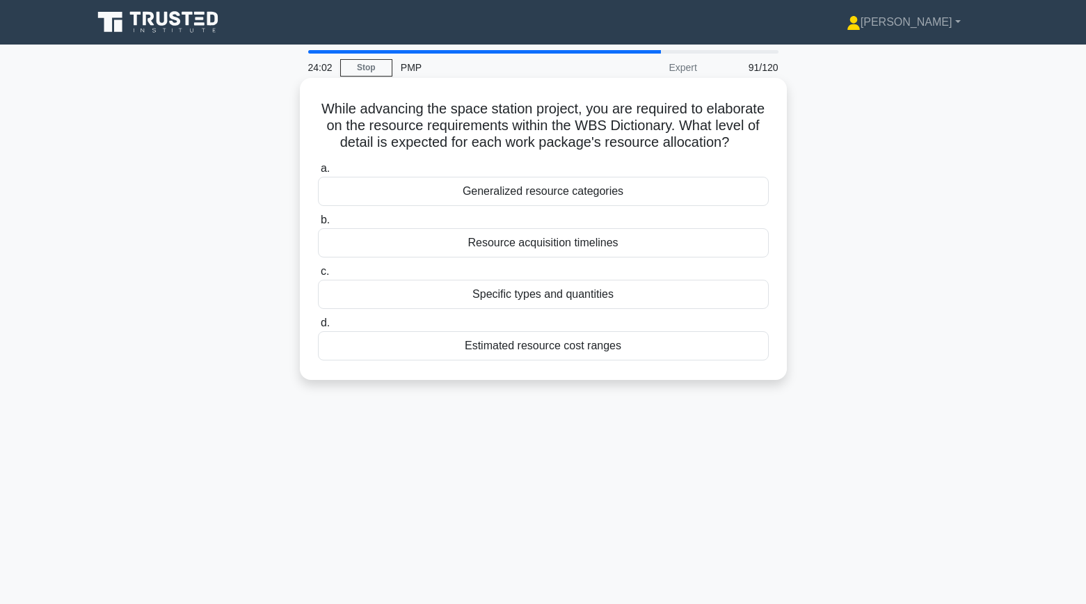
click at [540, 192] on div "Generalized resource categories" at bounding box center [543, 191] width 451 height 29
click at [318, 173] on input "a. Generalized resource categories" at bounding box center [318, 168] width 0 height 9
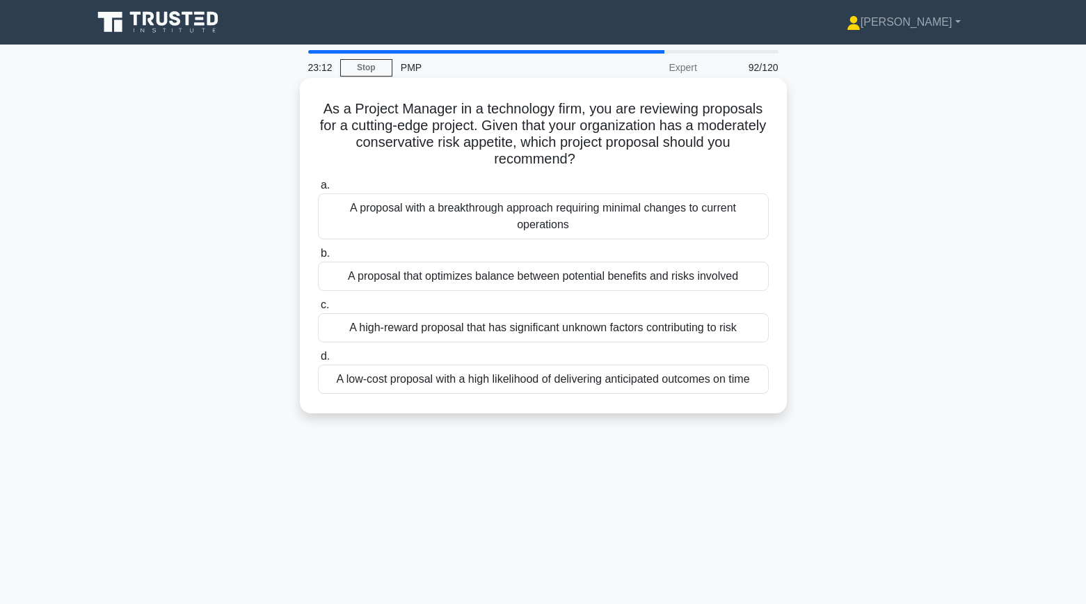
click at [537, 380] on div "A low-cost proposal with a high likelihood of delivering anticipated outcomes o…" at bounding box center [543, 378] width 451 height 29
click at [318, 361] on input "d. A low-cost proposal with a high likelihood of delivering anticipated outcome…" at bounding box center [318, 356] width 0 height 9
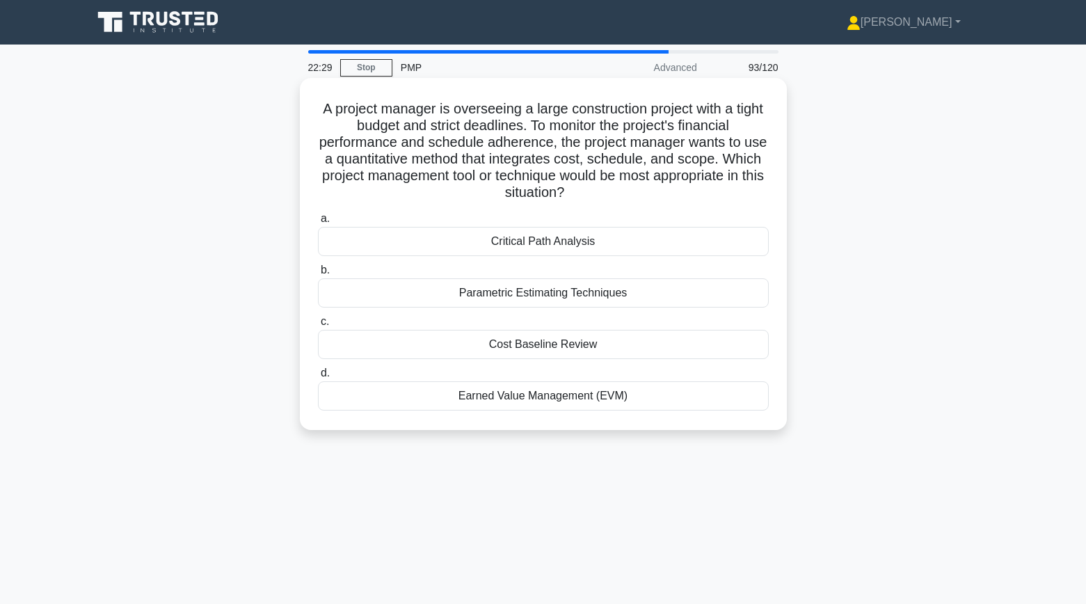
click at [653, 395] on div "Earned Value Management (EVM)" at bounding box center [543, 395] width 451 height 29
click at [318, 378] on input "d. Earned Value Management (EVM)" at bounding box center [318, 373] width 0 height 9
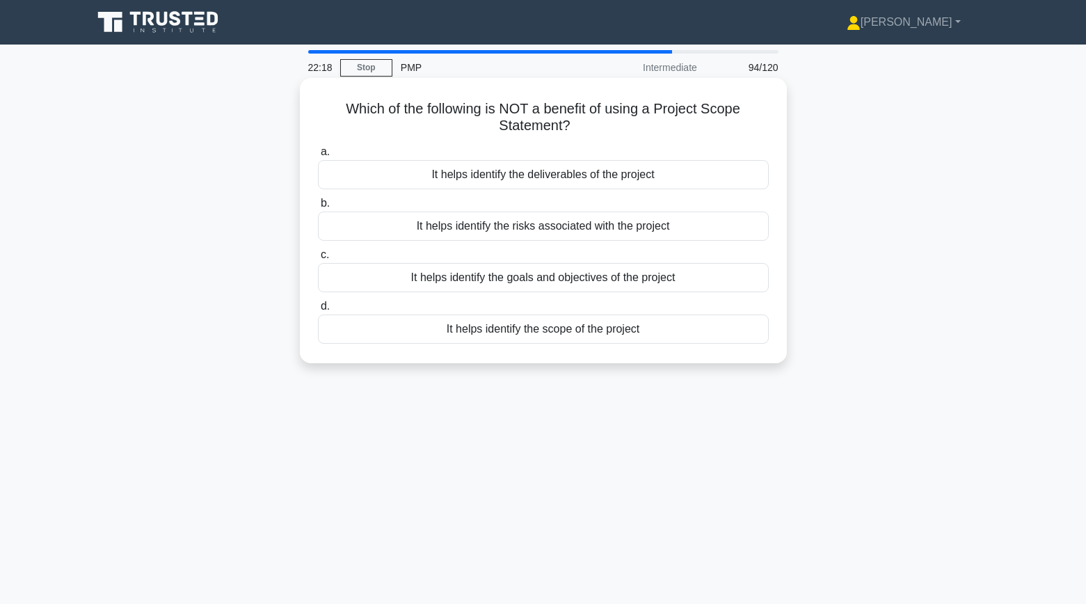
click at [711, 229] on div "It helps identify the risks associated with the project" at bounding box center [543, 225] width 451 height 29
click at [318, 208] on input "b. It helps identify the risks associated with the project" at bounding box center [318, 203] width 0 height 9
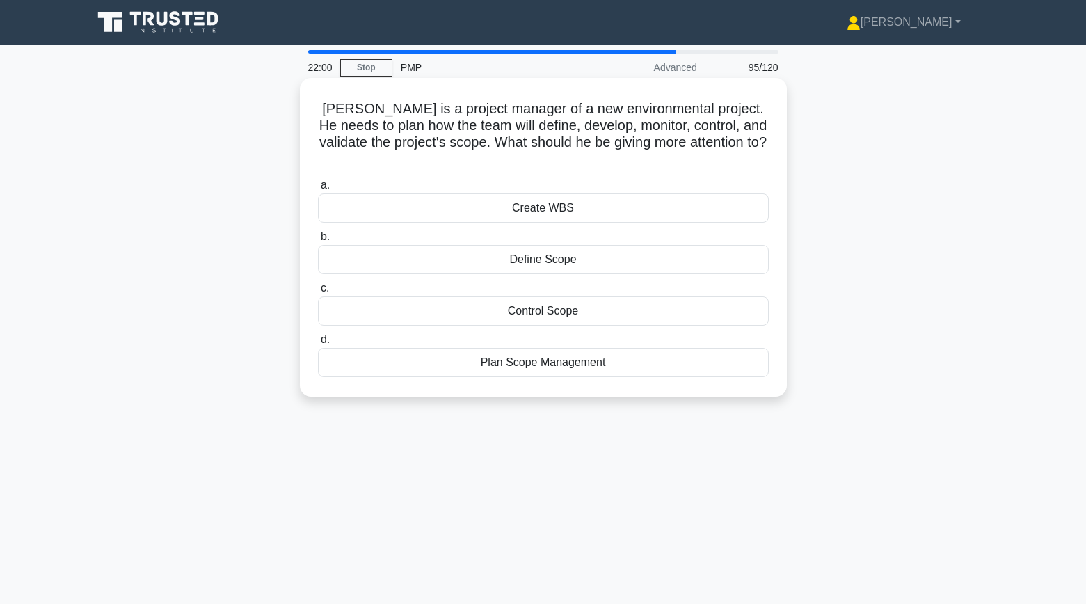
click at [653, 353] on div "Plan Scope Management" at bounding box center [543, 362] width 451 height 29
click at [318, 344] on input "d. Plan Scope Management" at bounding box center [318, 339] width 0 height 9
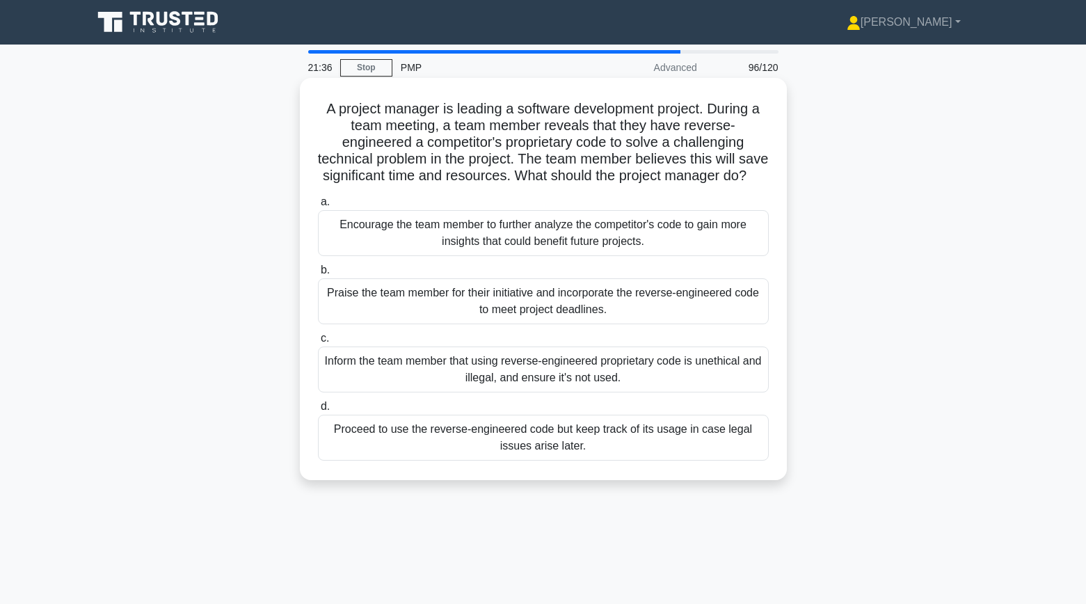
click at [396, 375] on div "Inform the team member that using reverse-engineered proprietary code is unethi…" at bounding box center [543, 369] width 451 height 46
click at [318, 343] on input "c. Inform the team member that using reverse-engineered proprietary code is une…" at bounding box center [318, 338] width 0 height 9
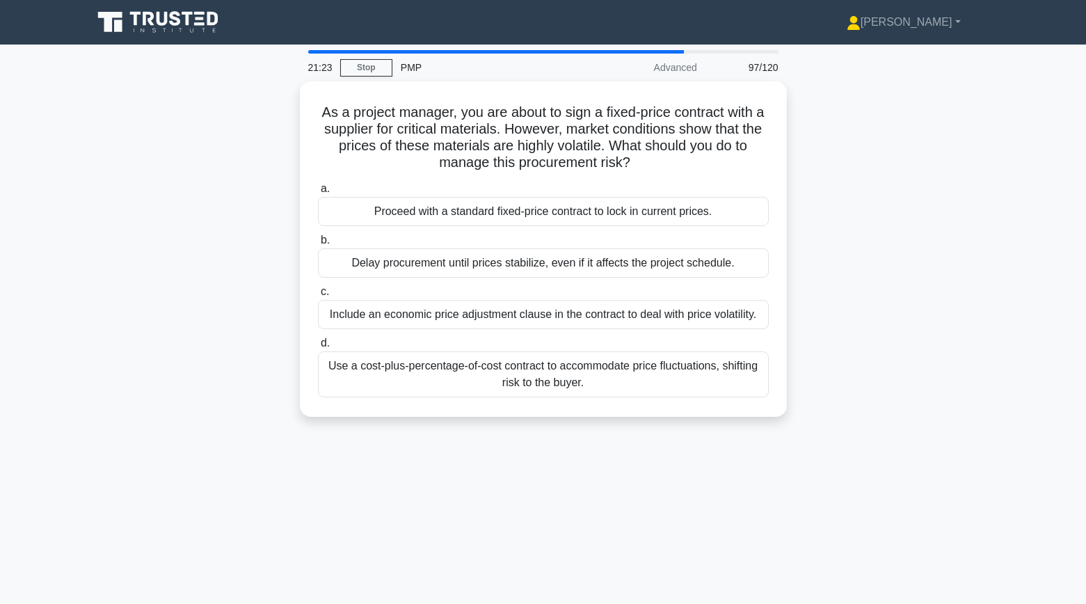
scroll to position [2, 0]
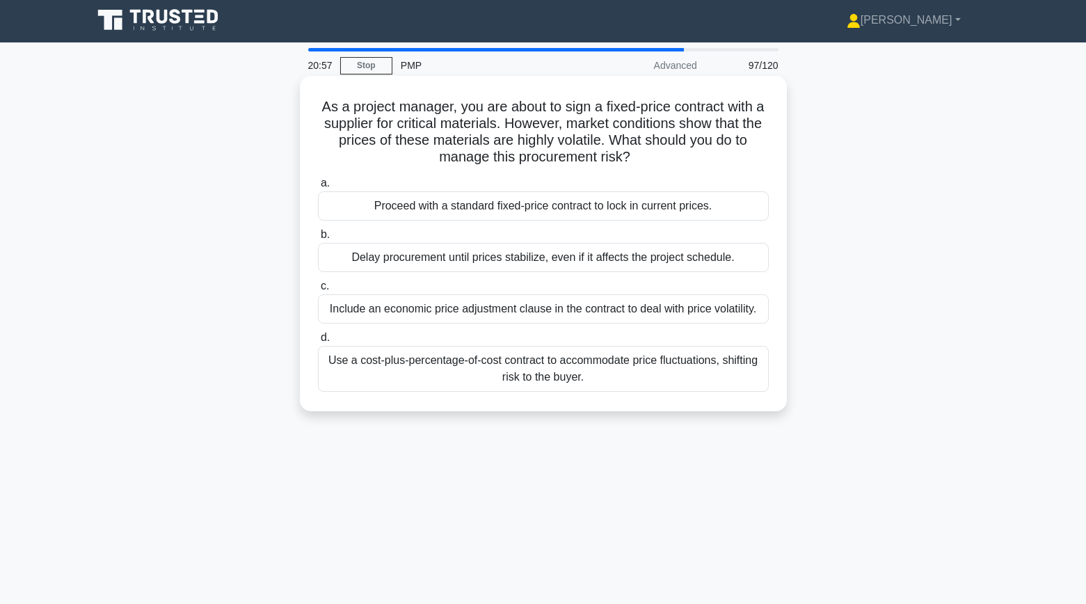
click at [482, 314] on div "Include an economic price adjustment clause in the contract to deal with price …" at bounding box center [543, 308] width 451 height 29
click at [318, 291] on input "c. Include an economic price adjustment clause in the contract to deal with pri…" at bounding box center [318, 286] width 0 height 9
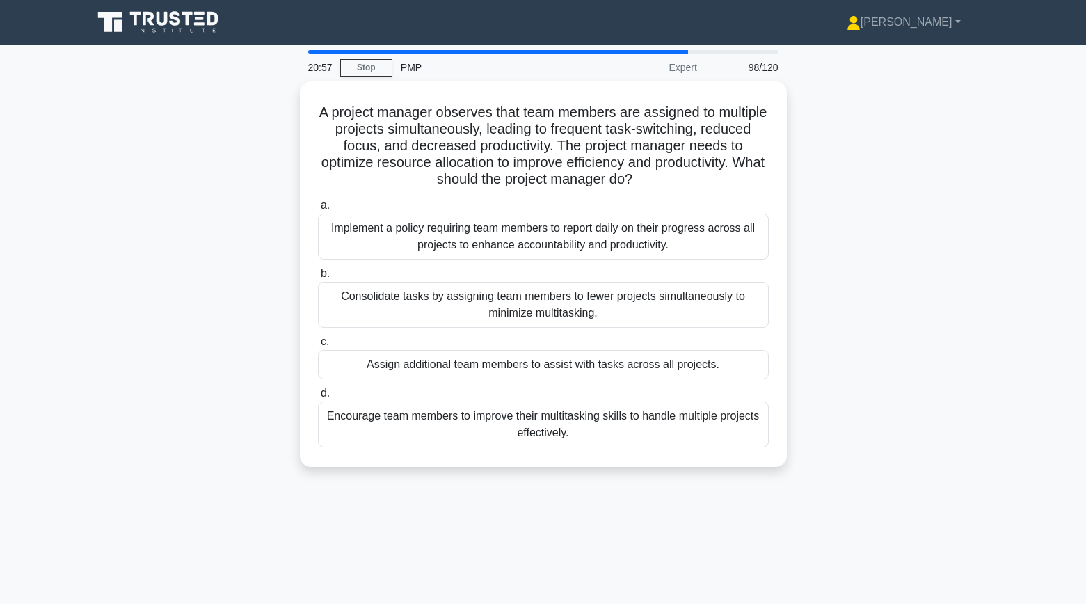
scroll to position [0, 0]
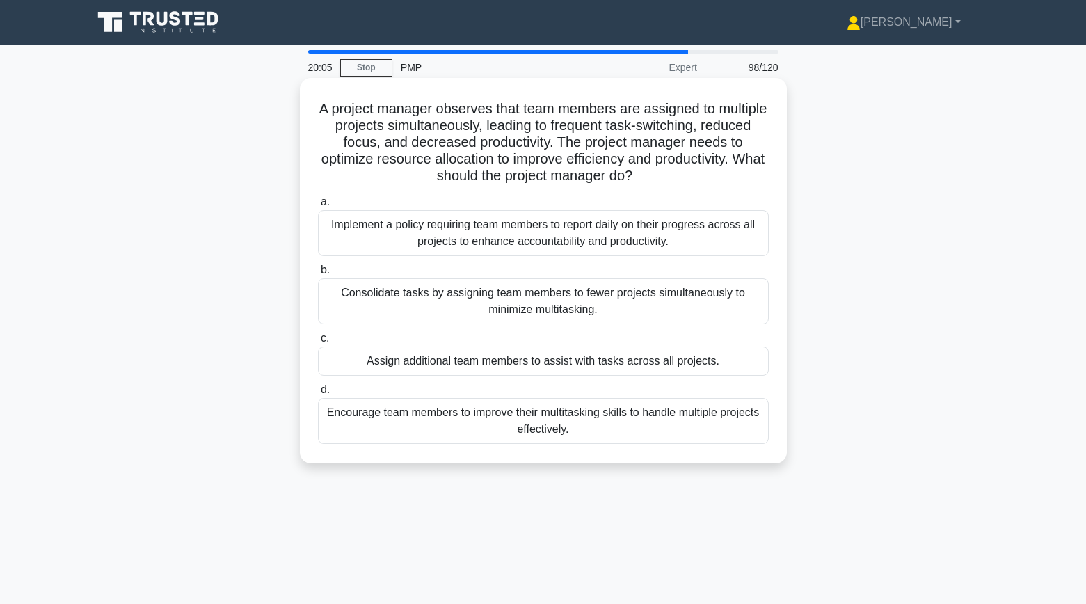
click at [484, 300] on div "Consolidate tasks by assigning team members to fewer projects simultaneously to…" at bounding box center [543, 301] width 451 height 46
click at [318, 275] on input "b. Consolidate tasks by assigning team members to fewer projects simultaneously…" at bounding box center [318, 270] width 0 height 9
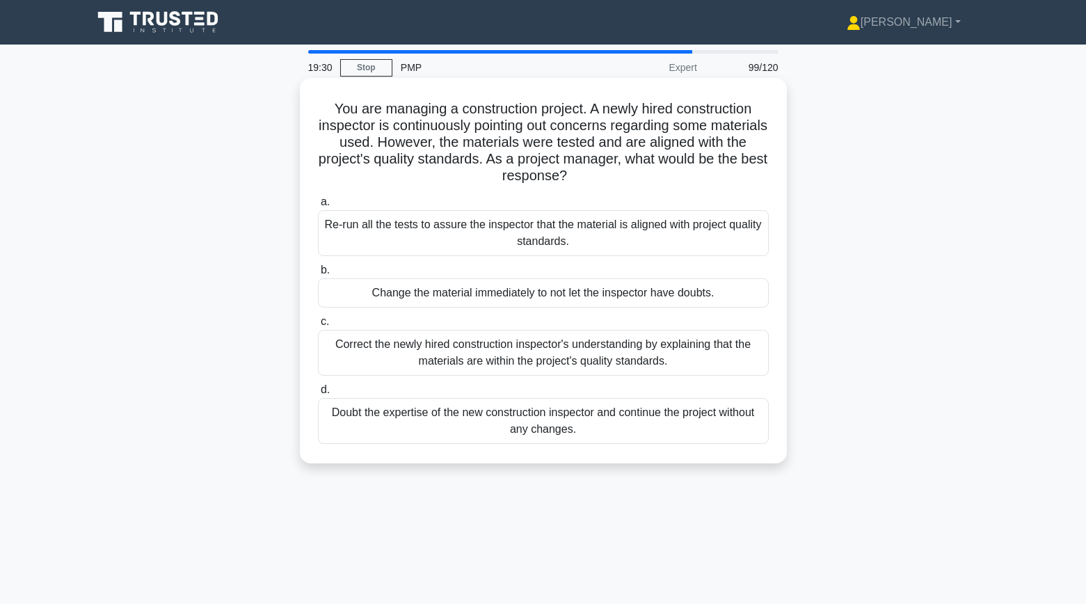
click at [471, 350] on div "Correct the newly hired construction inspector's understanding by explaining th…" at bounding box center [543, 353] width 451 height 46
click at [318, 326] on input "c. Correct the newly hired construction inspector's understanding by explaining…" at bounding box center [318, 321] width 0 height 9
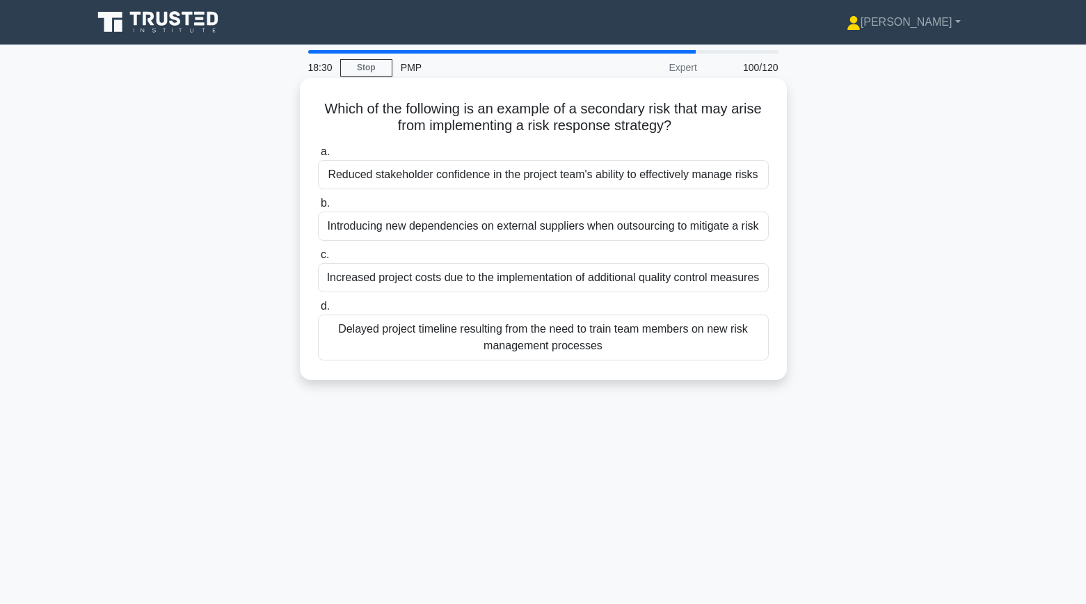
click at [530, 225] on div "Introducing new dependencies on external suppliers when outsourcing to mitigate…" at bounding box center [543, 225] width 451 height 29
click at [318, 208] on input "b. Introducing new dependencies on external suppliers when outsourcing to mitig…" at bounding box center [318, 203] width 0 height 9
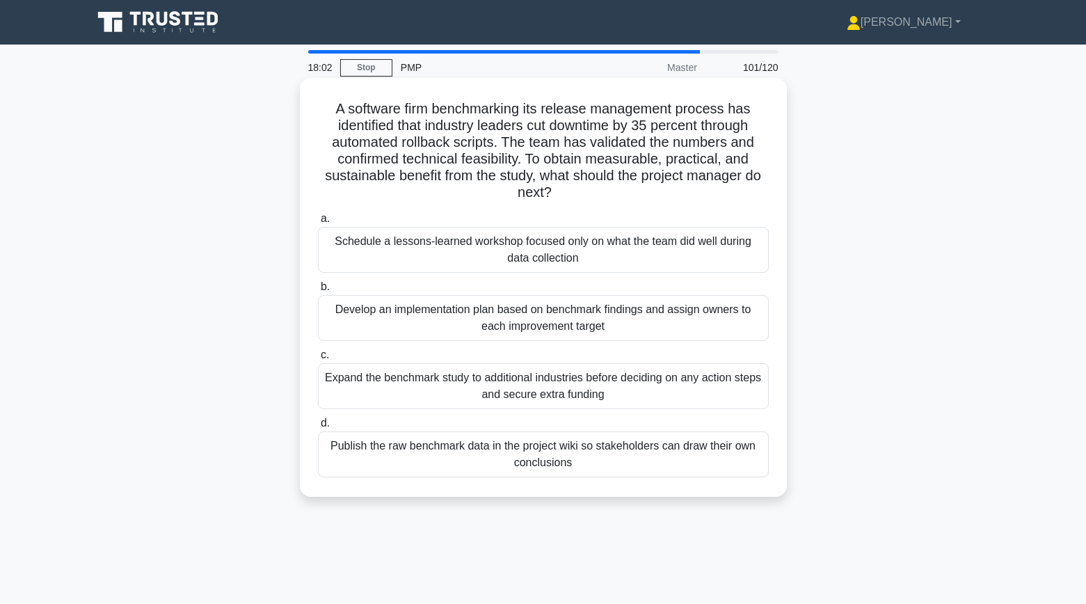
click at [430, 319] on div "Develop an implementation plan based on benchmark findings and assign owners to…" at bounding box center [543, 318] width 451 height 46
click at [318, 291] on input "b. Develop an implementation plan based on benchmark findings and assign owners…" at bounding box center [318, 286] width 0 height 9
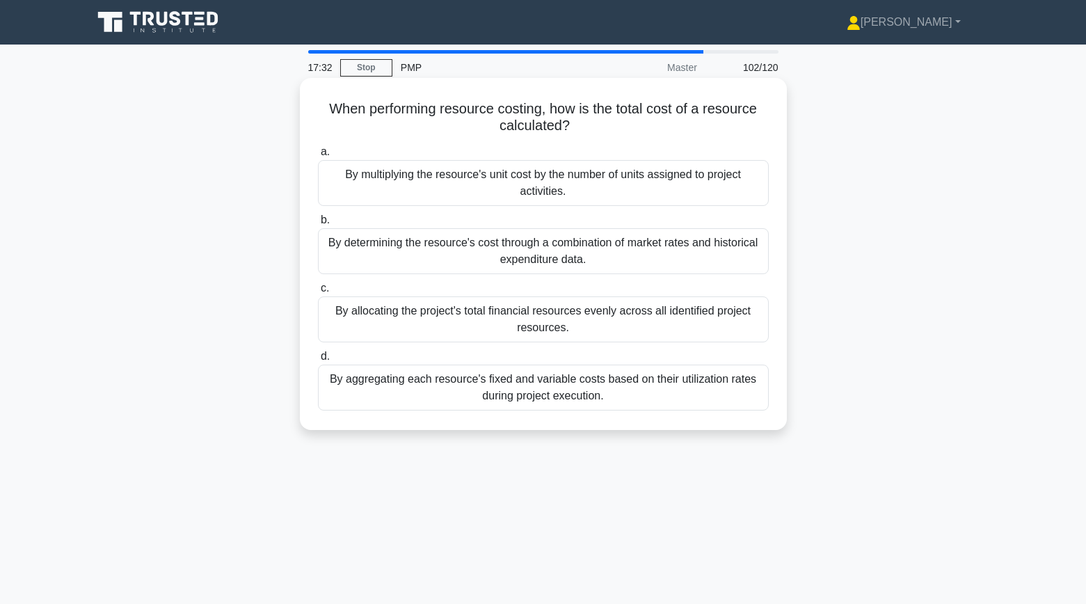
click at [460, 188] on div "By multiplying the resource's unit cost by the number of units assigned to proj…" at bounding box center [543, 183] width 451 height 46
click at [318, 156] on input "a. By multiplying the resource's unit cost by the number of units assigned to p…" at bounding box center [318, 151] width 0 height 9
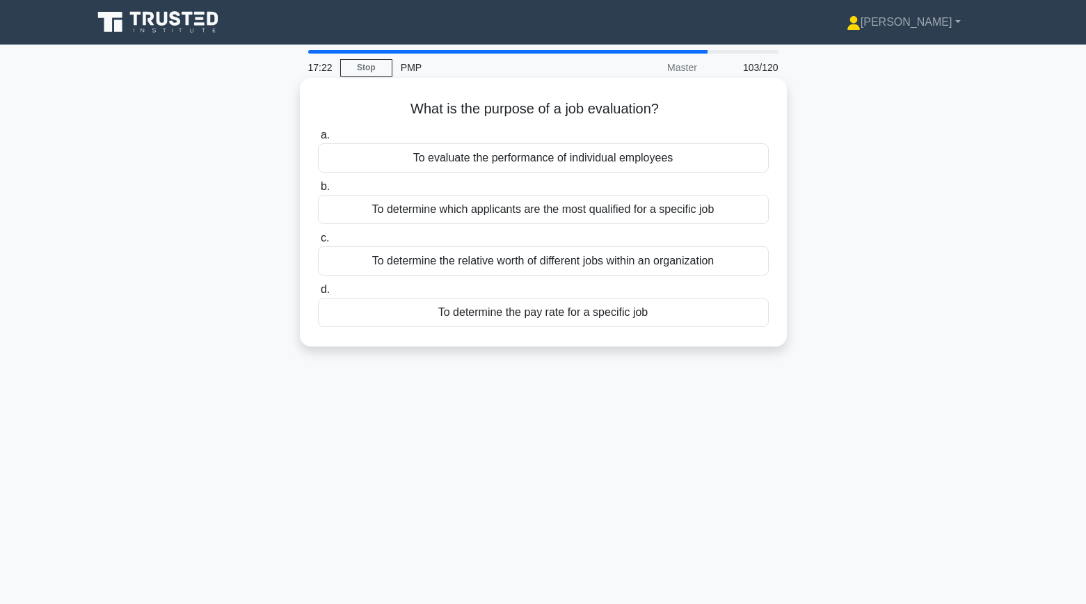
click at [429, 163] on div "To evaluate the performance of individual employees" at bounding box center [543, 157] width 451 height 29
click at [318, 140] on input "a. To evaluate the performance of individual employees" at bounding box center [318, 135] width 0 height 9
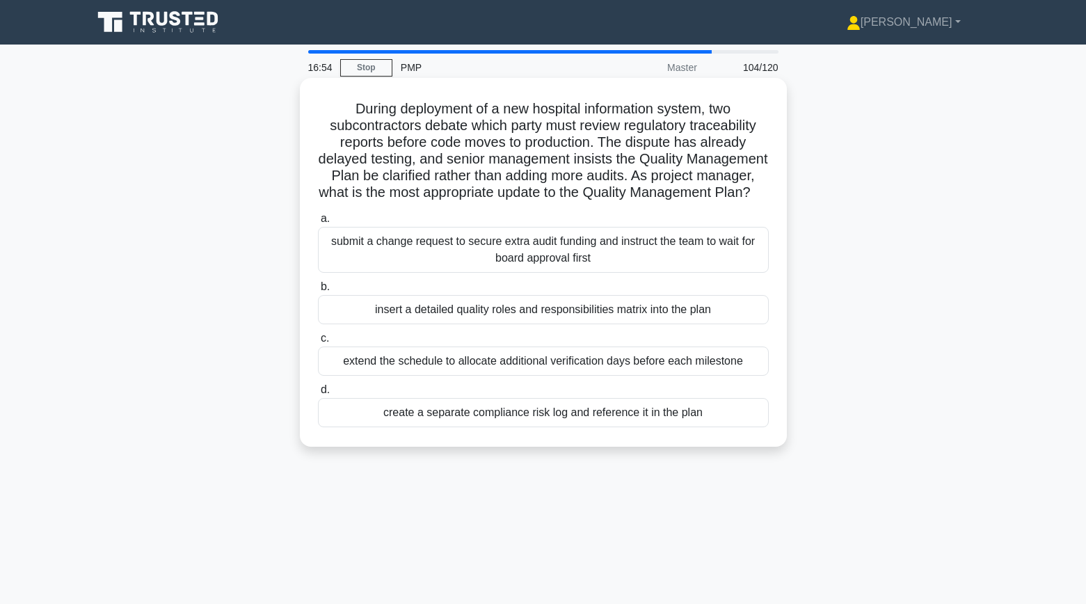
click at [480, 314] on div "insert a detailed quality roles and responsibilities matrix into the plan" at bounding box center [543, 309] width 451 height 29
click at [318, 291] on input "b. insert a detailed quality roles and responsibilities matrix into the plan" at bounding box center [318, 286] width 0 height 9
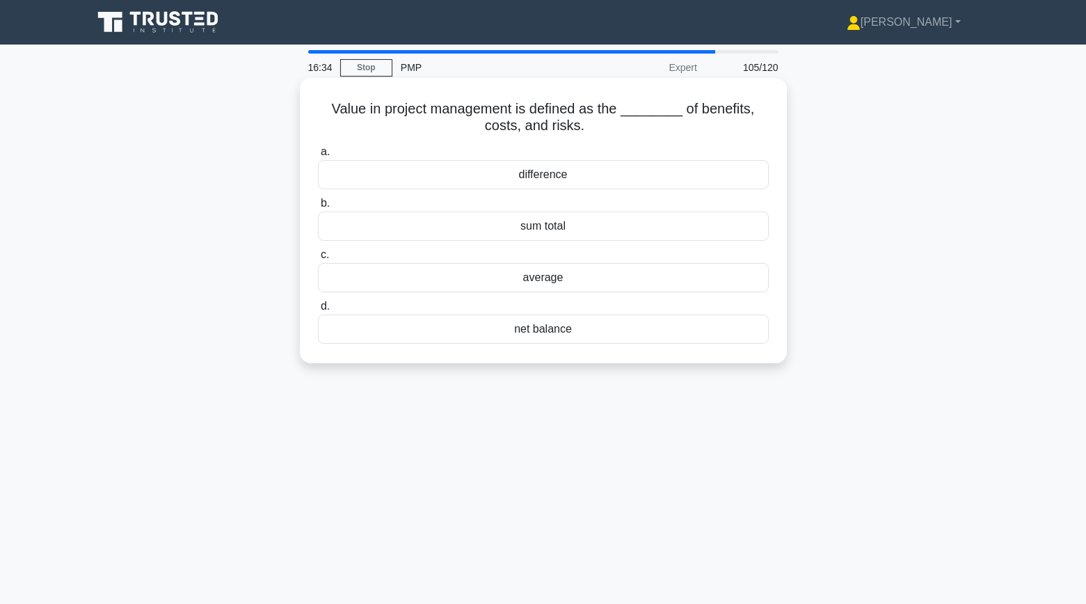
click at [479, 227] on div "sum total" at bounding box center [543, 225] width 451 height 29
click at [318, 208] on input "b. sum total" at bounding box center [318, 203] width 0 height 9
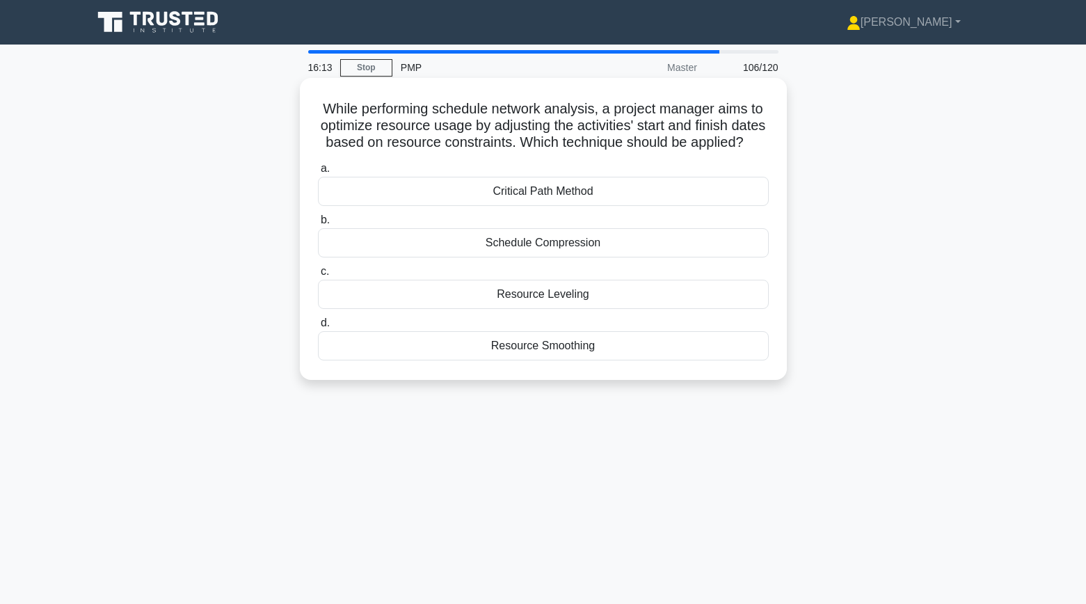
click at [492, 293] on div "Resource Leveling" at bounding box center [543, 294] width 451 height 29
click at [318, 276] on input "c. Resource Leveling" at bounding box center [318, 271] width 0 height 9
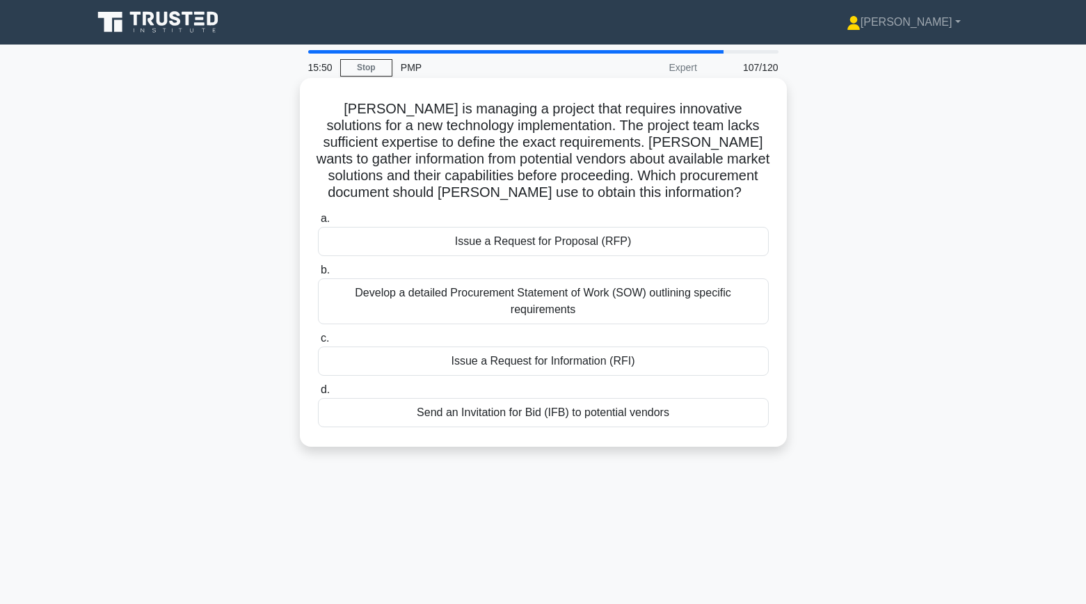
click at [478, 364] on div "Issue a Request for Information (RFI)" at bounding box center [543, 360] width 451 height 29
click at [318, 343] on input "c. Issue a Request for Information (RFI)" at bounding box center [318, 338] width 0 height 9
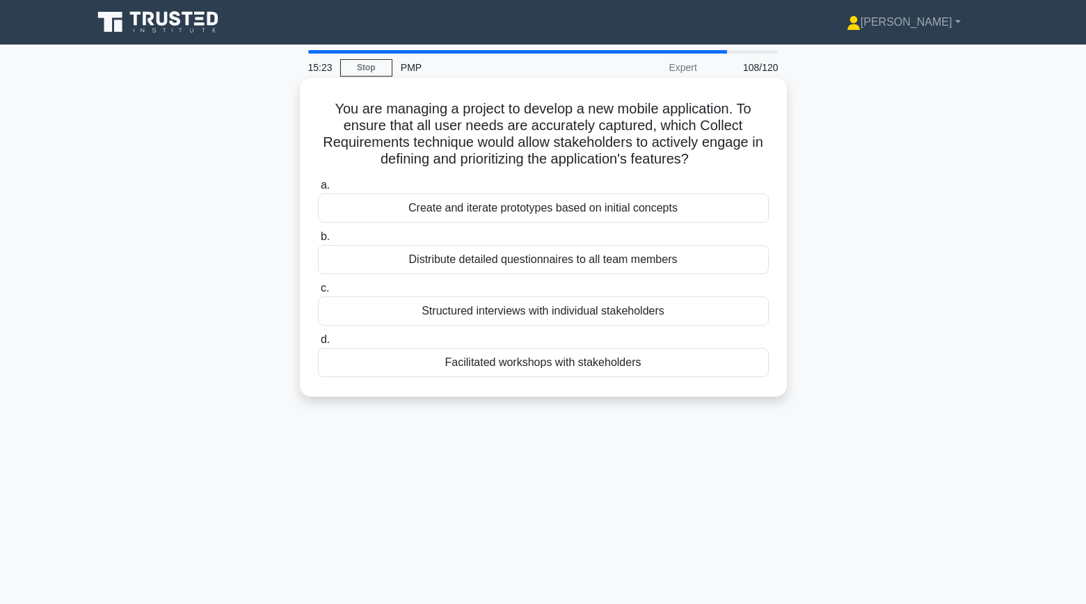
click at [466, 361] on div "Facilitated workshops with stakeholders" at bounding box center [543, 362] width 451 height 29
click at [318, 344] on input "d. Facilitated workshops with stakeholders" at bounding box center [318, 339] width 0 height 9
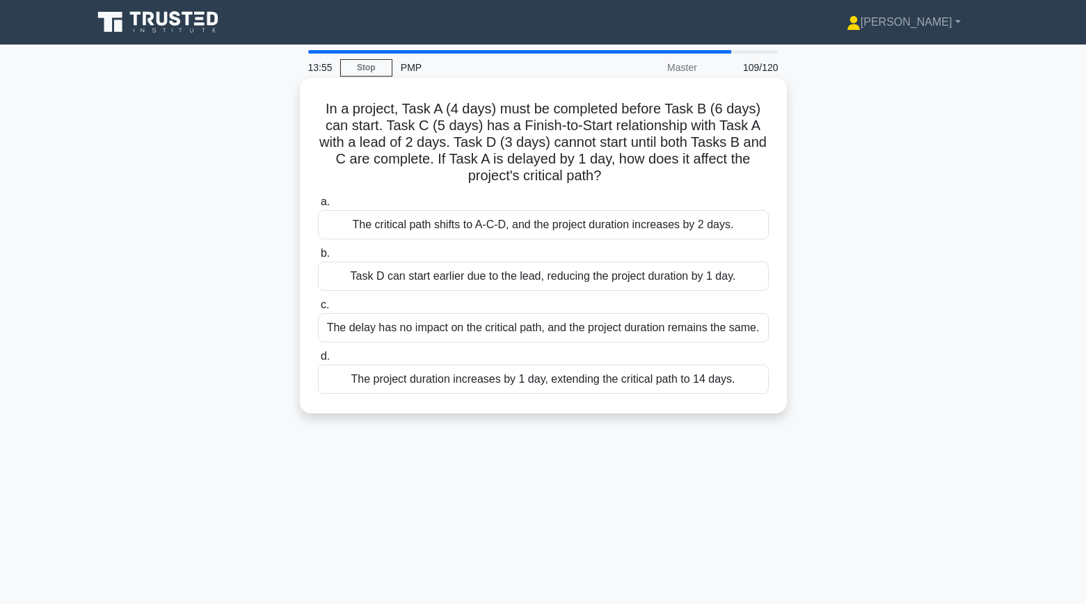
click at [440, 383] on div "The project duration increases by 1 day, extending the critical path to 14 days." at bounding box center [543, 378] width 451 height 29
click at [318, 361] on input "d. The project duration increases by 1 day, extending the critical path to 14 d…" at bounding box center [318, 356] width 0 height 9
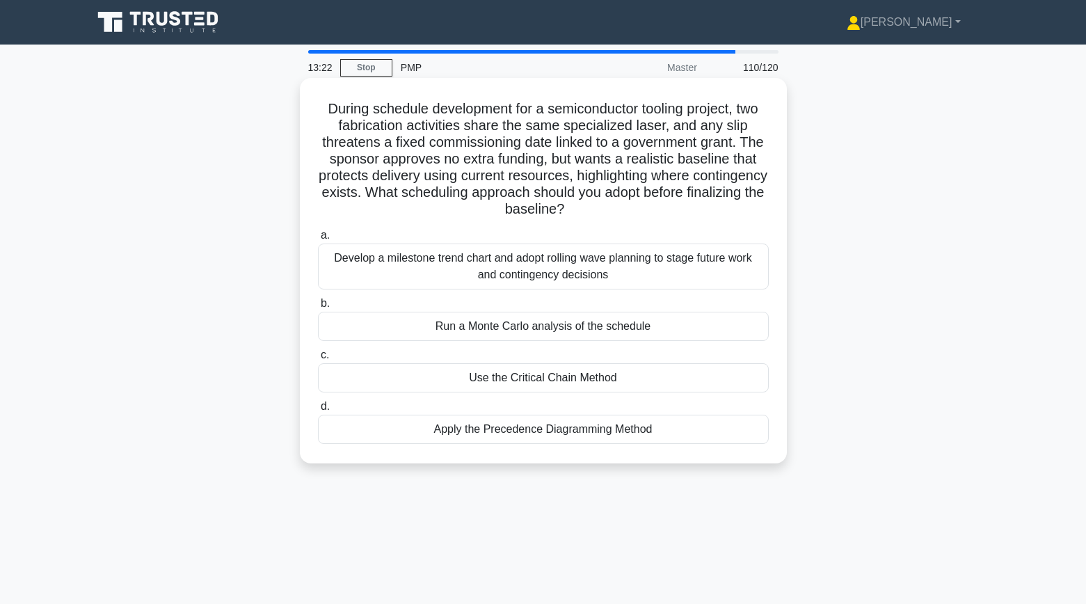
click at [513, 429] on div "Apply the Precedence Diagramming Method" at bounding box center [543, 428] width 451 height 29
click at [318, 411] on input "d. Apply the Precedence Diagramming Method" at bounding box center [318, 406] width 0 height 9
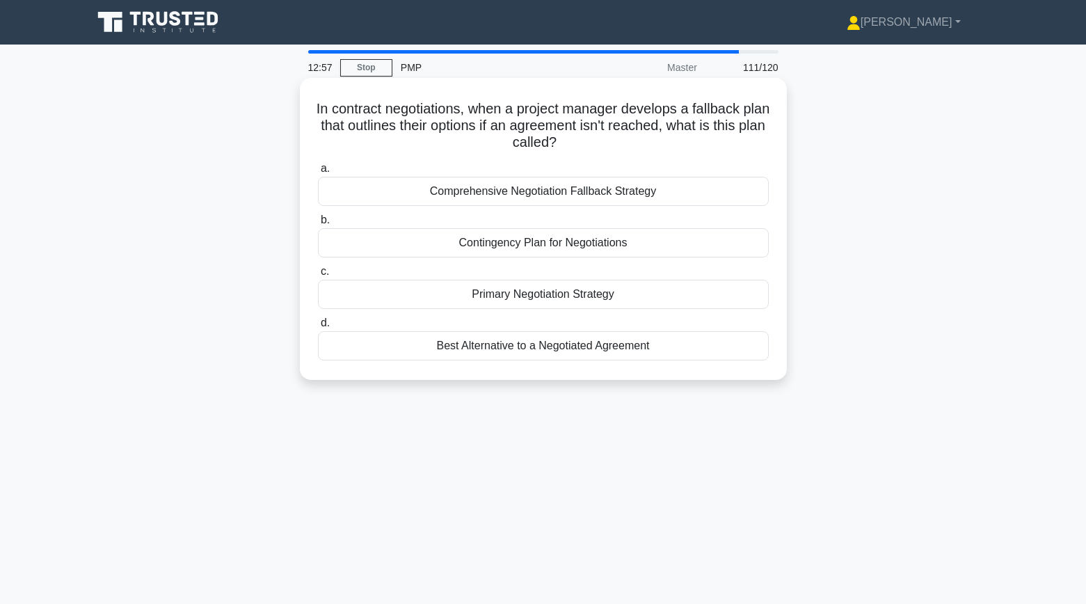
click at [526, 346] on div "Best Alternative to a Negotiated Agreement" at bounding box center [543, 345] width 451 height 29
click at [318, 328] on input "d. Best Alternative to a Negotiated Agreement" at bounding box center [318, 323] width 0 height 9
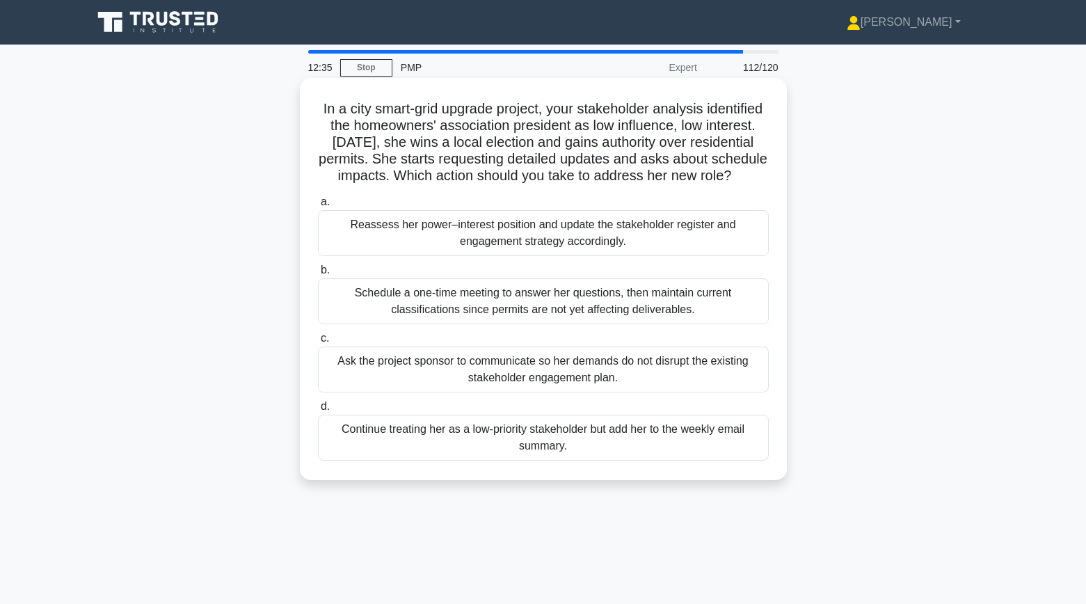
click at [361, 256] on div "Reassess her power–interest position and update the stakeholder register and en…" at bounding box center [543, 233] width 451 height 46
click at [318, 207] on input "a. Reassess her power–interest position and update the stakeholder register and…" at bounding box center [318, 202] width 0 height 9
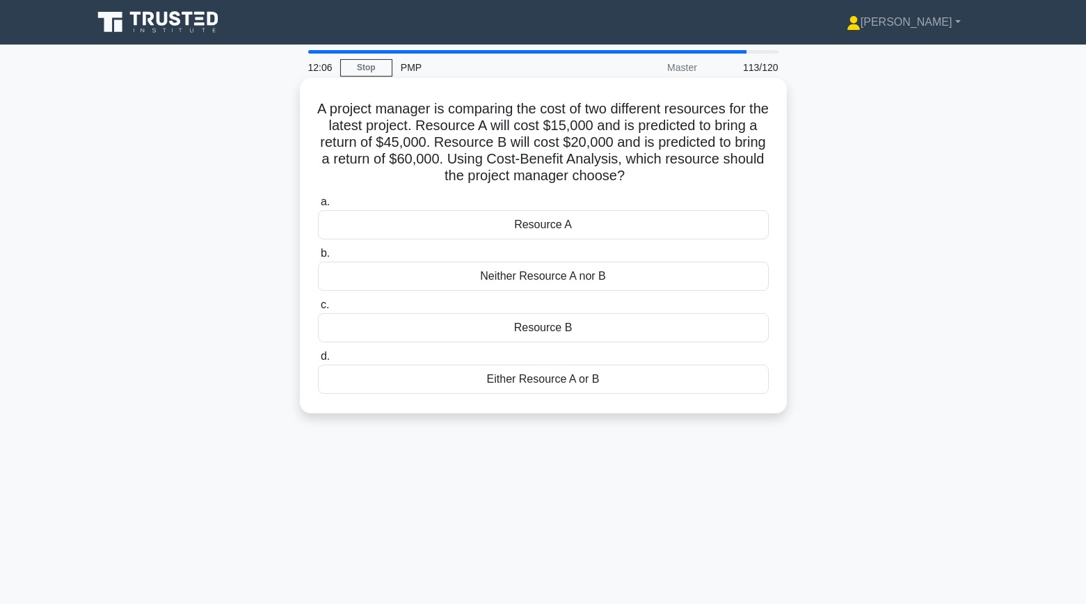
click at [598, 328] on div "Resource B" at bounding box center [543, 327] width 451 height 29
click at [318, 309] on input "c. Resource B" at bounding box center [318, 304] width 0 height 9
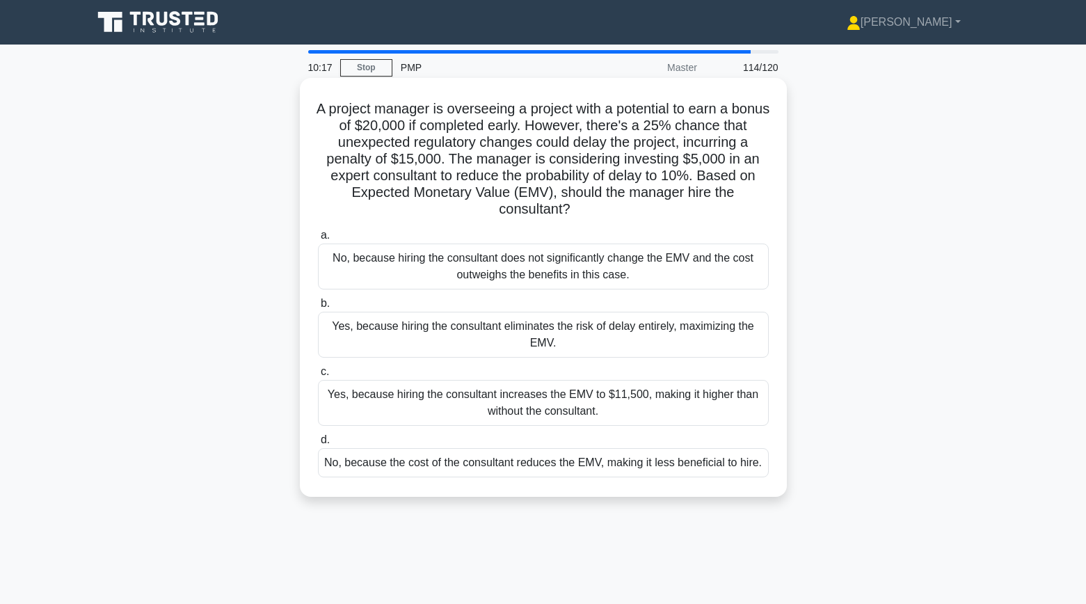
click at [353, 398] on div "Yes, because hiring the consultant increases the EMV to $11,500, making it high…" at bounding box center [543, 403] width 451 height 46
click at [318, 376] on input "c. Yes, because hiring the consultant increases the EMV to $11,500, making it h…" at bounding box center [318, 371] width 0 height 9
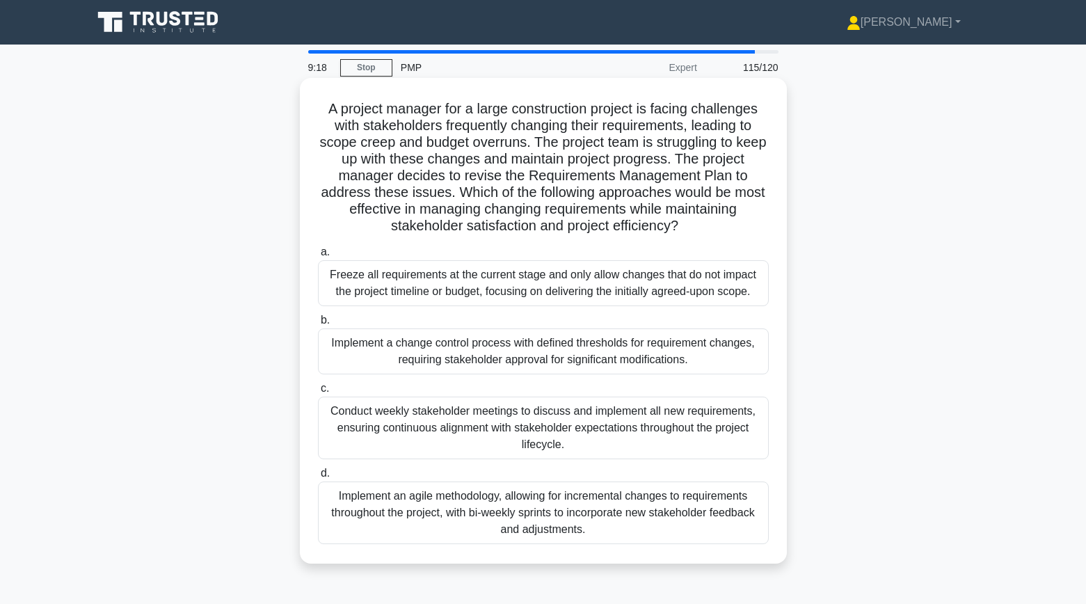
click at [430, 357] on div "Implement a change control process with defined thresholds for requirement chan…" at bounding box center [543, 351] width 451 height 46
click at [318, 325] on input "b. Implement a change control process with defined thresholds for requirement c…" at bounding box center [318, 320] width 0 height 9
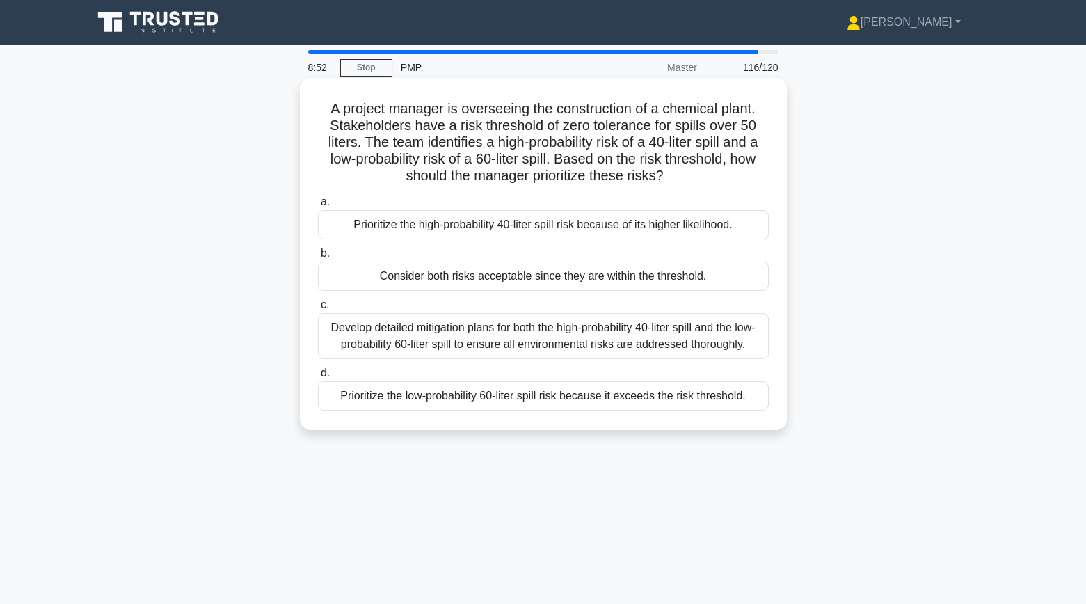
click at [488, 400] on div "Prioritize the low-probability 60-liter spill risk because it exceeds the risk …" at bounding box center [543, 395] width 451 height 29
click at [318, 378] on input "d. Prioritize the low-probability 60-liter spill risk because it exceeds the ri…" at bounding box center [318, 373] width 0 height 9
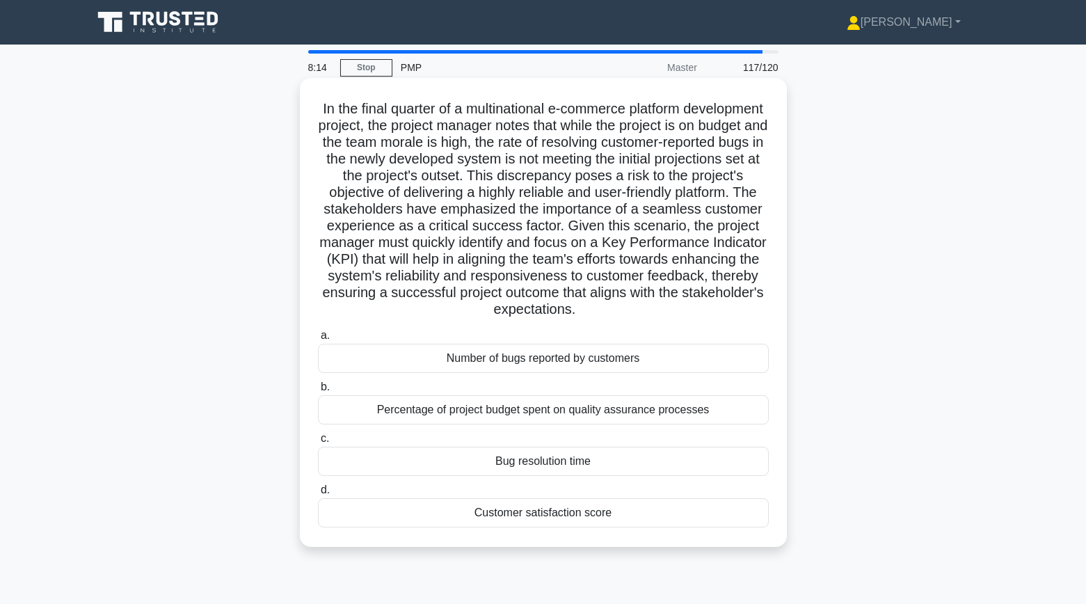
click at [545, 517] on div "Customer satisfaction score" at bounding box center [543, 512] width 451 height 29
click at [318, 494] on input "d. Customer satisfaction score" at bounding box center [318, 489] width 0 height 9
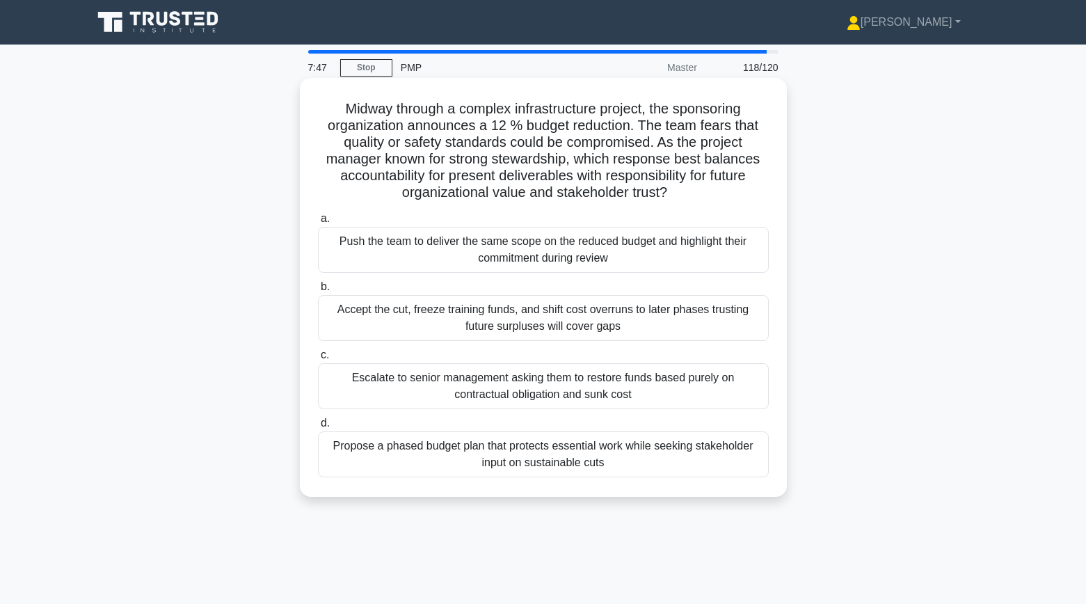
click at [532, 458] on div "Propose a phased budget plan that protects essential work while seeking stakeho…" at bounding box center [543, 454] width 451 height 46
click at [318, 428] on input "d. Propose a phased budget plan that protects essential work while seeking stak…" at bounding box center [318, 423] width 0 height 9
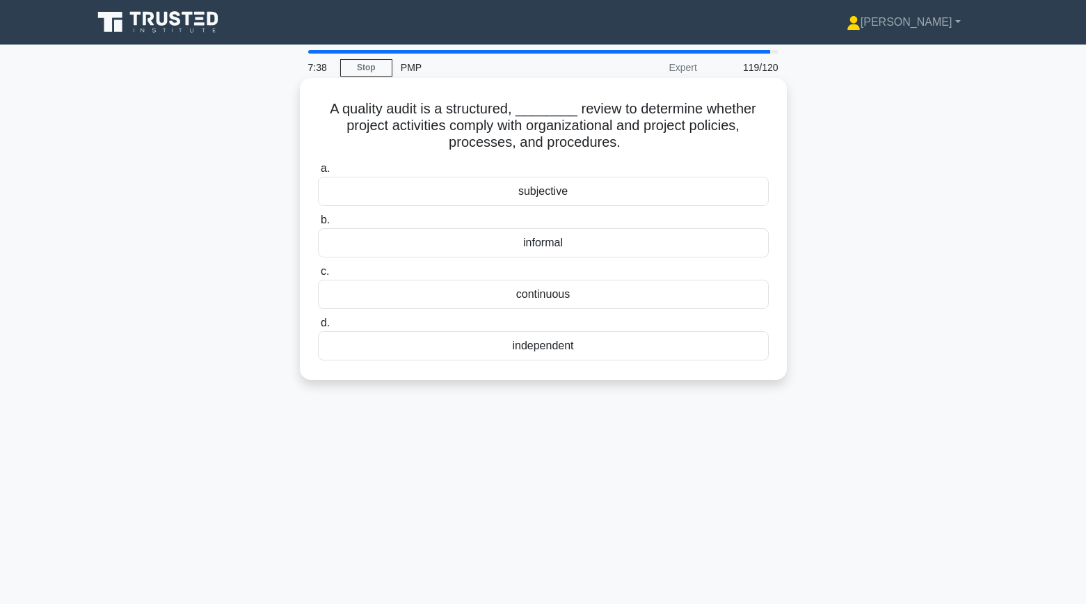
click at [536, 346] on div "independent" at bounding box center [543, 345] width 451 height 29
click at [318, 328] on input "d. independent" at bounding box center [318, 323] width 0 height 9
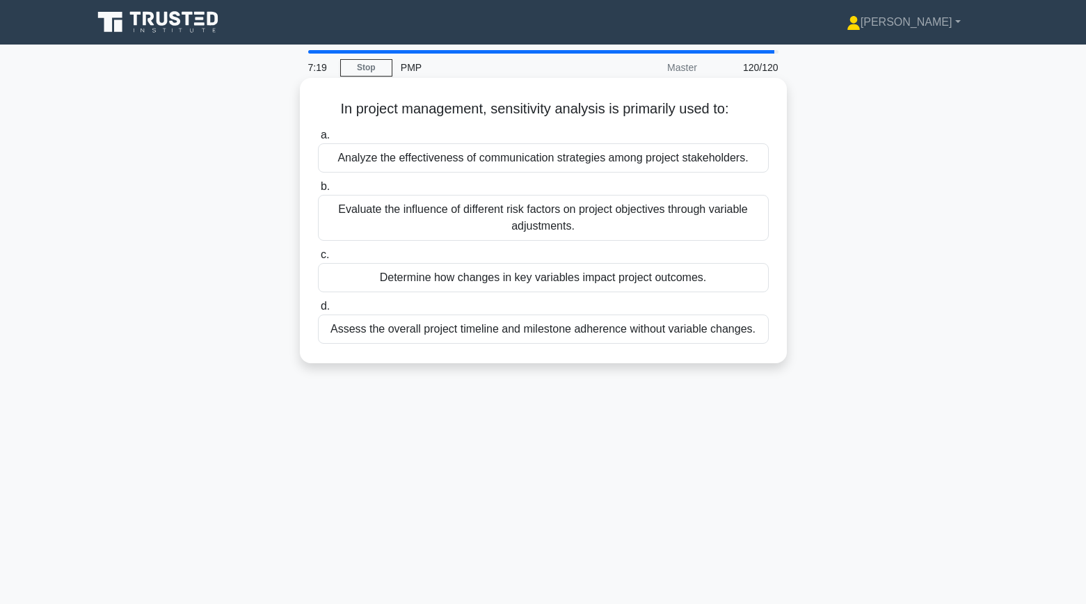
click at [540, 278] on div "Determine how changes in key variables impact project outcomes." at bounding box center [543, 277] width 451 height 29
click at [318, 259] on input "c. Determine how changes in key variables impact project outcomes." at bounding box center [318, 254] width 0 height 9
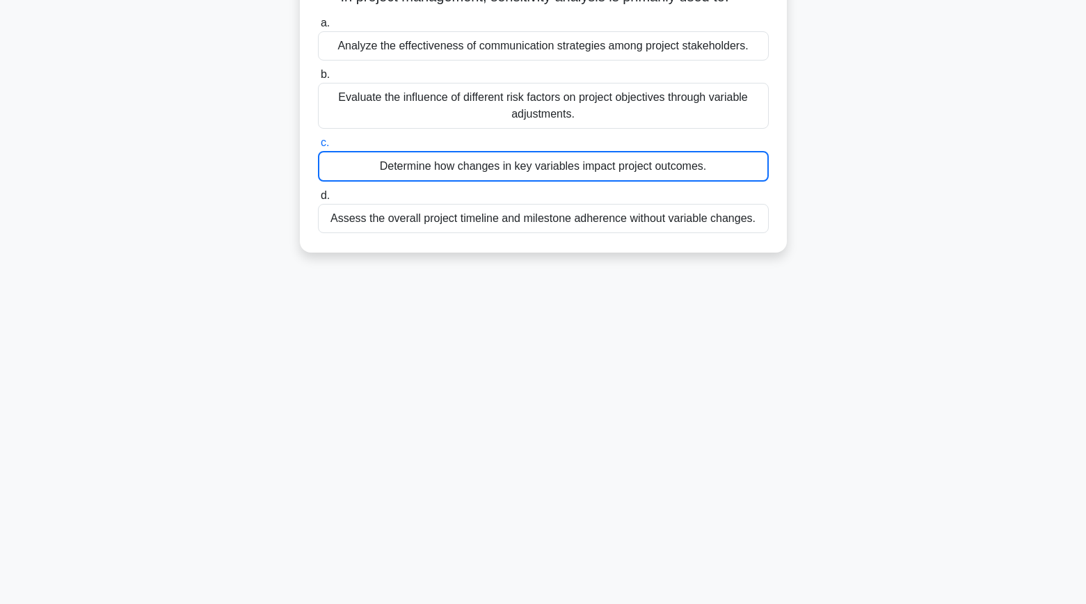
scroll to position [17, 0]
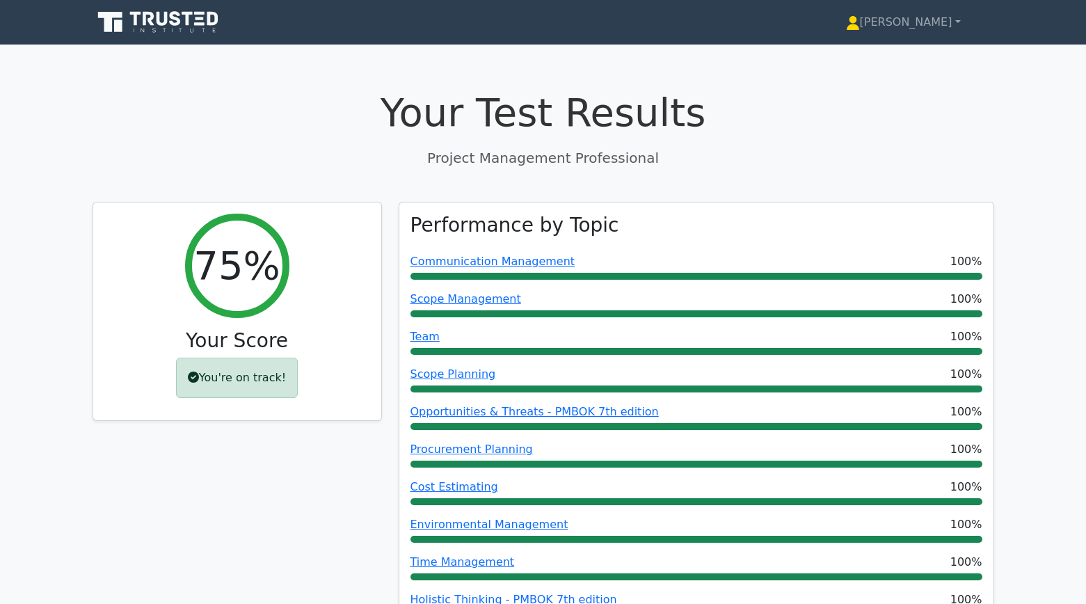
click at [178, 30] on icon at bounding box center [159, 22] width 134 height 26
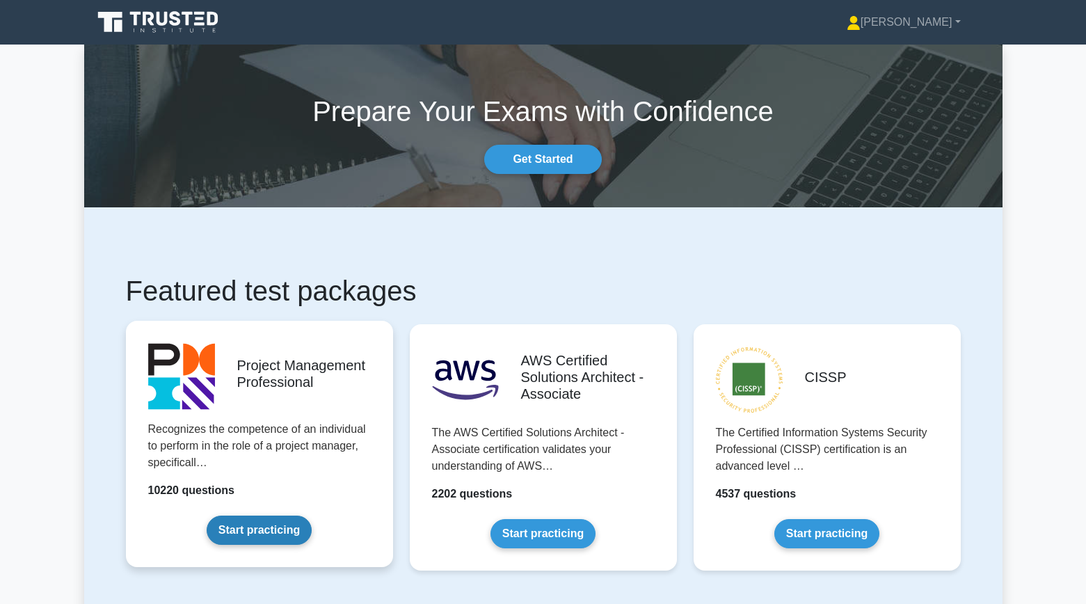
click at [227, 515] on link "Start practicing" at bounding box center [259, 529] width 105 height 29
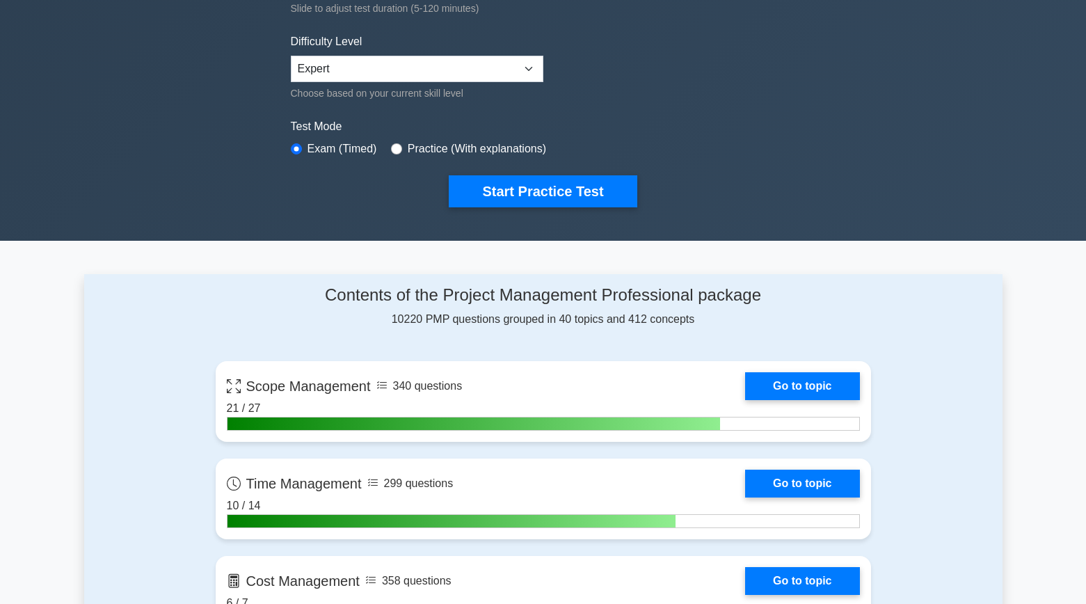
scroll to position [319, 0]
